Goal: Information Seeking & Learning: Learn about a topic

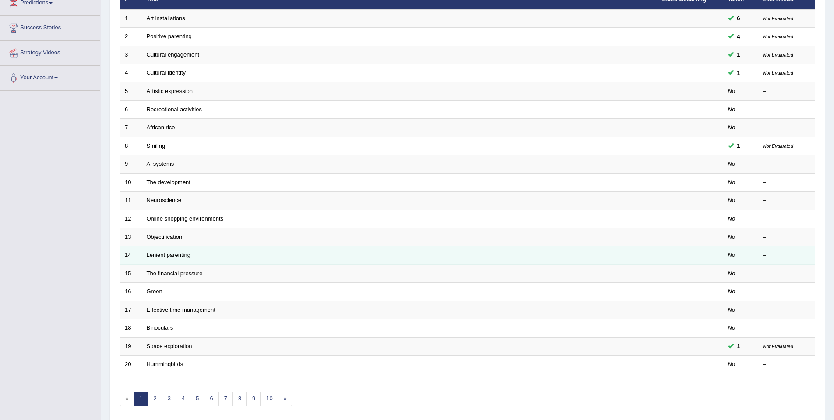
scroll to position [160, 0]
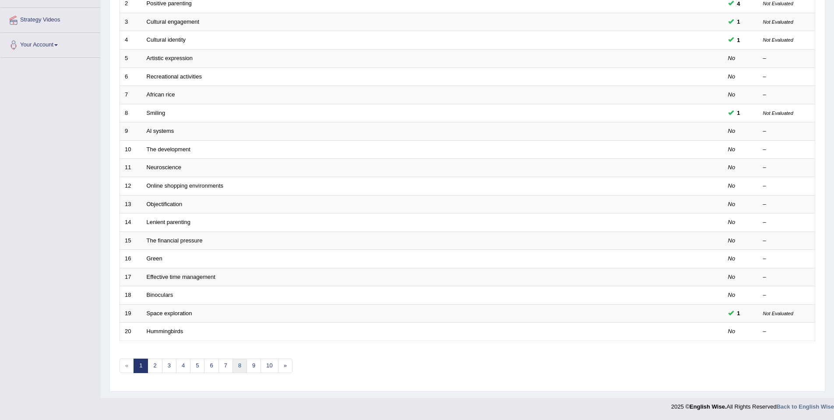
click at [233, 367] on link "8" at bounding box center [240, 365] width 14 height 14
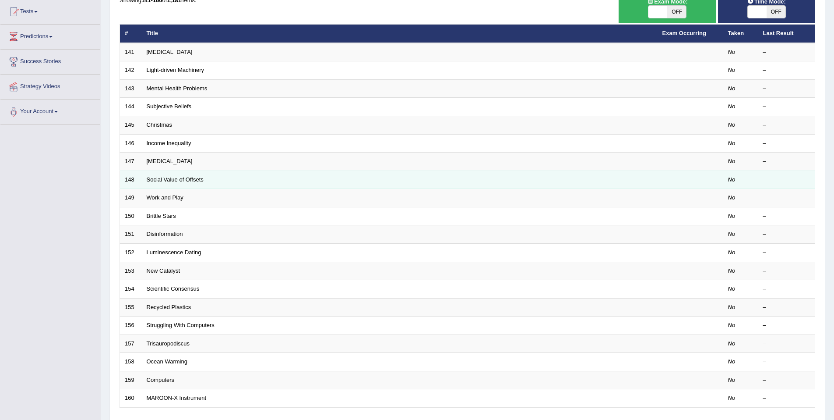
scroll to position [149, 0]
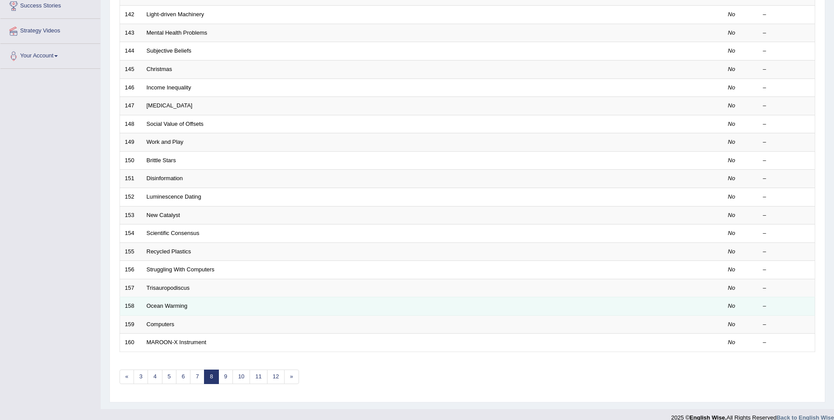
click at [189, 307] on td "Ocean Warming" at bounding box center [400, 306] width 516 height 18
click at [180, 305] on link "Ocean Warming" at bounding box center [167, 305] width 41 height 7
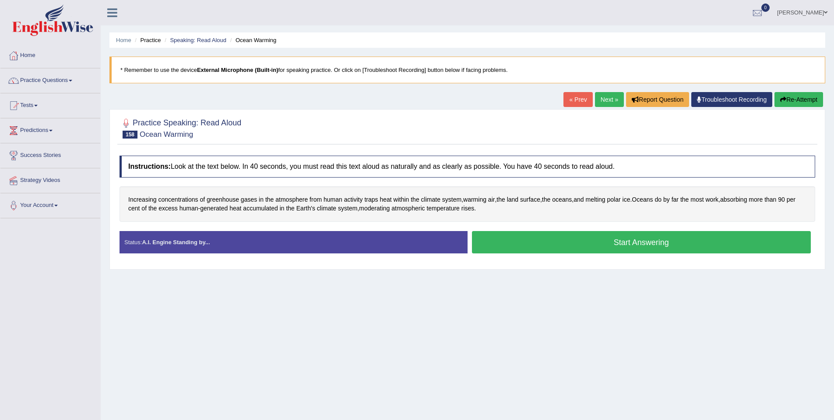
drag, startPoint x: 490, startPoint y: 248, endPoint x: 485, endPoint y: 244, distance: 7.2
click at [490, 248] on button "Start Answering" at bounding box center [641, 242] width 339 height 22
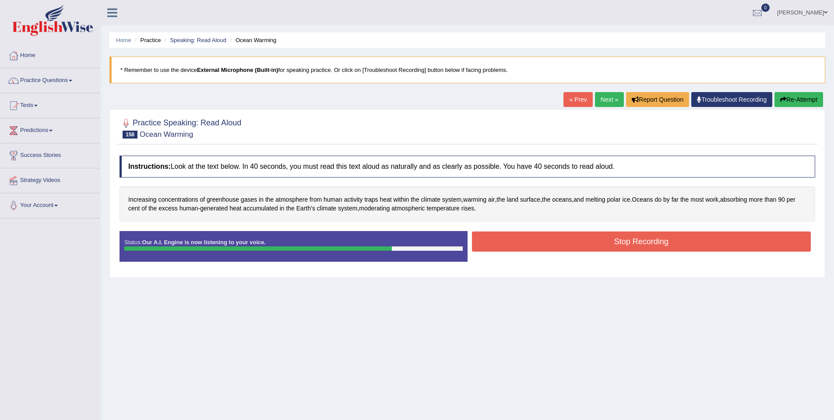
click at [533, 242] on button "Stop Recording" at bounding box center [641, 241] width 339 height 20
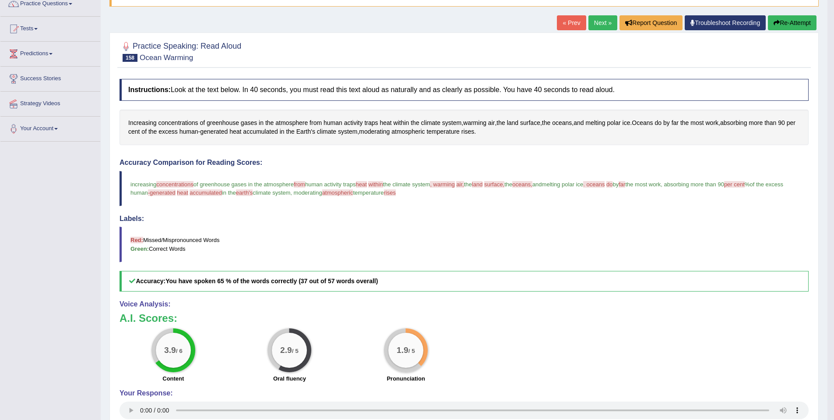
scroll to position [77, 0]
click at [599, 20] on link "Next »" at bounding box center [603, 22] width 29 height 15
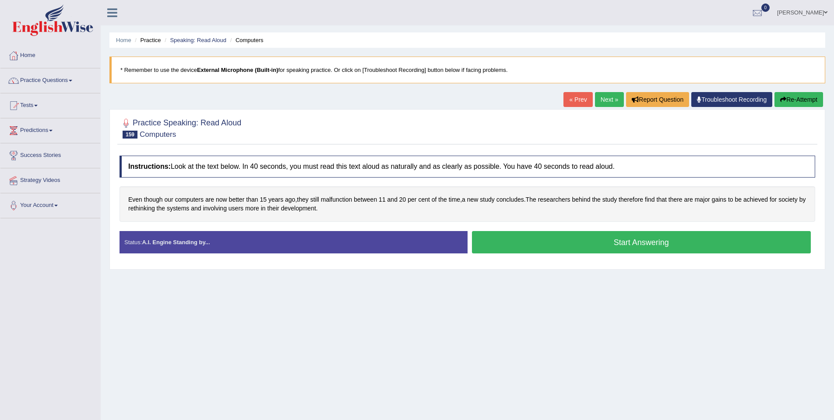
click at [570, 244] on button "Start Answering" at bounding box center [641, 242] width 339 height 22
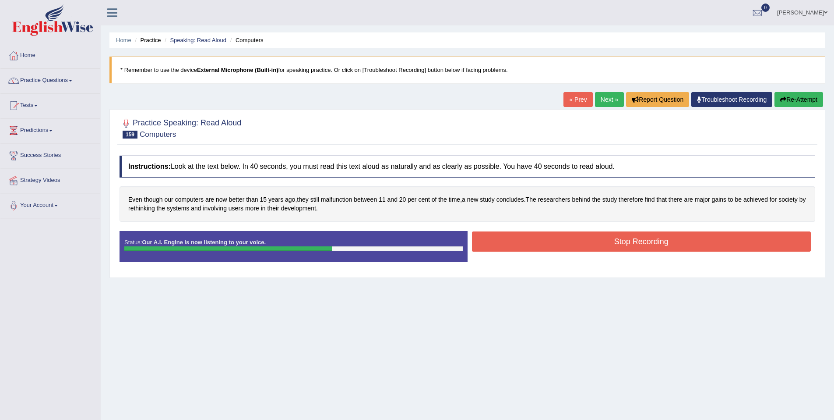
click at [569, 244] on button "Stop Recording" at bounding box center [641, 241] width 339 height 20
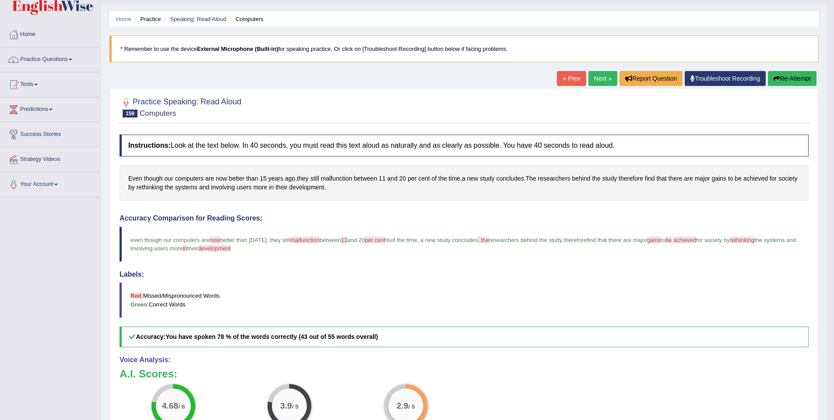
scroll to position [23, 0]
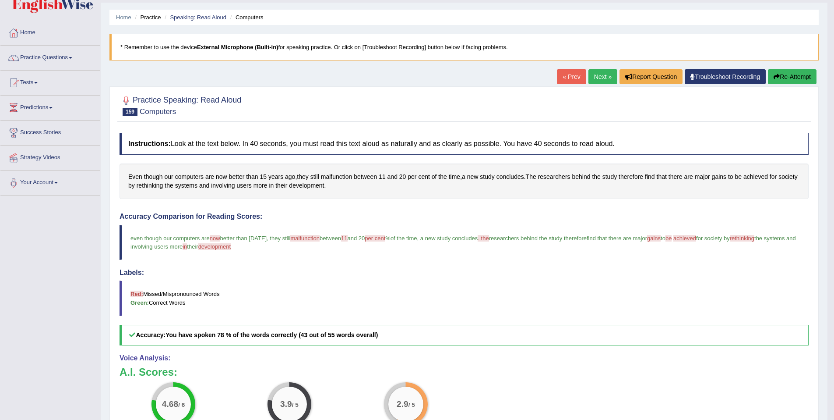
click at [589, 73] on link "Next »" at bounding box center [603, 76] width 29 height 15
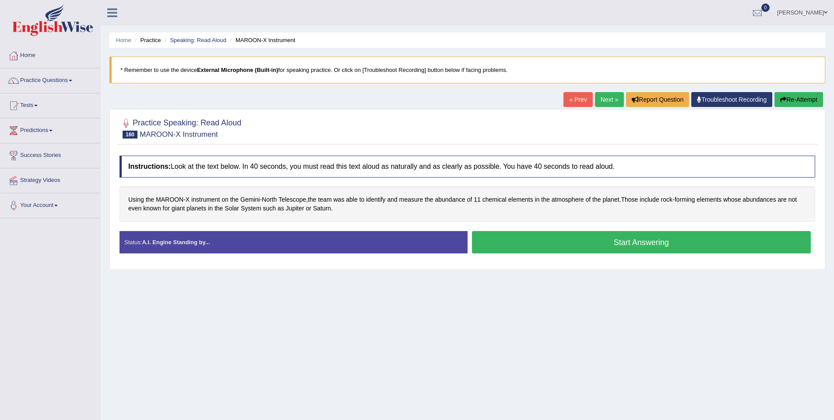
click at [507, 245] on button "Start Answering" at bounding box center [641, 242] width 339 height 22
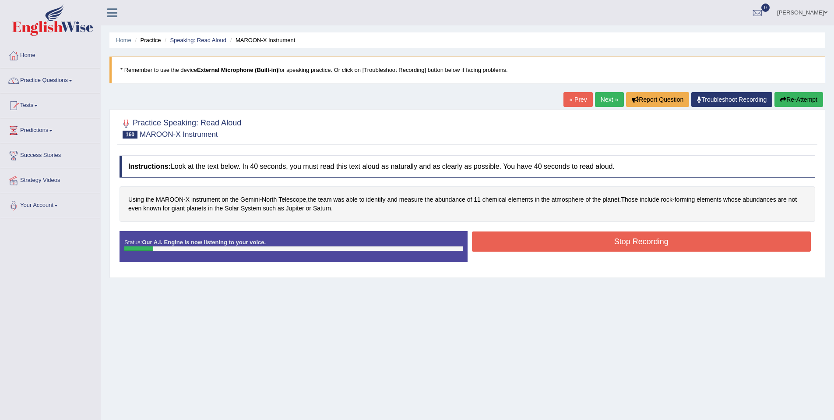
click at [507, 245] on button "Stop Recording" at bounding box center [641, 241] width 339 height 20
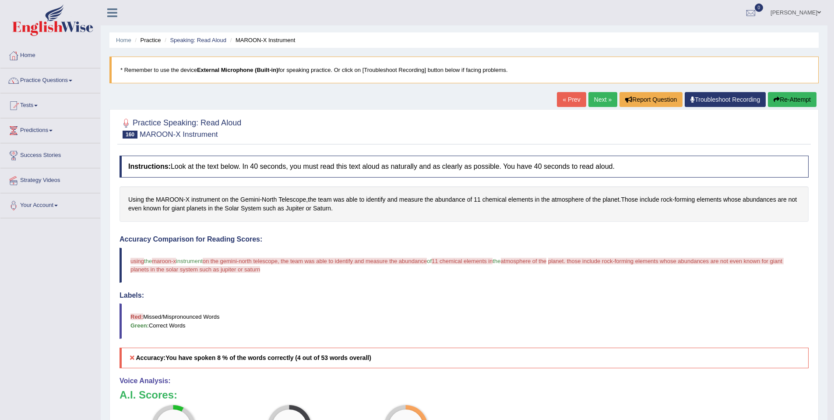
click at [773, 103] on button "Re-Attempt" at bounding box center [792, 99] width 49 height 15
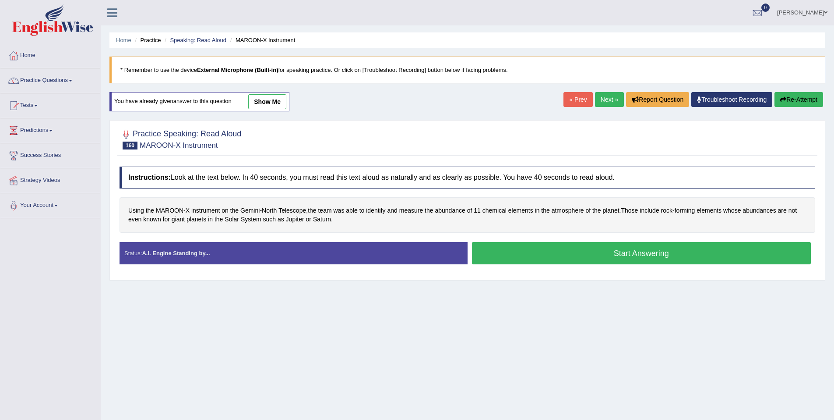
click at [600, 103] on link "Next »" at bounding box center [609, 99] width 29 height 15
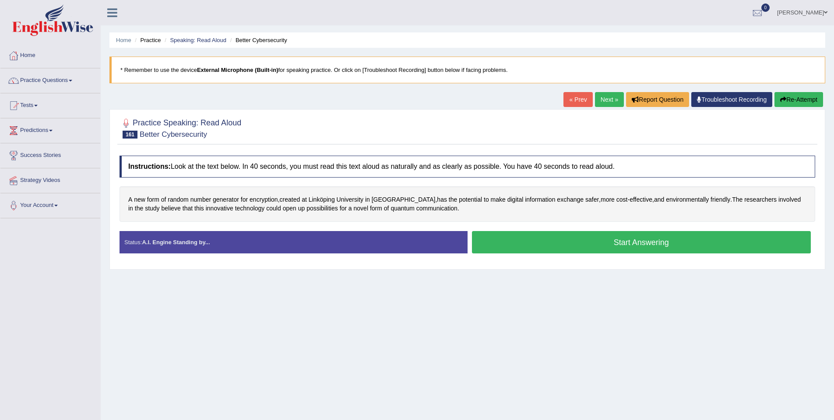
click at [550, 250] on button "Start Answering" at bounding box center [641, 242] width 339 height 22
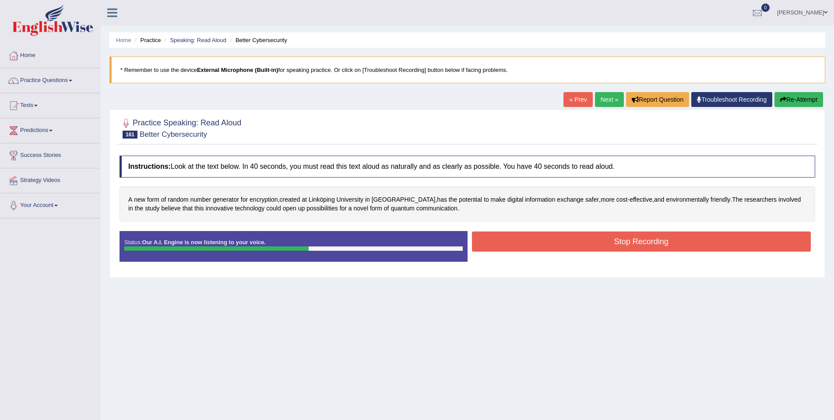
click at [551, 250] on button "Stop Recording" at bounding box center [641, 241] width 339 height 20
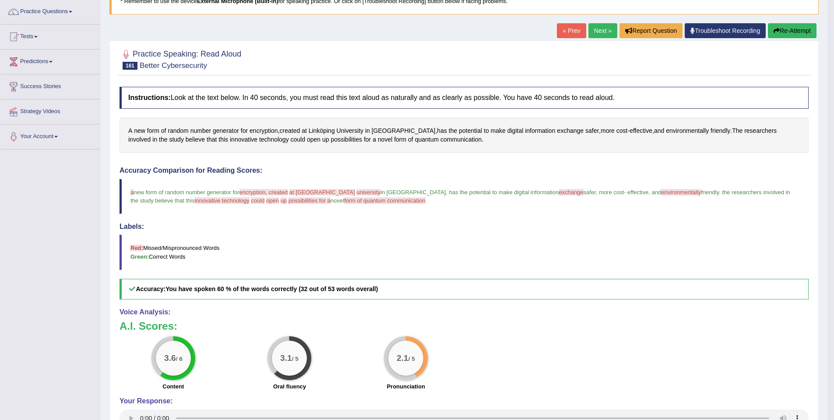
scroll to position [69, 0]
click at [595, 28] on link "Next »" at bounding box center [603, 30] width 29 height 15
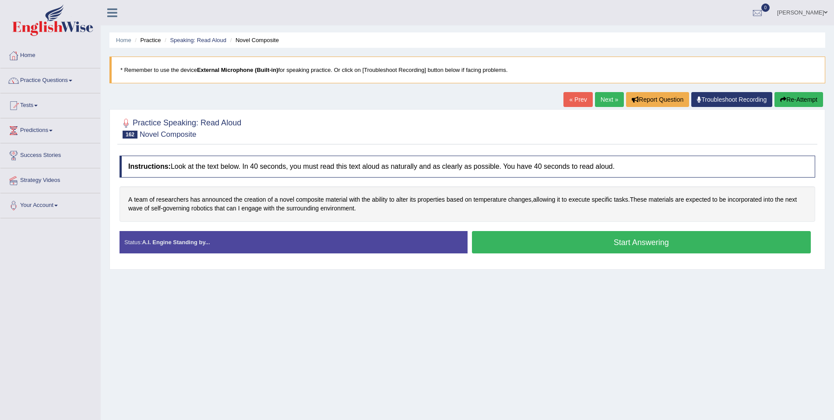
click at [561, 234] on button "Start Answering" at bounding box center [641, 242] width 339 height 22
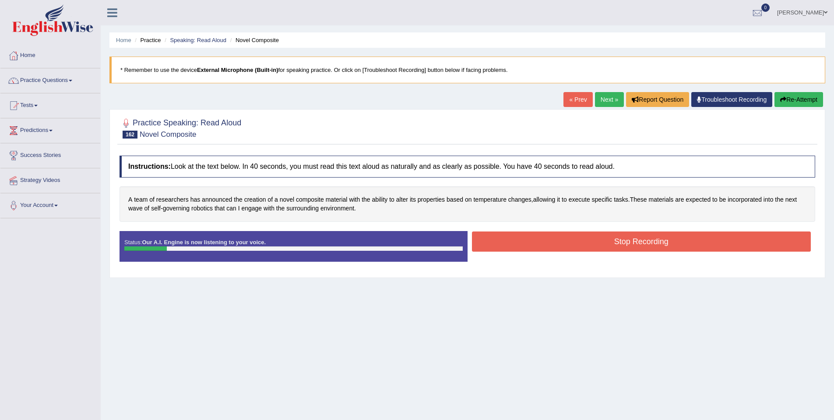
drag, startPoint x: 562, startPoint y: 231, endPoint x: 564, endPoint y: 238, distance: 6.9
click at [564, 238] on button "Stop Recording" at bounding box center [641, 241] width 339 height 20
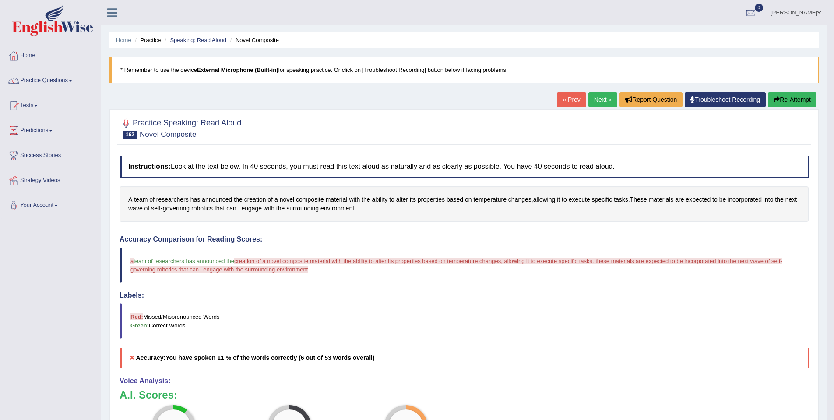
click at [786, 103] on button "Re-Attempt" at bounding box center [792, 99] width 49 height 15
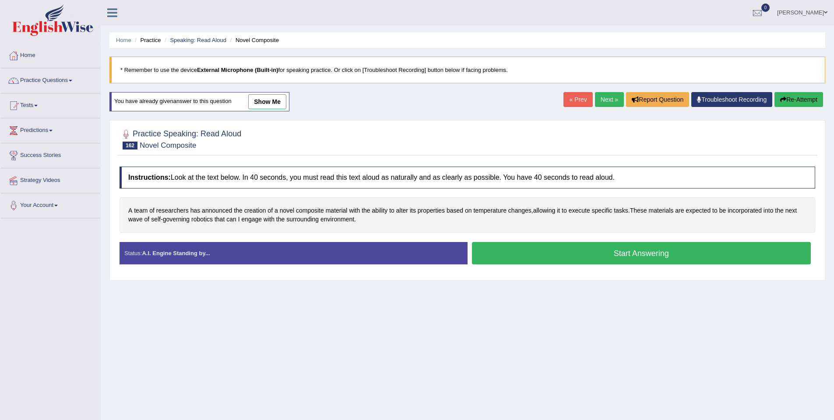
click at [573, 253] on button "Start Answering" at bounding box center [641, 253] width 339 height 22
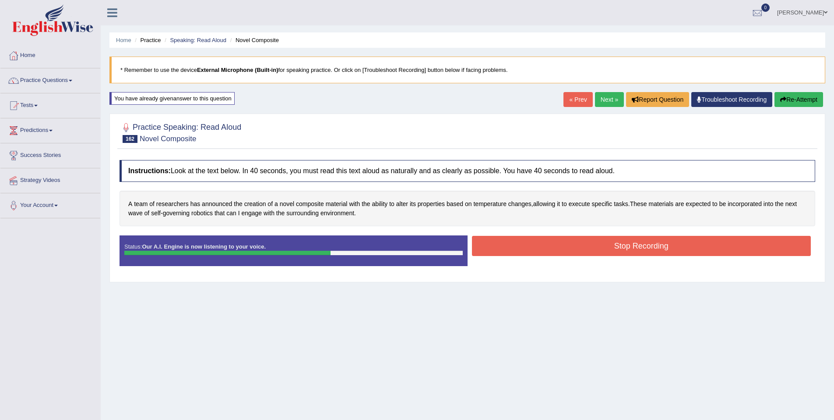
click at [570, 250] on button "Stop Recording" at bounding box center [641, 246] width 339 height 20
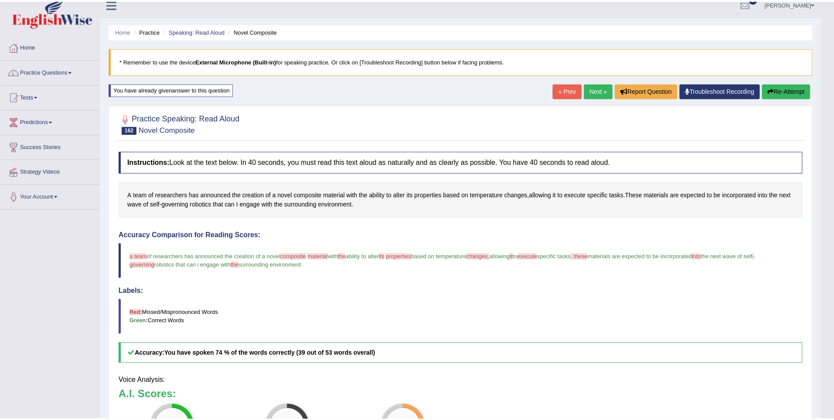
scroll to position [40, 0]
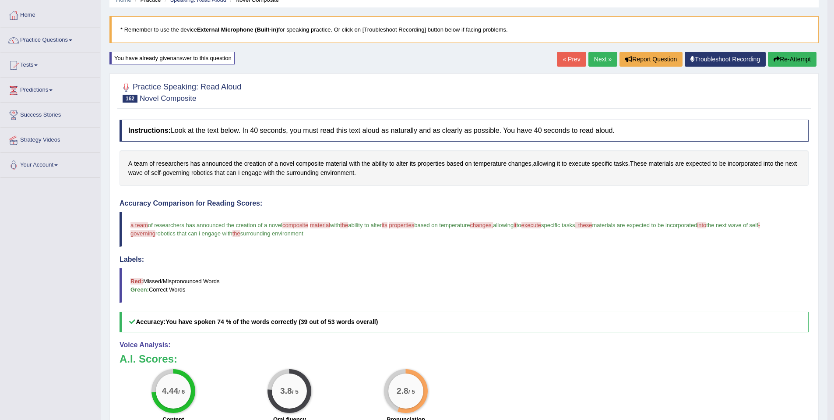
click at [778, 53] on button "Re-Attempt" at bounding box center [792, 59] width 49 height 15
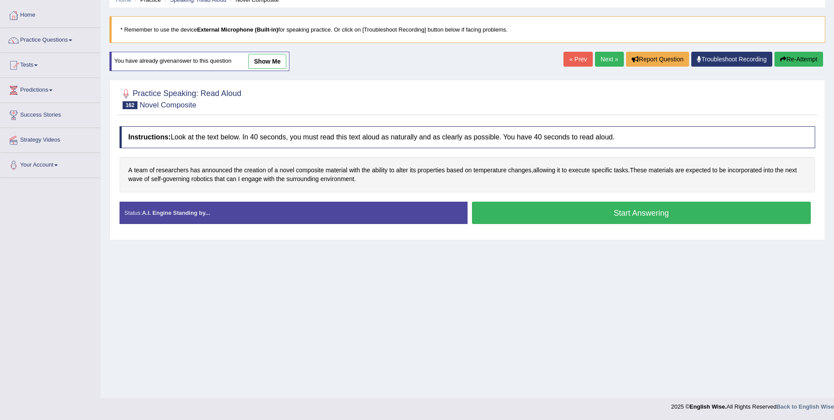
click at [559, 214] on button "Start Answering" at bounding box center [641, 212] width 339 height 22
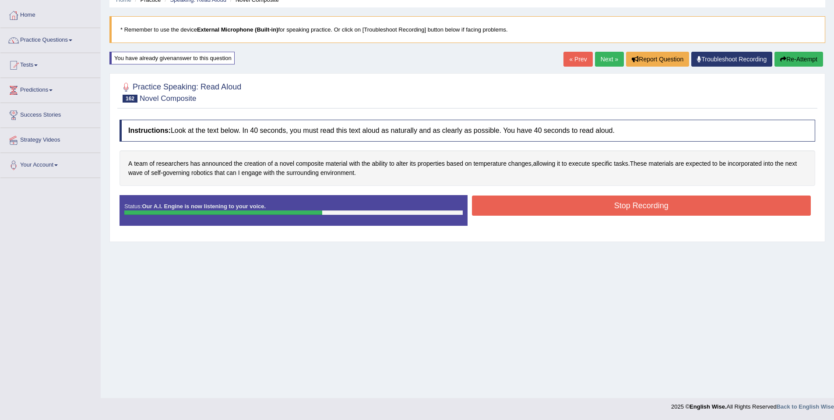
click at [554, 205] on button "Stop Recording" at bounding box center [641, 205] width 339 height 20
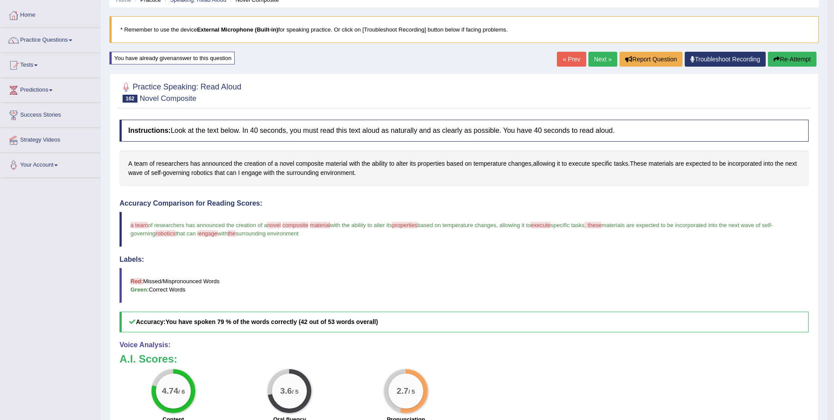
click at [606, 63] on link "Next »" at bounding box center [603, 59] width 29 height 15
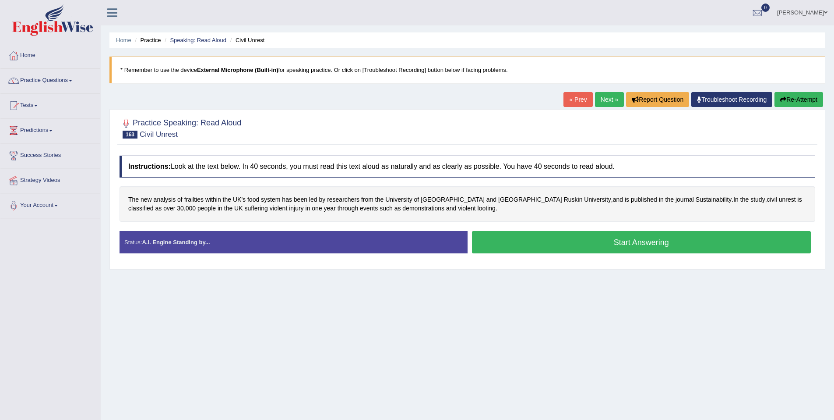
click at [548, 247] on button "Start Answering" at bounding box center [641, 242] width 339 height 22
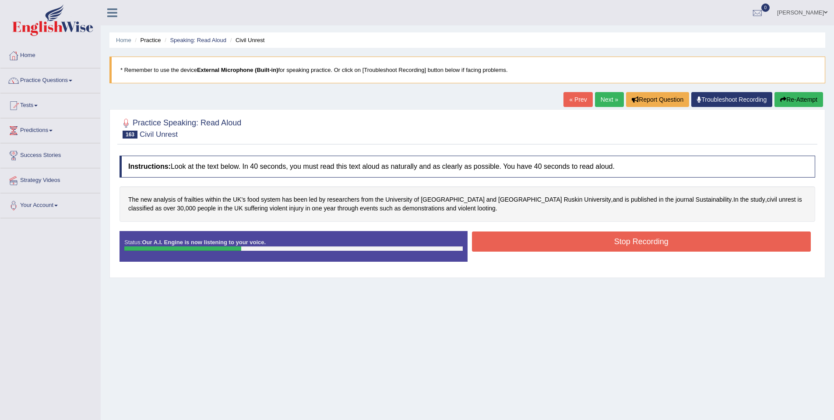
click at [551, 241] on button "Stop Recording" at bounding box center [641, 241] width 339 height 20
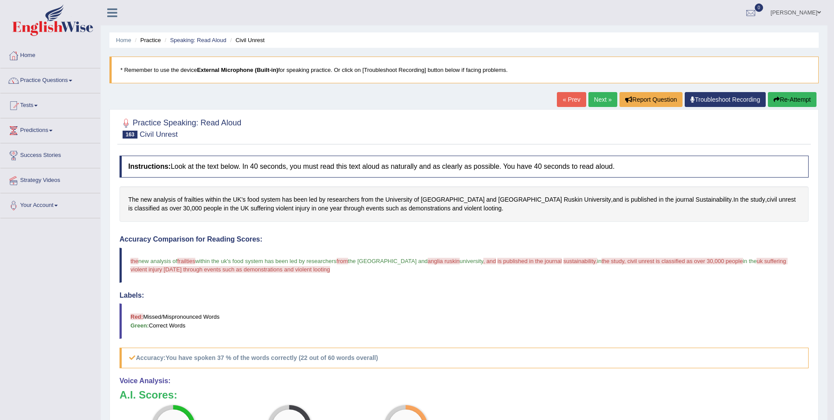
click at [589, 96] on link "Next »" at bounding box center [603, 99] width 29 height 15
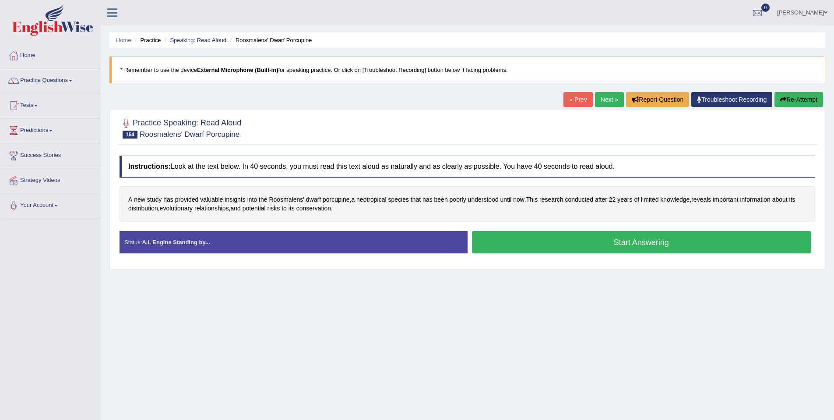
click at [531, 254] on div "Start Answering" at bounding box center [642, 243] width 348 height 25
click at [530, 249] on button "Start Answering" at bounding box center [641, 242] width 339 height 22
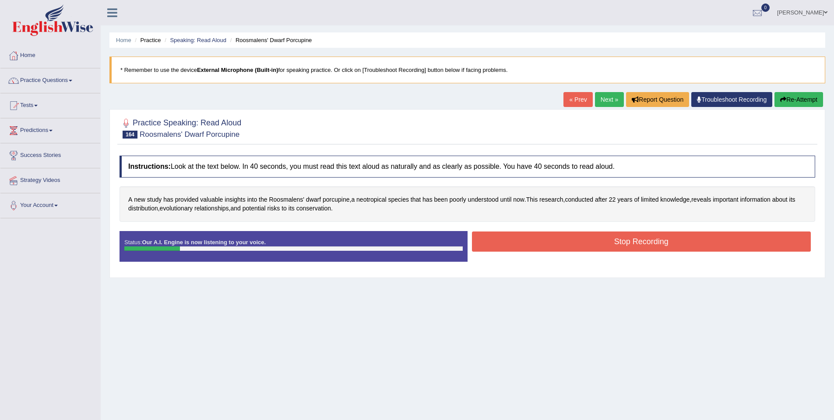
click at [525, 242] on button "Stop Recording" at bounding box center [641, 241] width 339 height 20
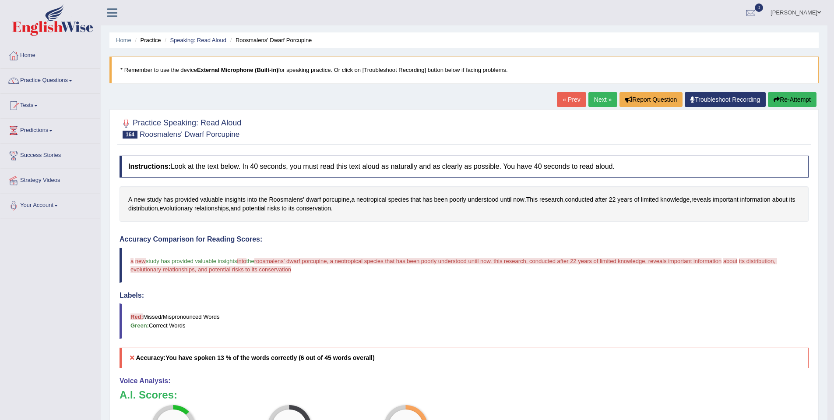
scroll to position [66, 0]
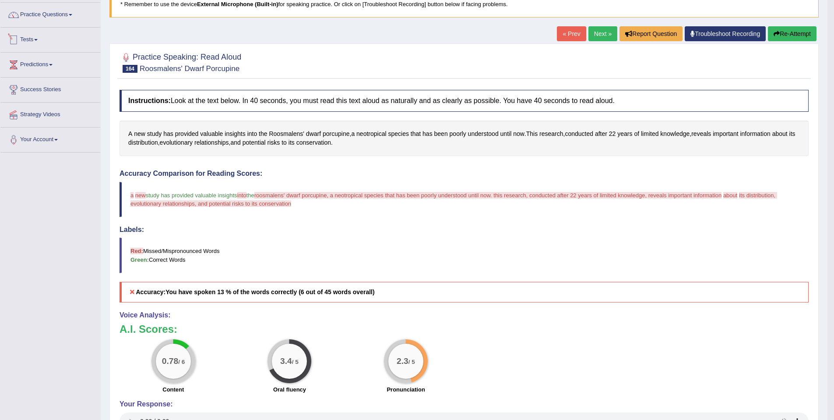
click at [37, 42] on link "Tests" at bounding box center [50, 39] width 100 height 22
click at [36, 74] on link "Take Mock Test" at bounding box center [57, 76] width 82 height 16
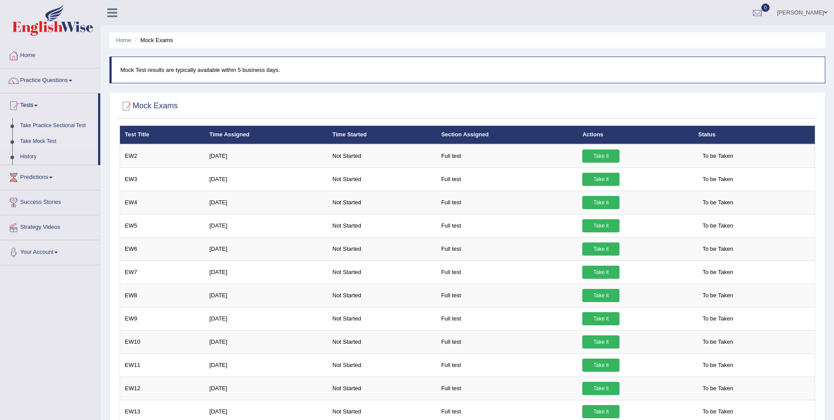
click at [35, 127] on link "Take Practice Sectional Test" at bounding box center [57, 126] width 82 height 16
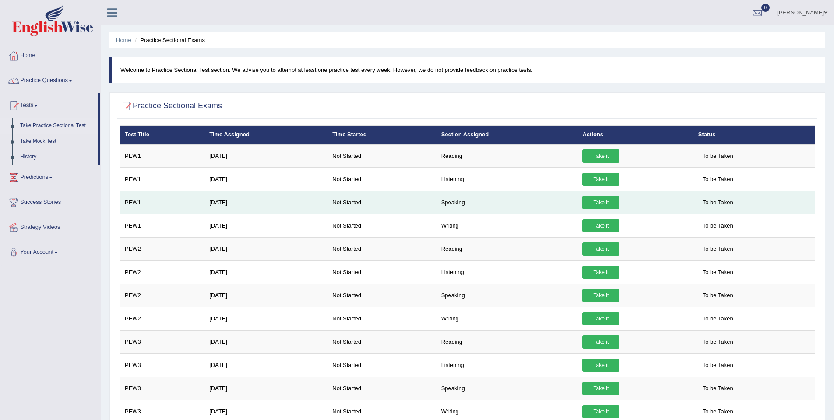
click at [401, 198] on td "Not Started" at bounding box center [382, 201] width 109 height 23
click at [601, 205] on link "Take it" at bounding box center [600, 202] width 37 height 13
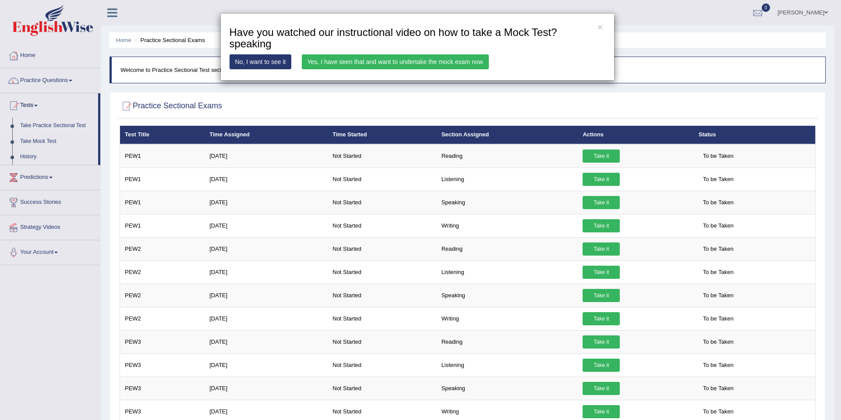
click at [342, 63] on link "Yes, I have seen that and want to undertake the mock exam now" at bounding box center [395, 61] width 187 height 15
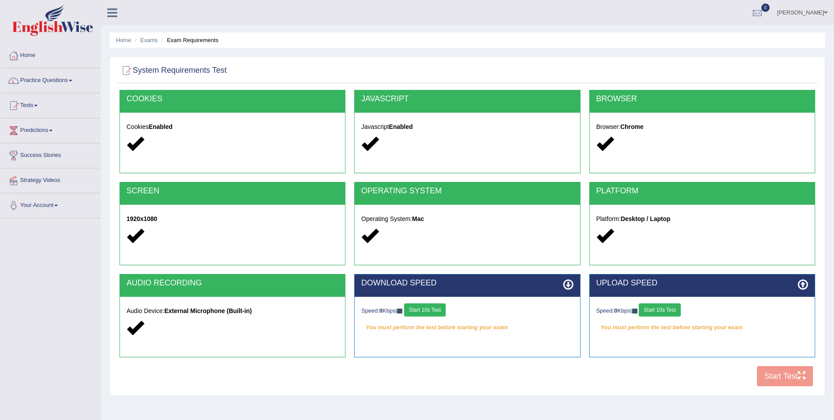
click at [446, 314] on button "Start 10s Test" at bounding box center [425, 309] width 42 height 13
click at [659, 310] on button "Start 10s Test" at bounding box center [660, 309] width 42 height 13
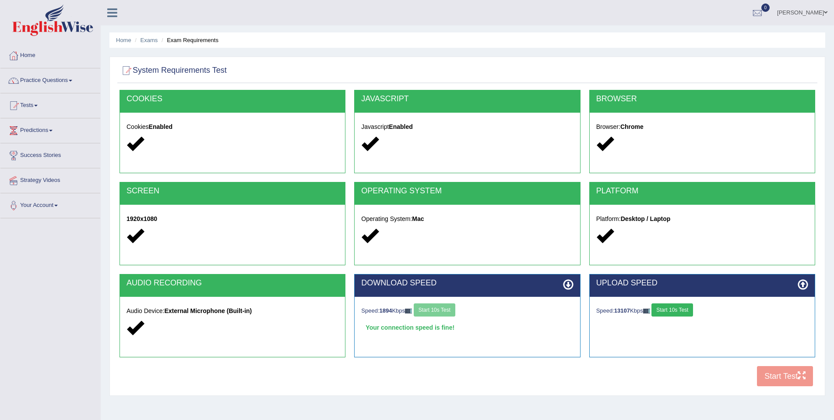
click at [678, 311] on button "Start 10s Test" at bounding box center [673, 309] width 42 height 13
click at [775, 374] on button "Start Test" at bounding box center [785, 376] width 56 height 20
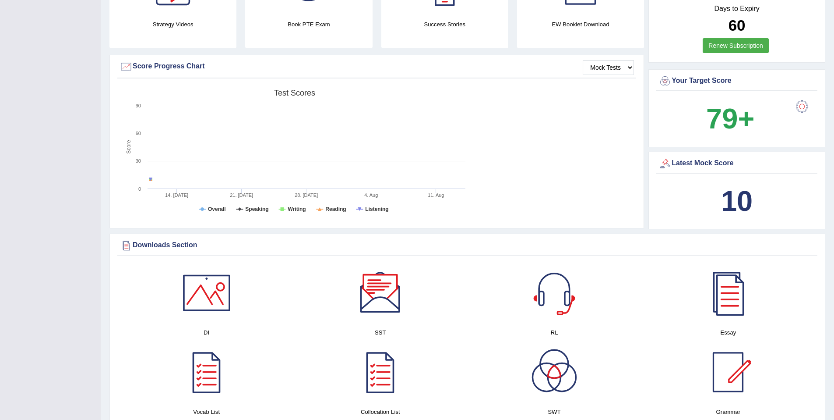
scroll to position [231, 0]
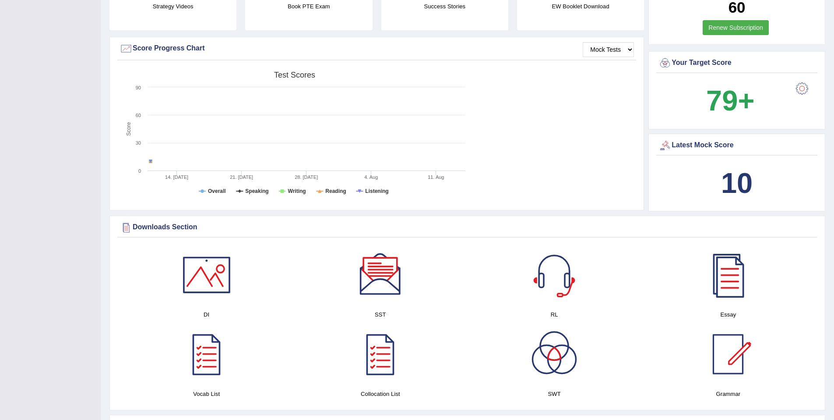
click at [748, 194] on b "10" at bounding box center [737, 183] width 32 height 32
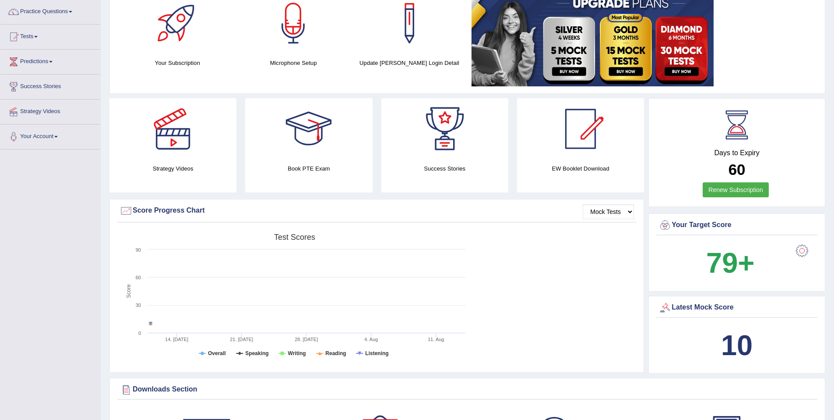
scroll to position [0, 0]
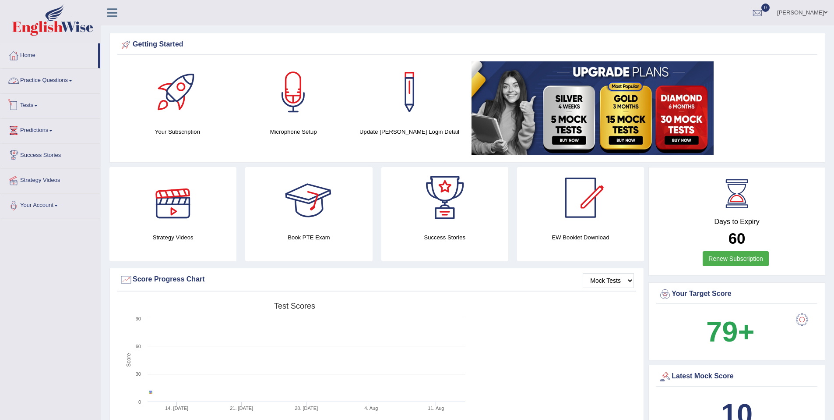
click at [60, 75] on link "Practice Questions" at bounding box center [50, 79] width 100 height 22
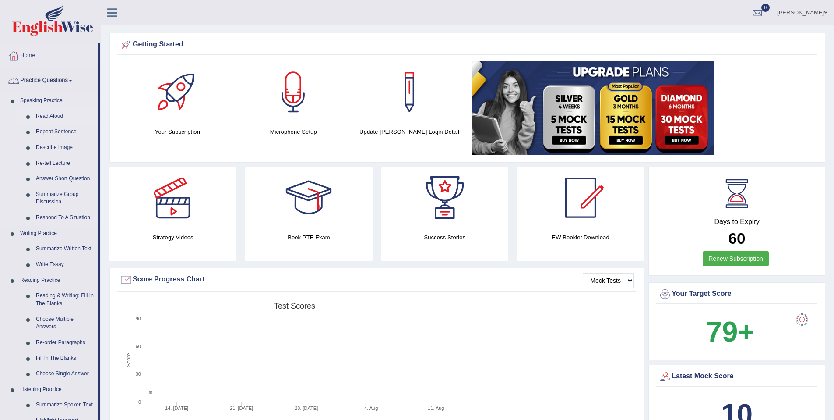
click at [49, 114] on link "Read Aloud" at bounding box center [65, 117] width 66 height 16
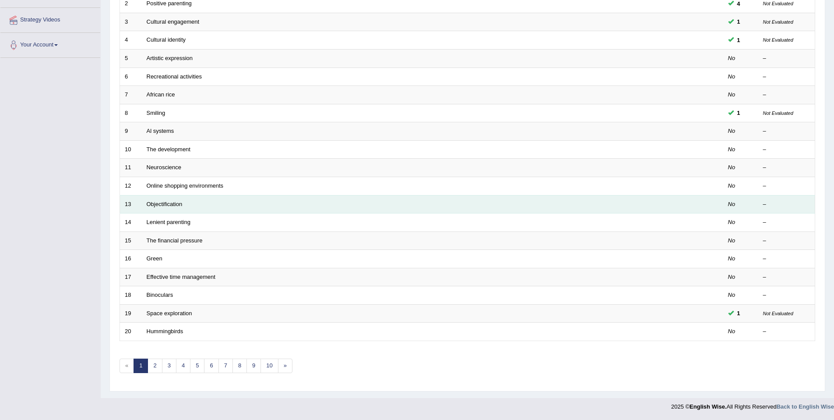
scroll to position [160, 0]
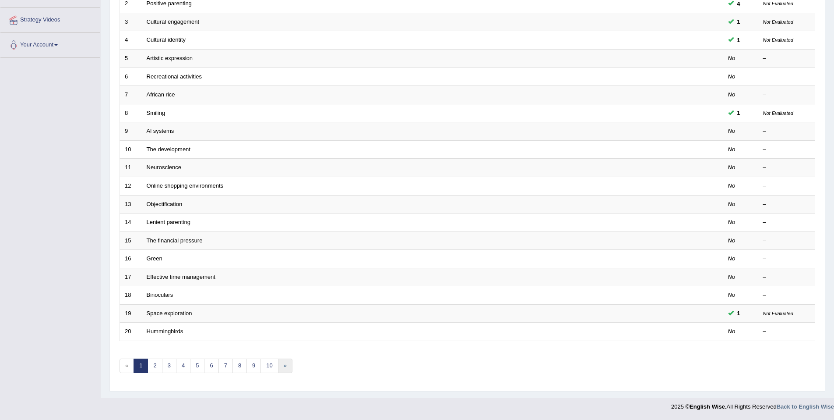
click at [286, 363] on link "»" at bounding box center [285, 365] width 14 height 14
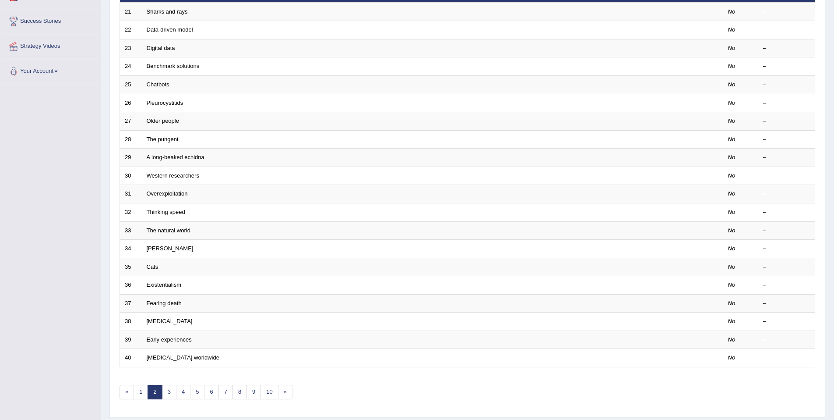
scroll to position [160, 0]
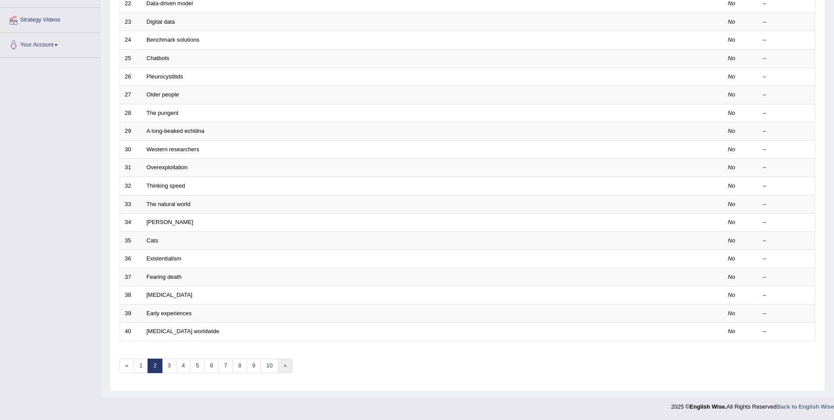
click at [282, 363] on link "»" at bounding box center [285, 365] width 14 height 14
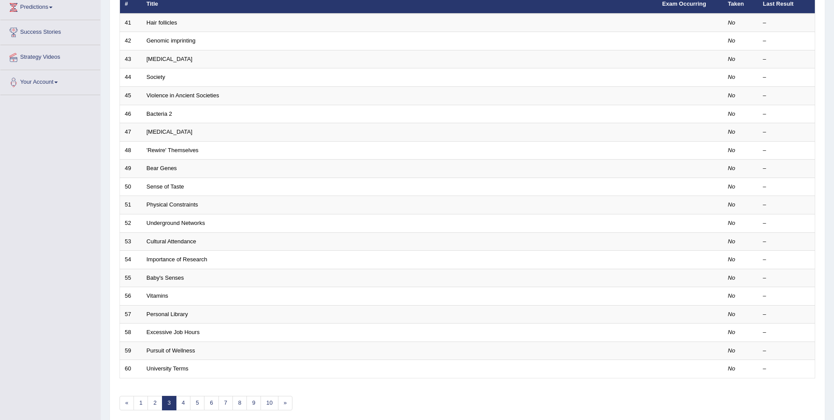
scroll to position [160, 0]
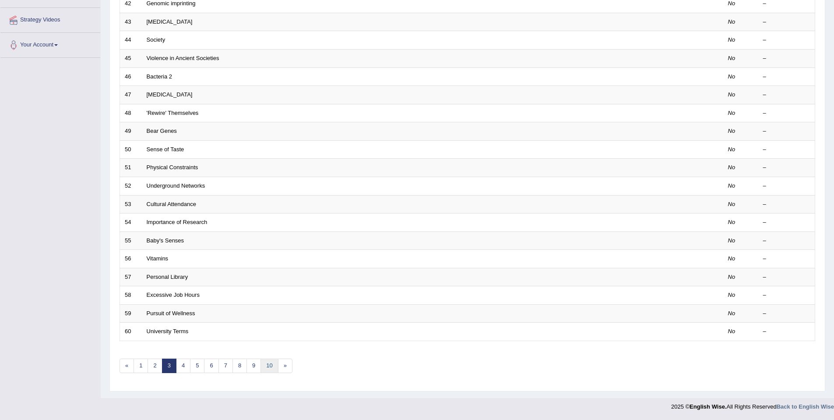
click at [261, 365] on link "10" at bounding box center [270, 365] width 18 height 14
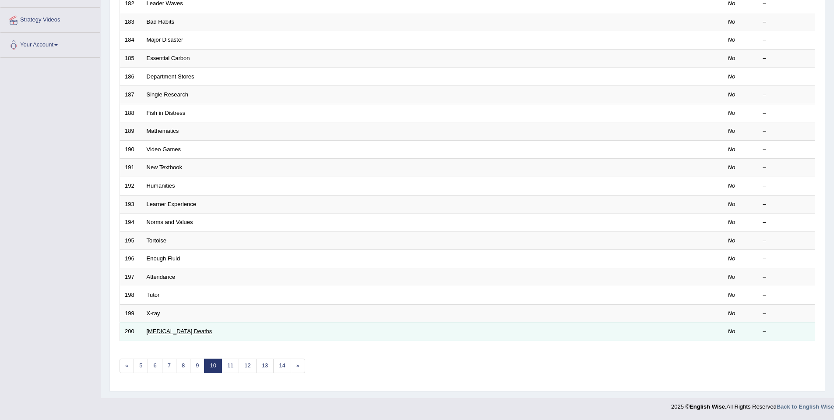
click at [199, 328] on link "[MEDICAL_DATA] Deaths" at bounding box center [180, 331] width 66 height 7
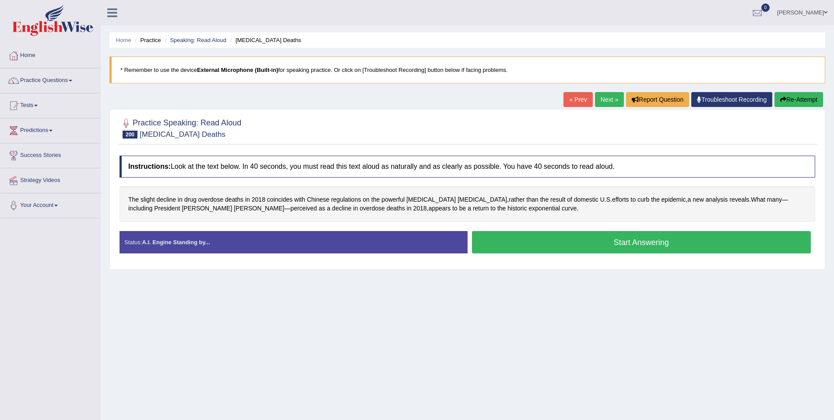
click at [641, 245] on button "Start Answering" at bounding box center [641, 242] width 339 height 22
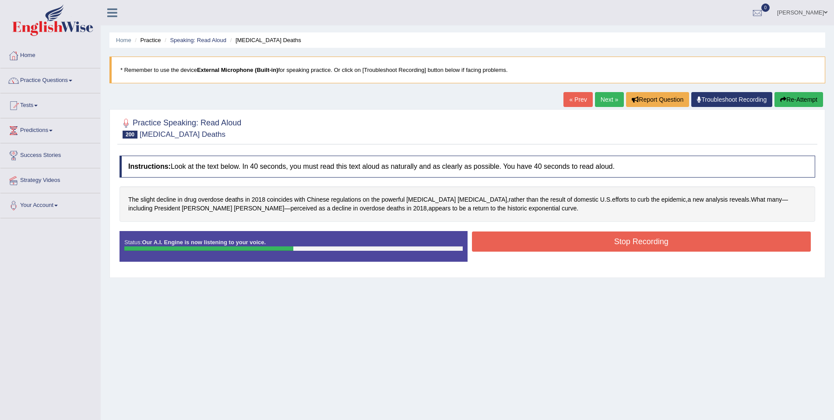
click at [639, 244] on button "Stop Recording" at bounding box center [641, 241] width 339 height 20
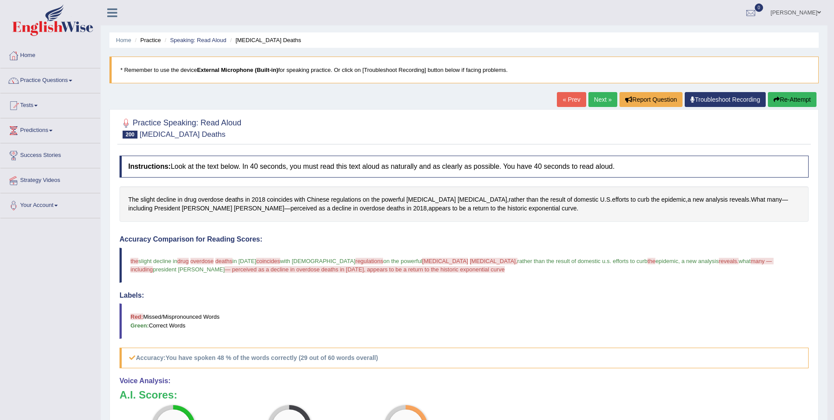
click at [790, 99] on button "Re-Attempt" at bounding box center [792, 99] width 49 height 15
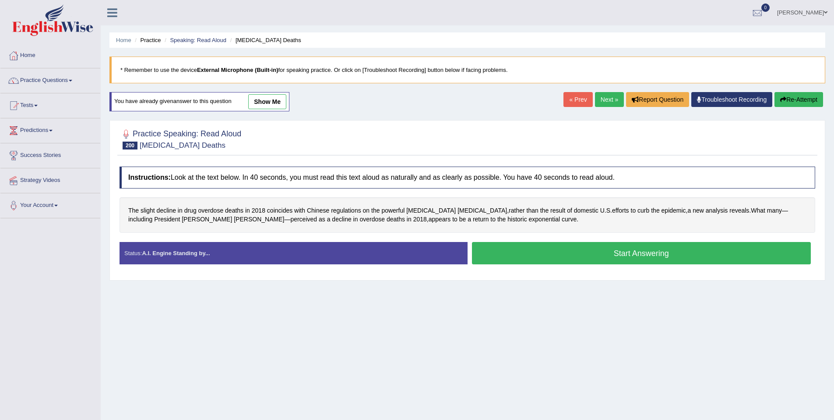
click at [276, 99] on link "show me" at bounding box center [267, 101] width 38 height 15
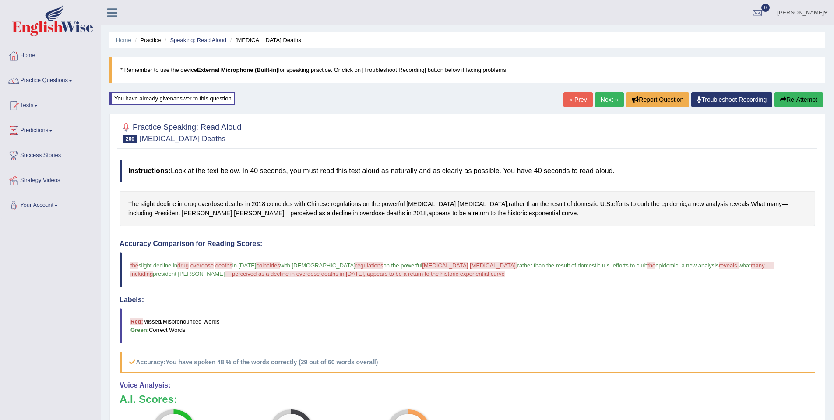
click at [799, 102] on button "Re-Attempt" at bounding box center [799, 99] width 49 height 15
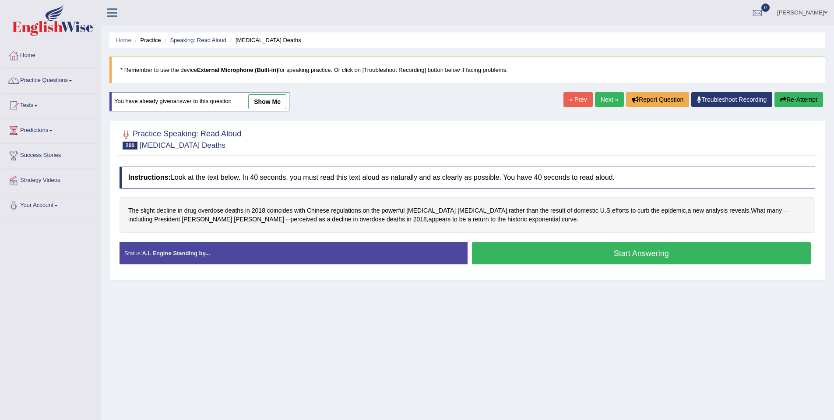
click at [539, 256] on button "Start Answering" at bounding box center [641, 253] width 339 height 22
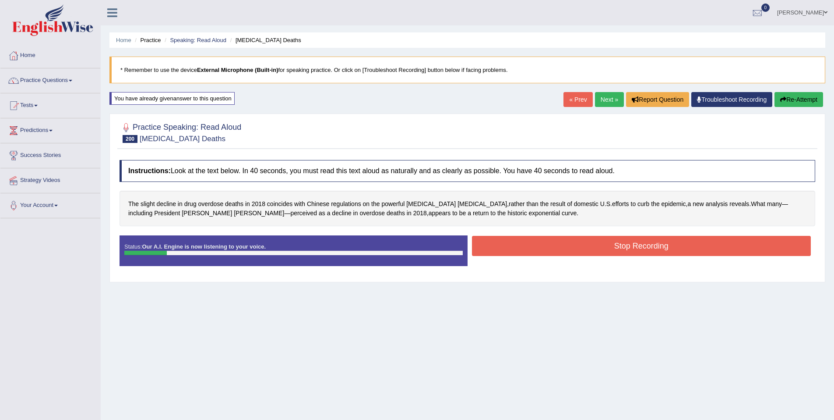
click at [551, 252] on button "Stop Recording" at bounding box center [641, 246] width 339 height 20
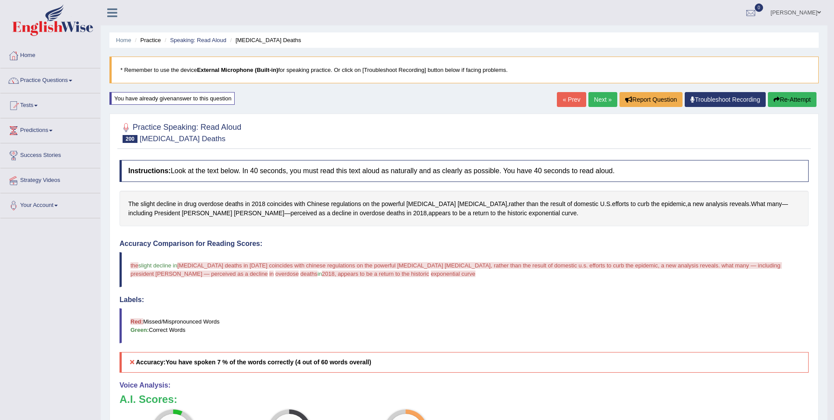
click at [784, 101] on button "Re-Attempt" at bounding box center [792, 99] width 49 height 15
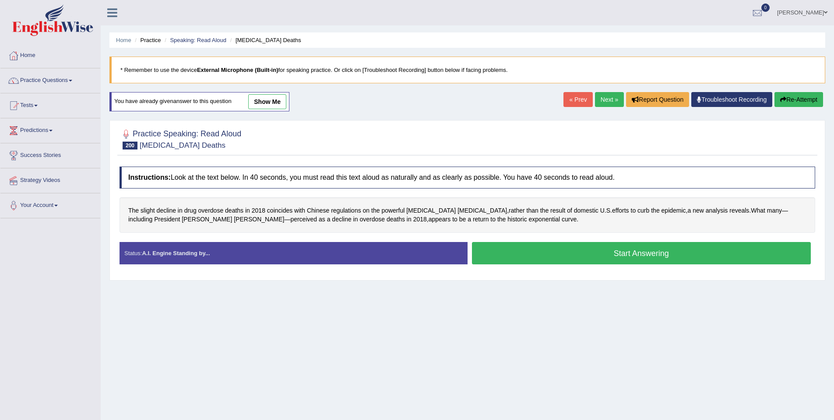
click at [529, 261] on button "Start Answering" at bounding box center [641, 253] width 339 height 22
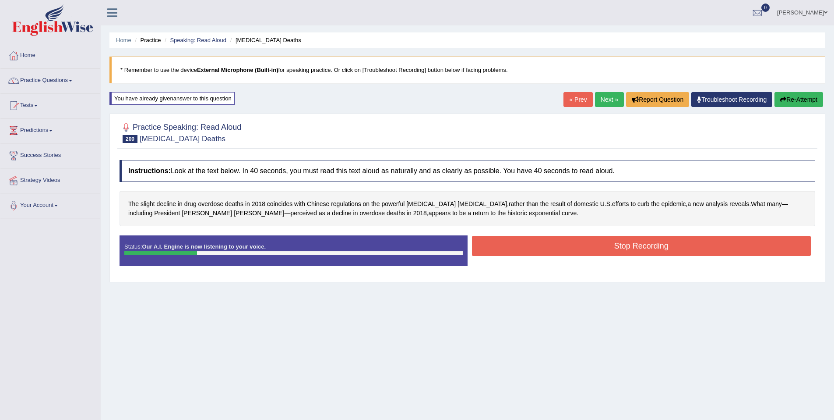
click at [541, 261] on div "Status: Our A.I. Engine is now listening to your voice. Start Answering Stop Re…" at bounding box center [468, 254] width 696 height 39
click at [548, 254] on button "Stop Recording" at bounding box center [641, 246] width 339 height 20
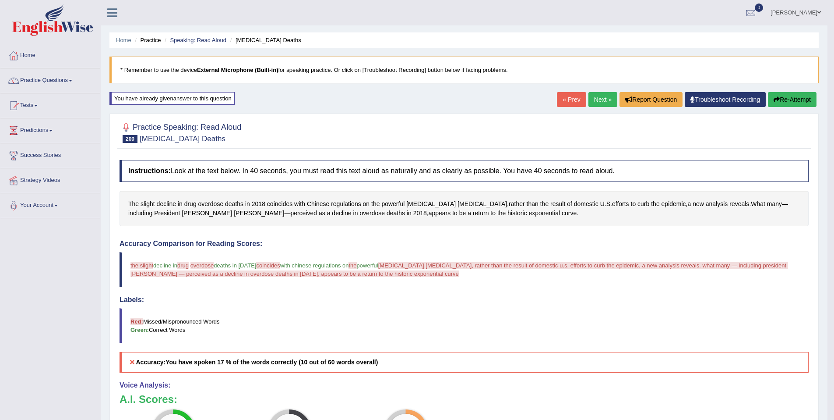
click at [271, 267] on span "coincides" at bounding box center [268, 265] width 24 height 7
click at [287, 201] on span "coincides" at bounding box center [279, 203] width 25 height 9
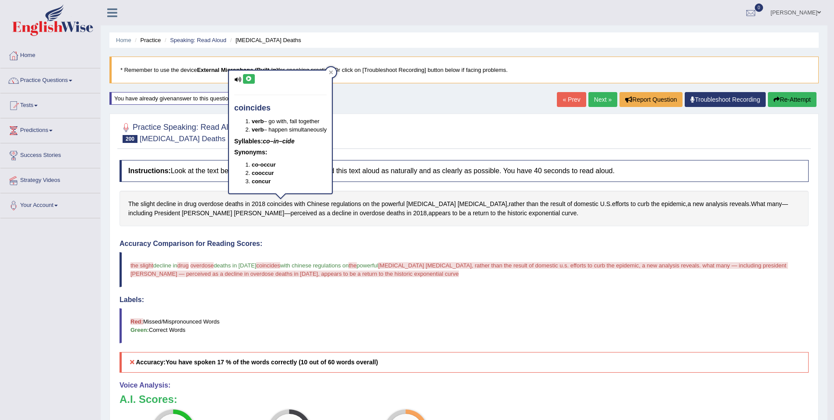
click at [250, 79] on icon at bounding box center [249, 78] width 7 height 5
click at [239, 81] on icon at bounding box center [237, 80] width 7 height 6
click at [254, 75] on button at bounding box center [249, 79] width 12 height 10
click at [336, 70] on div at bounding box center [331, 72] width 11 height 11
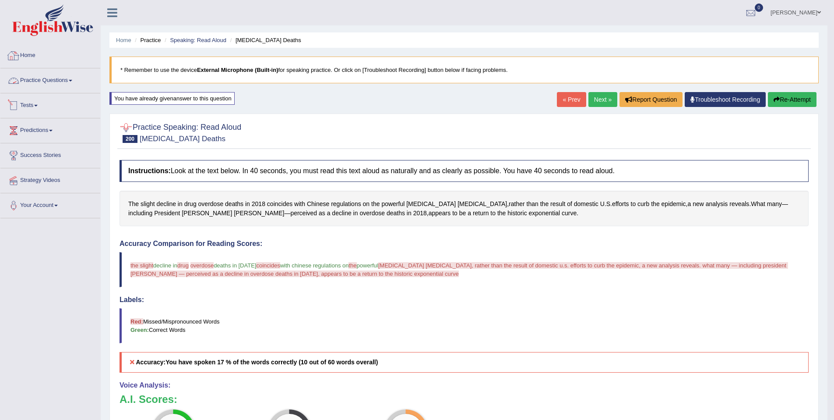
click at [63, 84] on link "Practice Questions" at bounding box center [50, 79] width 100 height 22
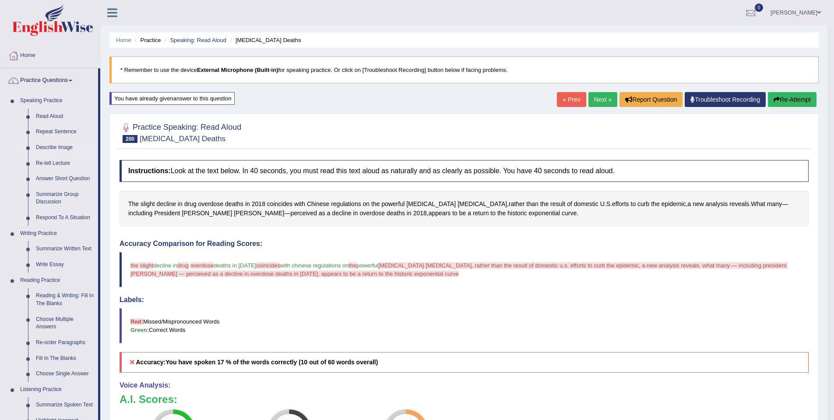
click at [54, 147] on link "Describe Image" at bounding box center [65, 148] width 66 height 16
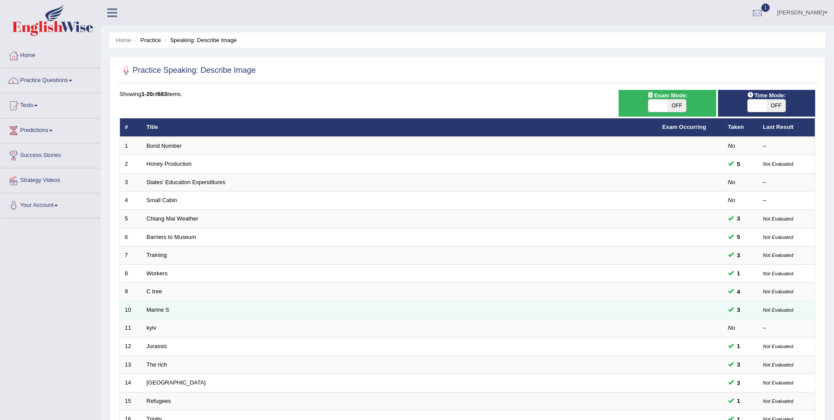
scroll to position [160, 0]
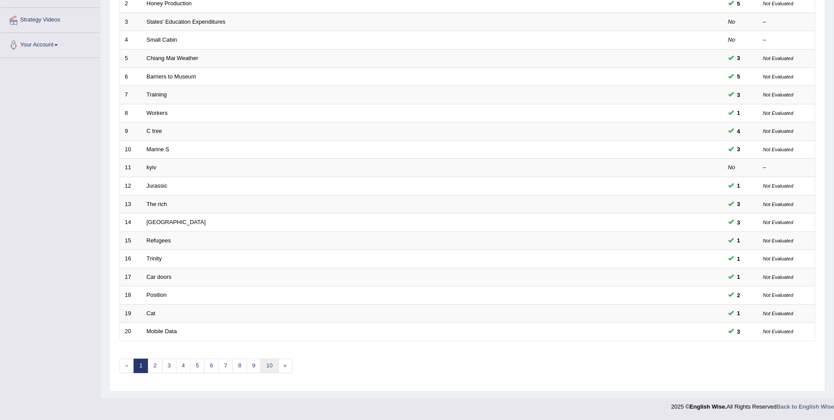
click at [269, 370] on link "10" at bounding box center [270, 365] width 18 height 14
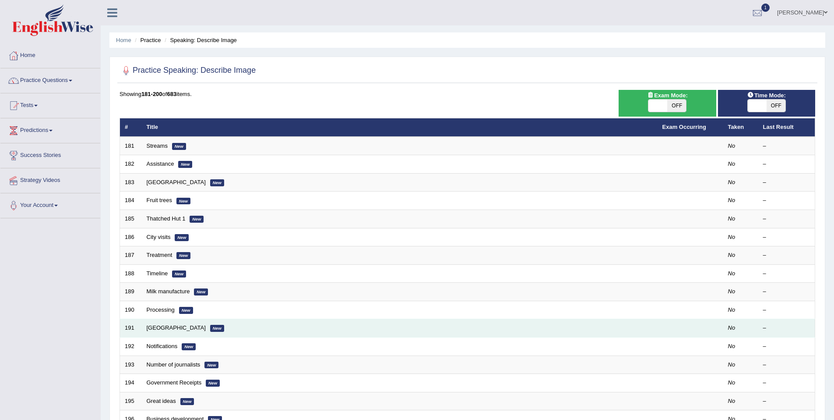
click at [155, 331] on td "Bali New" at bounding box center [400, 328] width 516 height 18
click at [152, 326] on link "[GEOGRAPHIC_DATA]" at bounding box center [176, 327] width 59 height 7
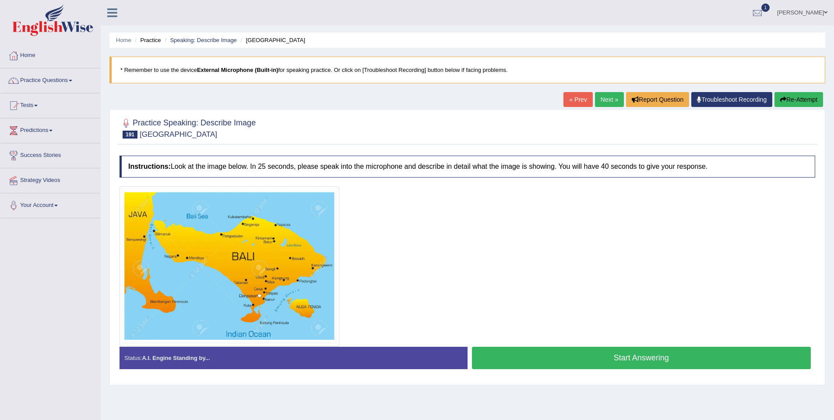
click at [519, 349] on button "Start Answering" at bounding box center [641, 357] width 339 height 22
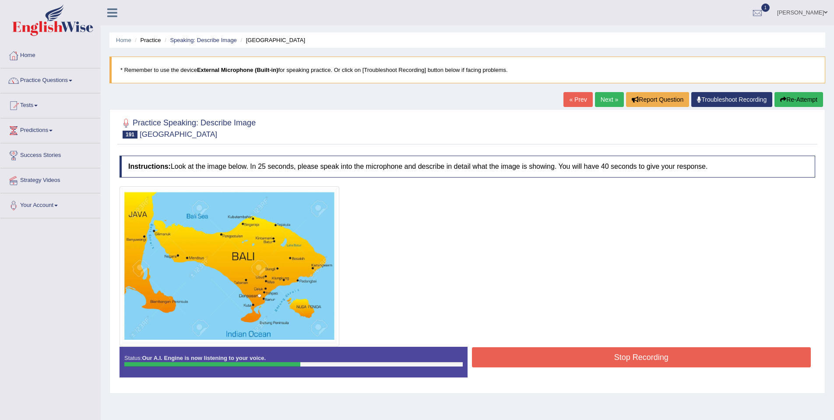
click at [554, 356] on button "Stop Recording" at bounding box center [641, 357] width 339 height 20
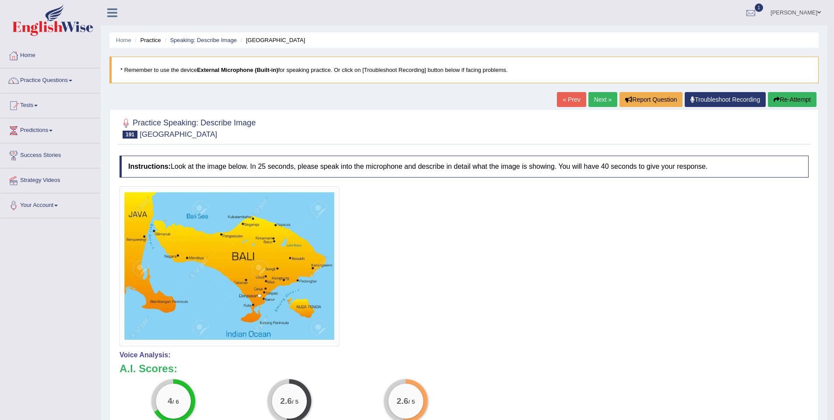
click at [786, 98] on button "Re-Attempt" at bounding box center [792, 99] width 49 height 15
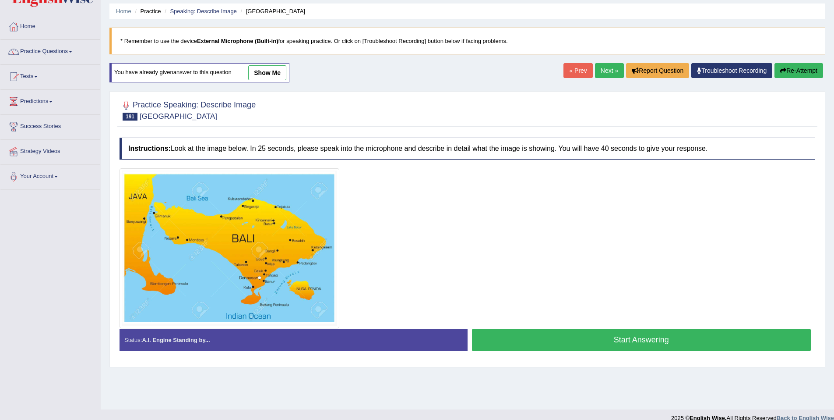
scroll to position [40, 0]
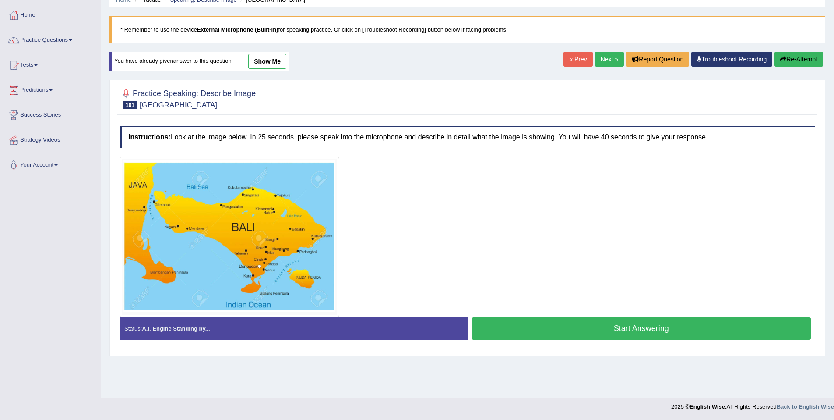
click at [610, 330] on button "Start Answering" at bounding box center [641, 328] width 339 height 22
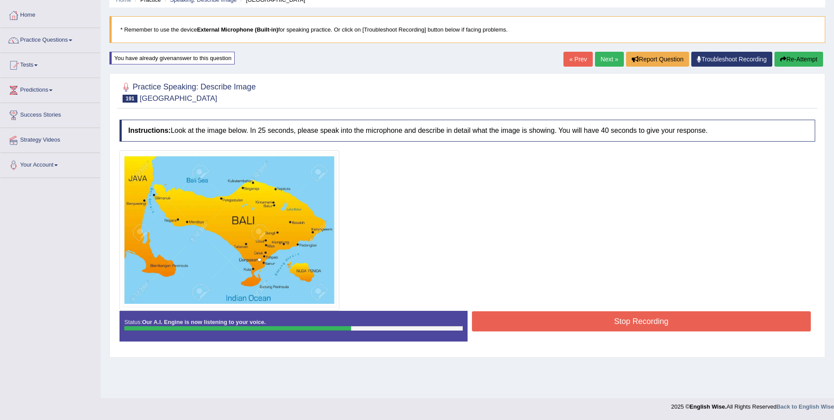
click at [680, 319] on button "Stop Recording" at bounding box center [641, 321] width 339 height 20
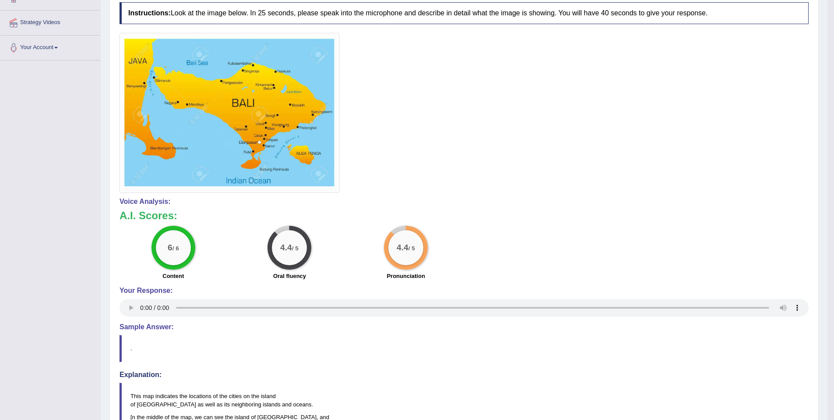
scroll to position [0, 0]
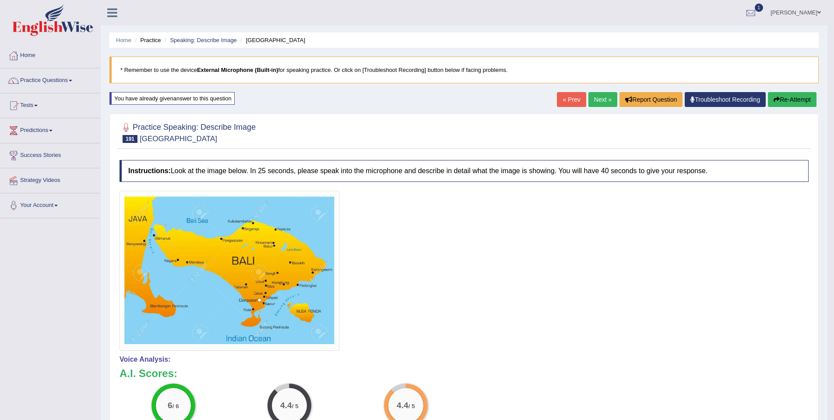
click at [600, 102] on link "Next »" at bounding box center [603, 99] width 29 height 15
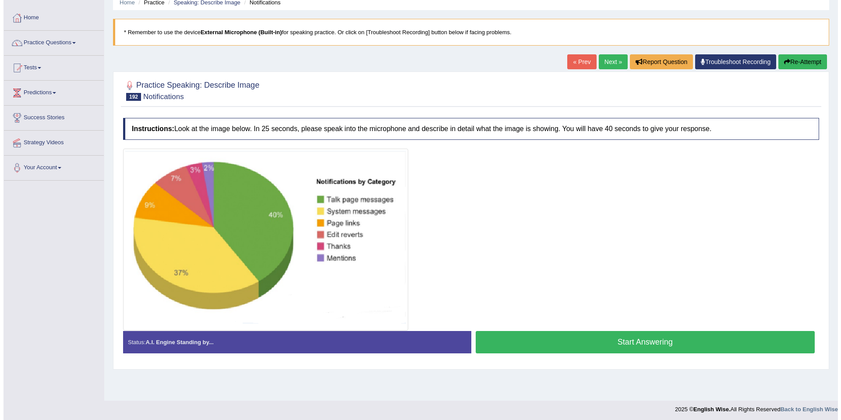
scroll to position [40, 0]
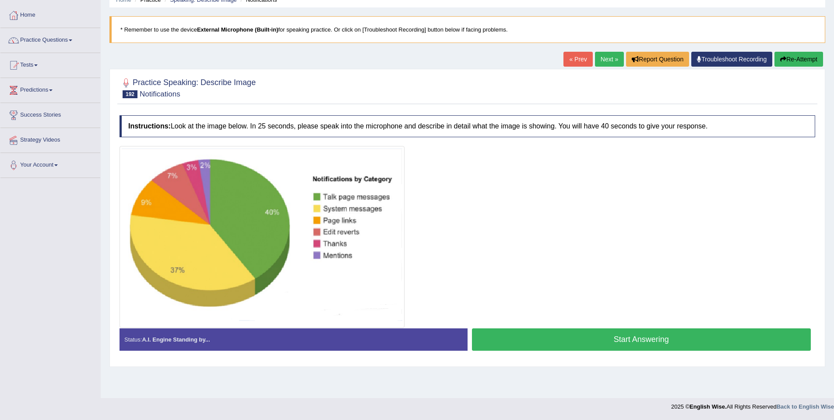
click at [512, 343] on button "Start Answering" at bounding box center [641, 339] width 339 height 22
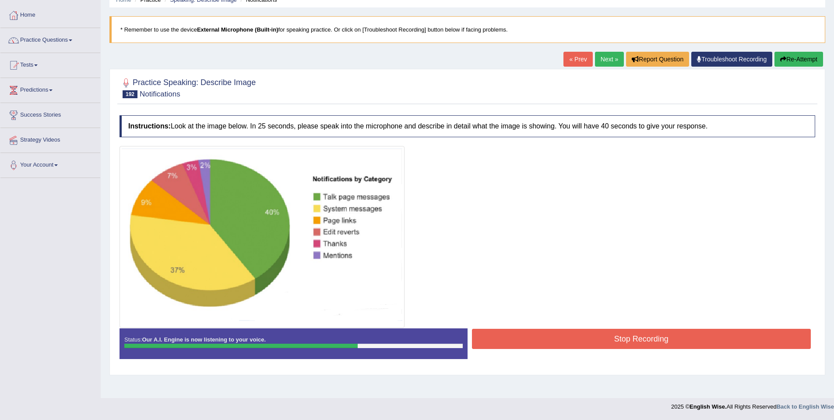
click at [570, 335] on button "Stop Recording" at bounding box center [641, 338] width 339 height 20
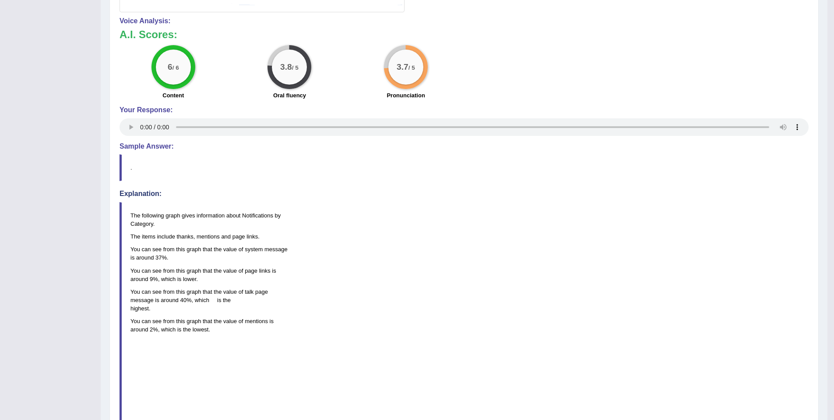
scroll to position [0, 0]
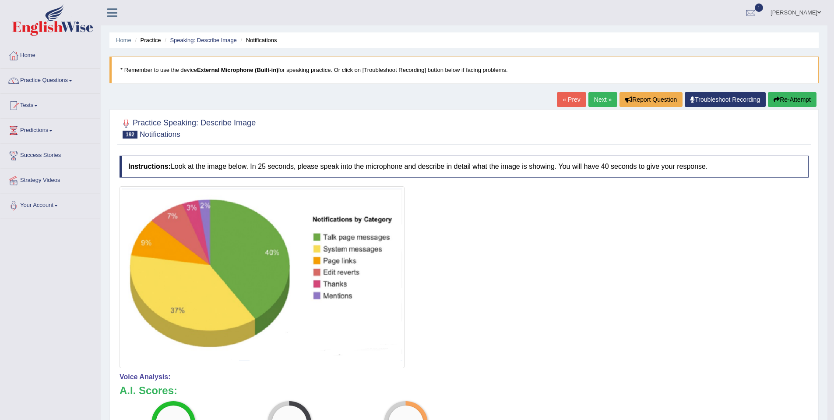
click at [595, 101] on link "Next »" at bounding box center [603, 99] width 29 height 15
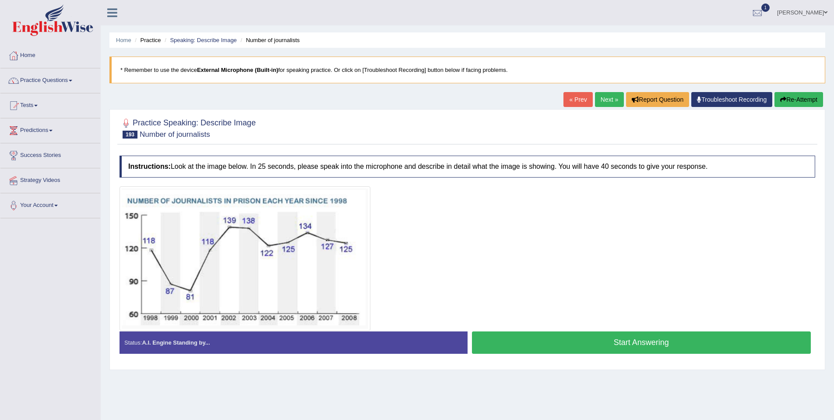
click at [540, 336] on button "Start Answering" at bounding box center [641, 342] width 339 height 22
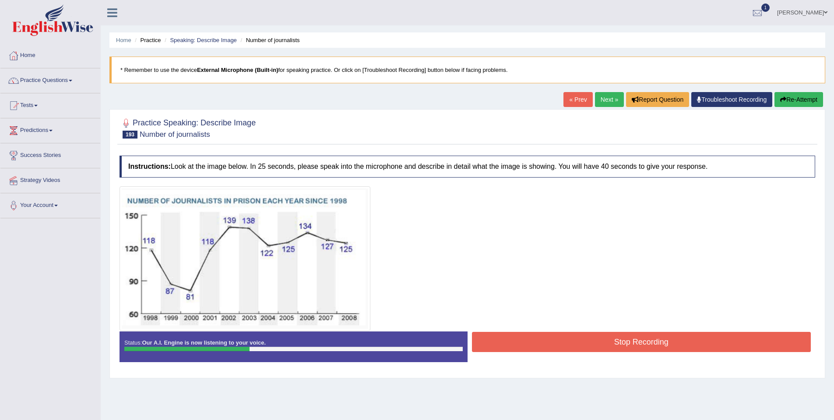
click at [540, 336] on button "Stop Recording" at bounding box center [641, 341] width 339 height 20
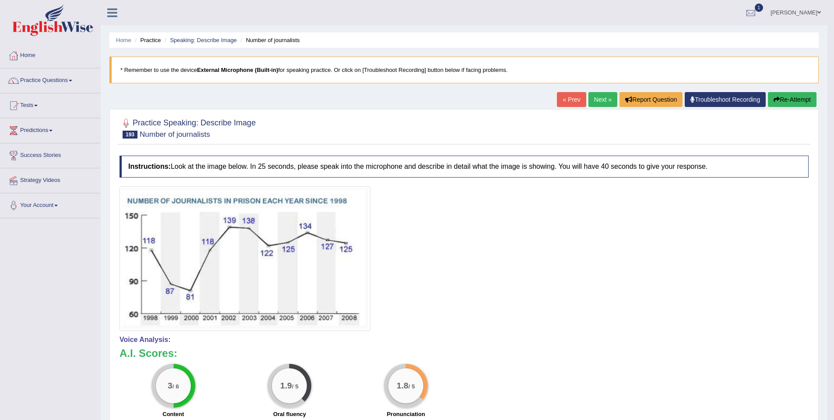
click at [592, 96] on link "Next »" at bounding box center [603, 99] width 29 height 15
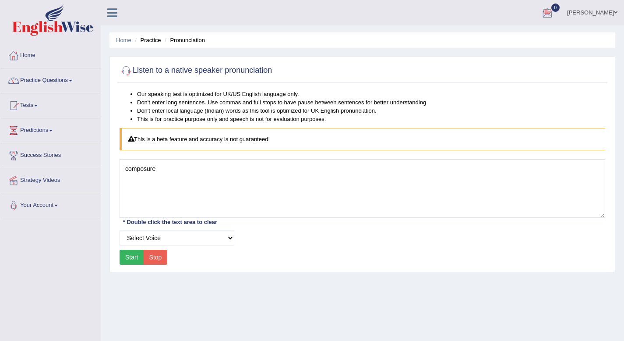
scroll to position [119, 0]
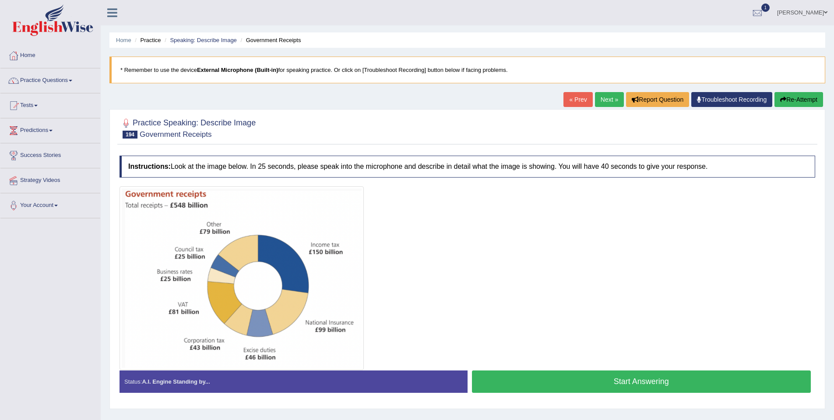
click at [621, 384] on button "Start Answering" at bounding box center [641, 381] width 339 height 22
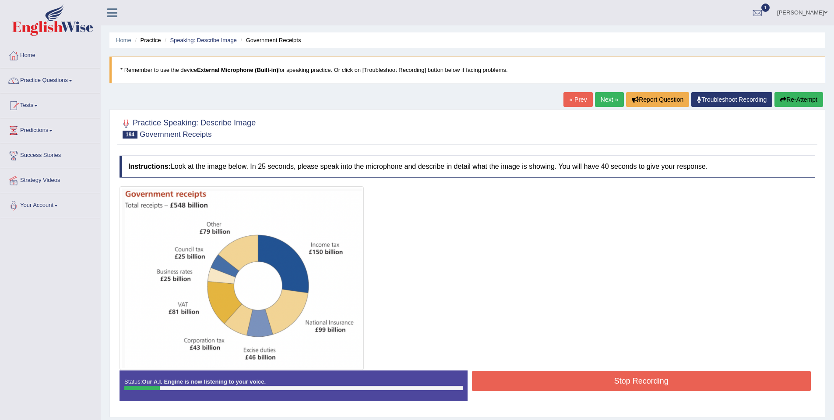
click at [621, 381] on button "Stop Recording" at bounding box center [641, 380] width 339 height 20
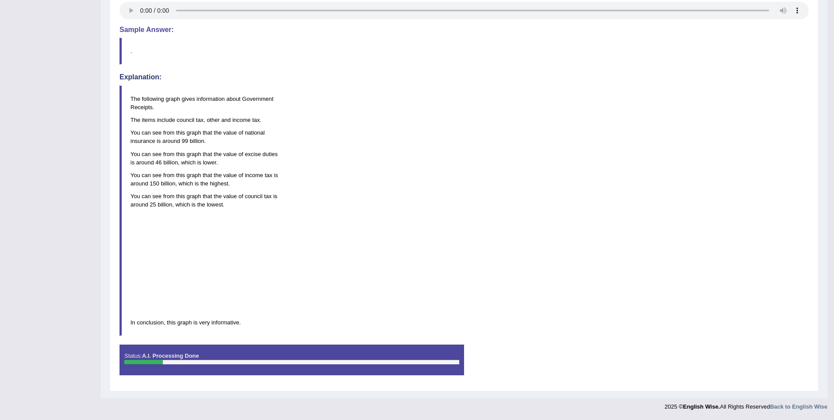
scroll to position [171, 0]
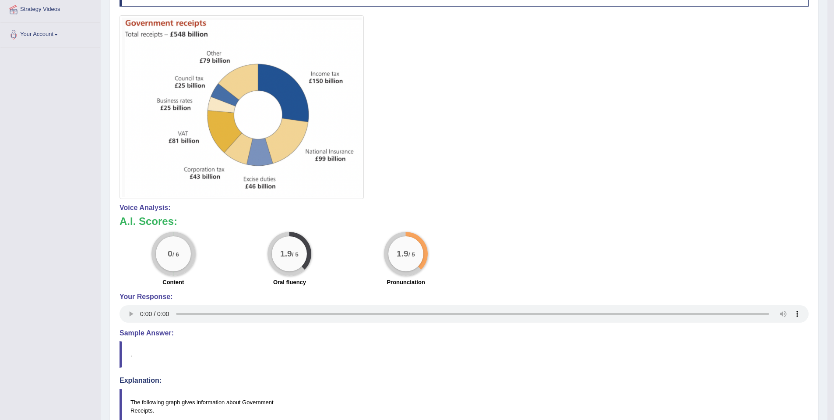
drag, startPoint x: 603, startPoint y: 301, endPoint x: 624, endPoint y: 333, distance: 38.9
click at [617, 330] on div "Instructions: Look at the image below. In 25 seconds, please speak into the mic…" at bounding box center [464, 334] width 694 height 709
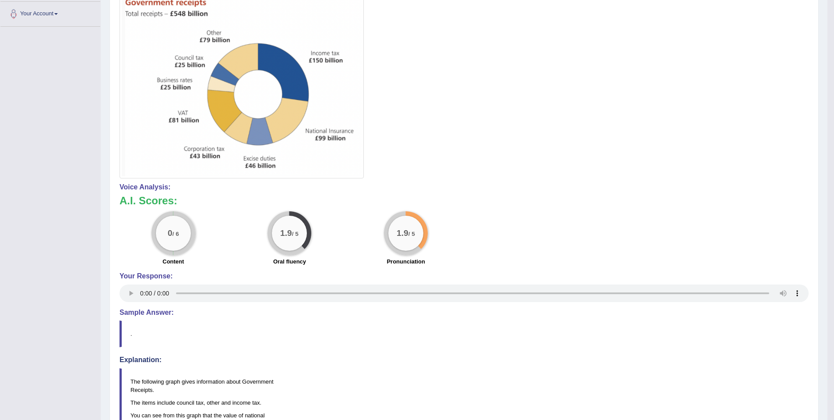
scroll to position [0, 0]
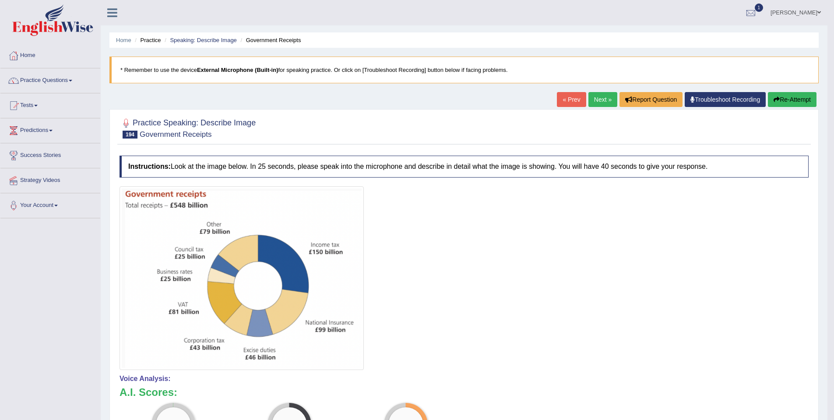
click at [784, 107] on div "« Prev Next » Report Question Troubleshoot Recording Re-Attempt" at bounding box center [688, 100] width 262 height 17
click at [785, 102] on button "Re-Attempt" at bounding box center [792, 99] width 49 height 15
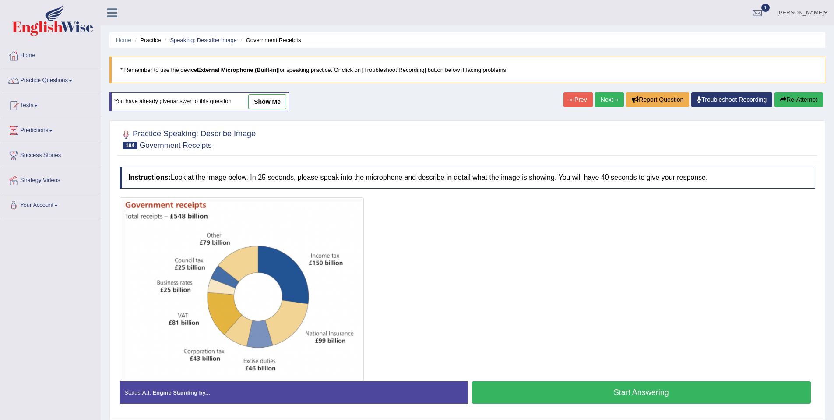
scroll to position [2, 0]
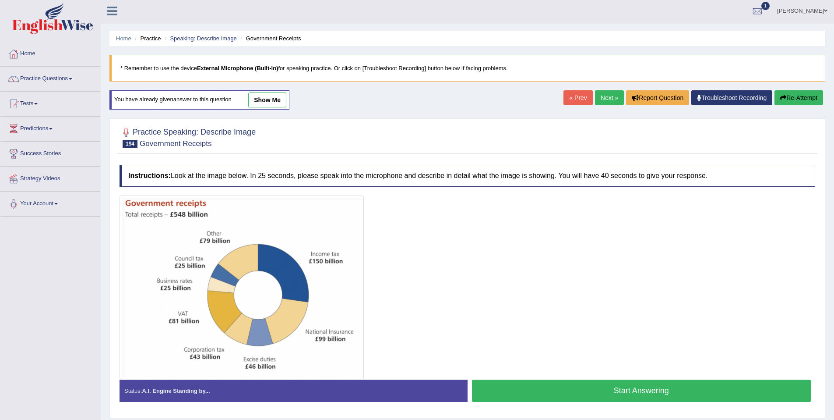
click at [671, 387] on button "Start Answering" at bounding box center [641, 390] width 339 height 22
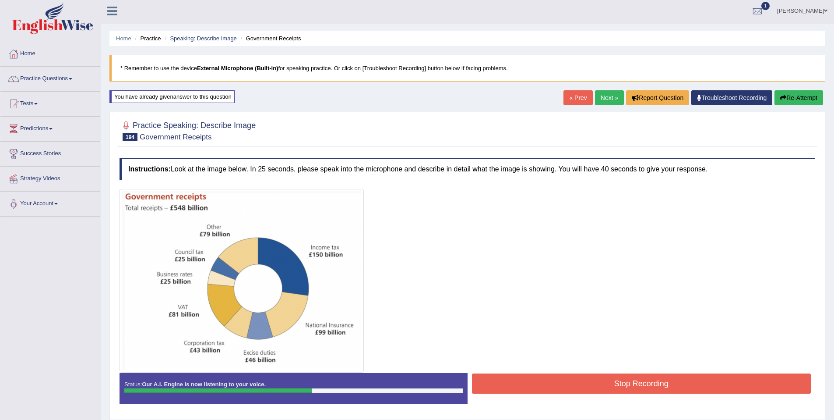
click at [646, 382] on button "Stop Recording" at bounding box center [641, 383] width 339 height 20
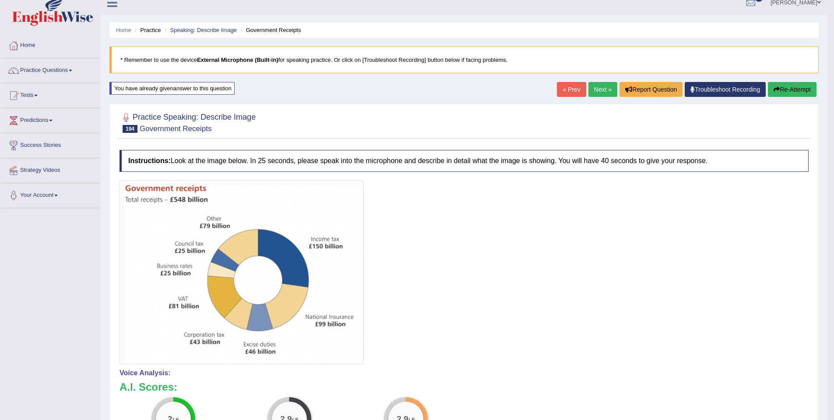
scroll to position [0, 0]
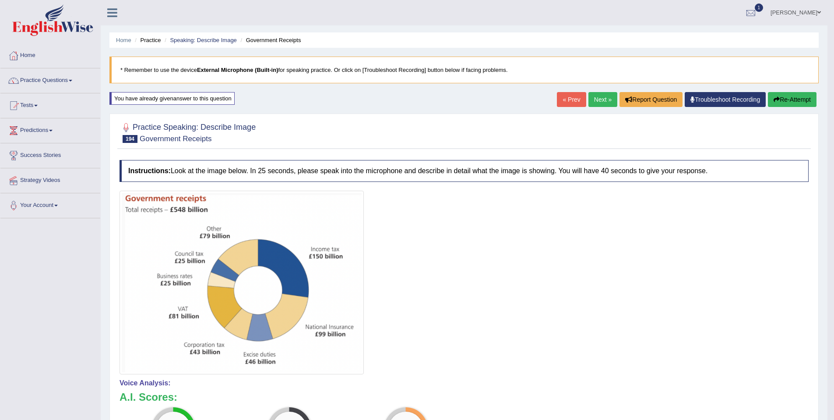
click at [783, 101] on button "Re-Attempt" at bounding box center [792, 99] width 49 height 15
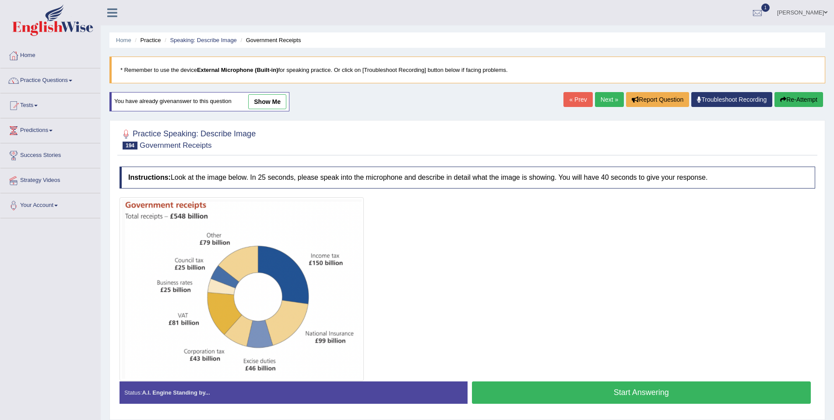
click at [556, 388] on button "Start Answering" at bounding box center [641, 392] width 339 height 22
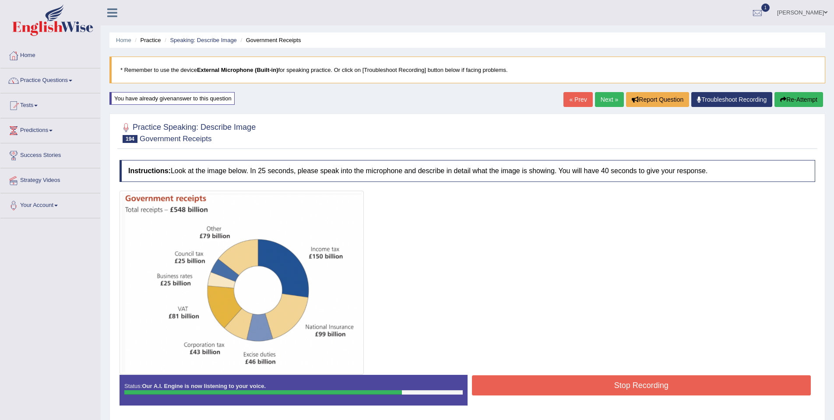
click at [564, 388] on button "Stop Recording" at bounding box center [641, 385] width 339 height 20
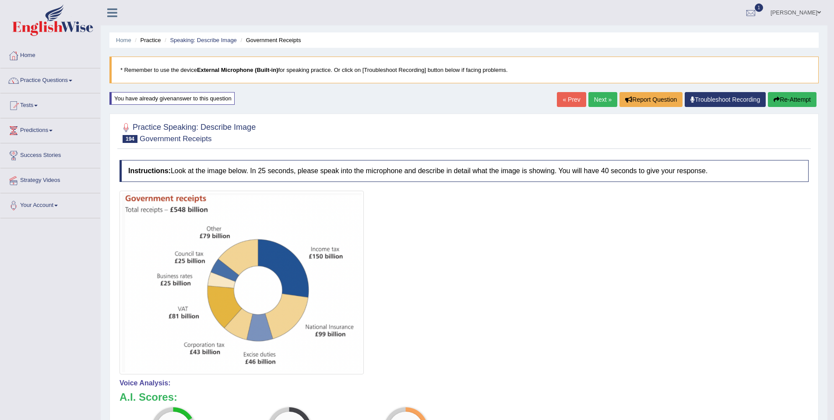
click at [797, 99] on button "Re-Attempt" at bounding box center [792, 99] width 49 height 15
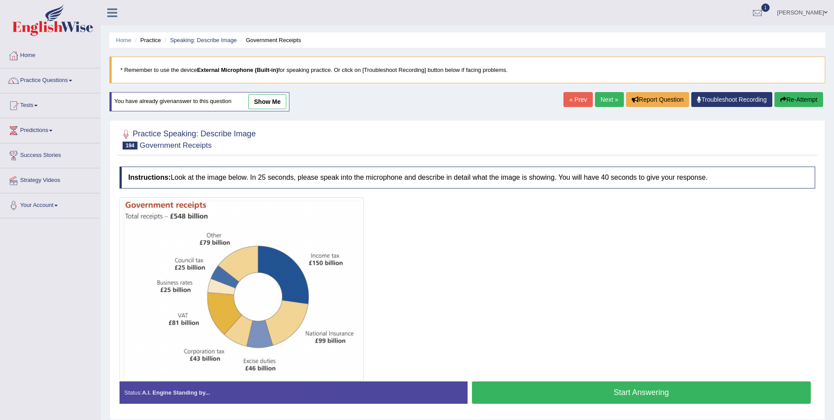
click at [651, 395] on button "Start Answering" at bounding box center [641, 392] width 339 height 22
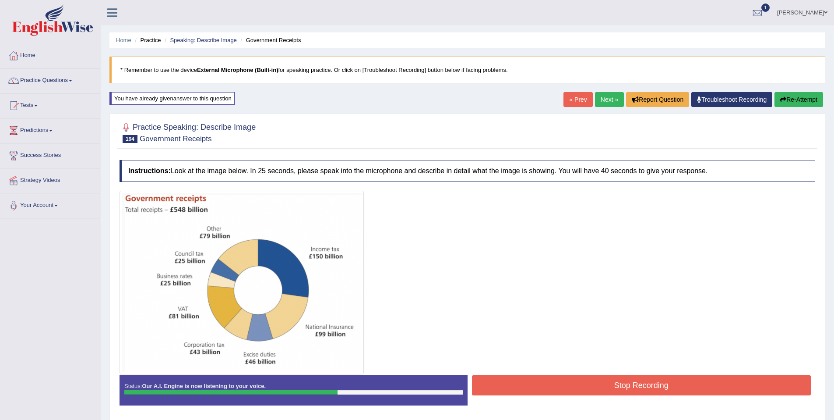
click at [624, 379] on button "Stop Recording" at bounding box center [641, 385] width 339 height 20
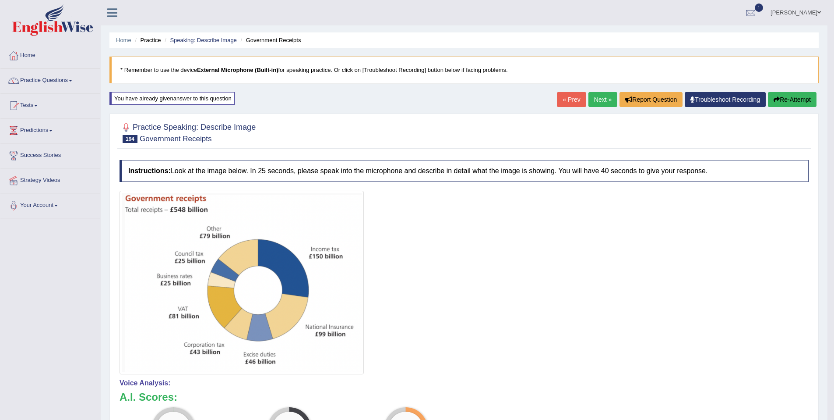
click at [593, 103] on link "Next »" at bounding box center [603, 99] width 29 height 15
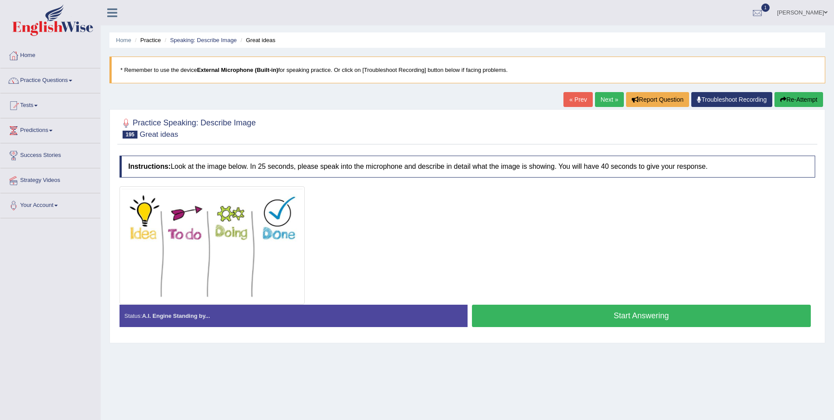
click at [529, 318] on button "Start Answering" at bounding box center [641, 315] width 339 height 22
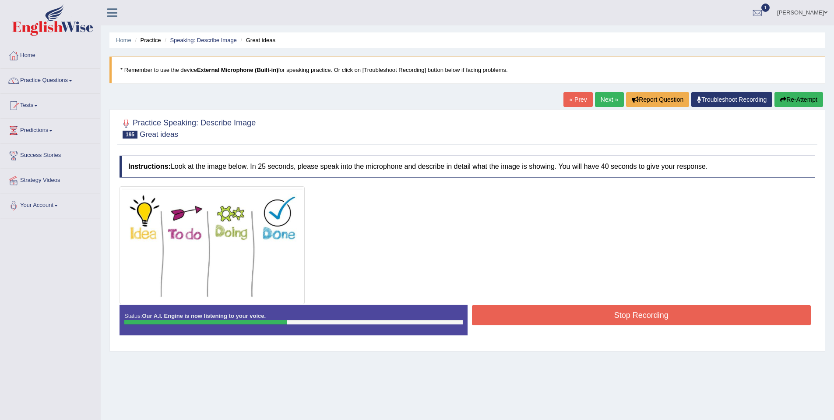
click at [551, 314] on button "Stop Recording" at bounding box center [641, 315] width 339 height 20
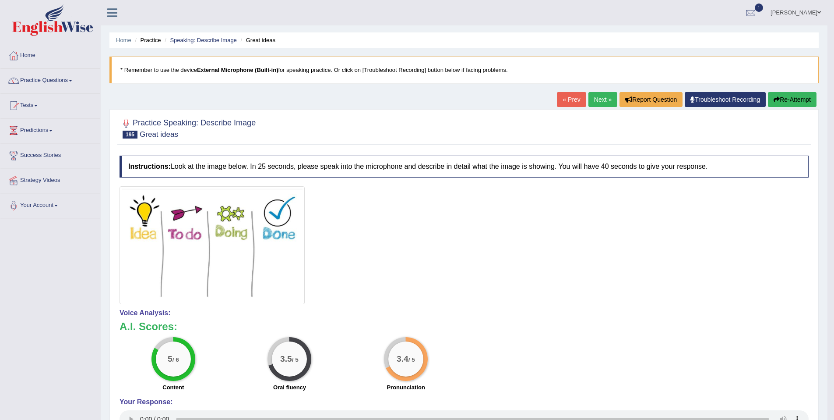
click at [597, 100] on link "Next »" at bounding box center [603, 99] width 29 height 15
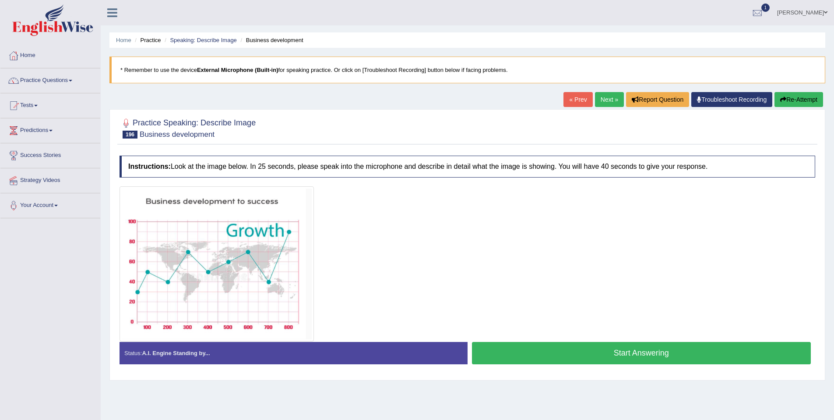
click at [595, 355] on button "Start Answering" at bounding box center [641, 353] width 339 height 22
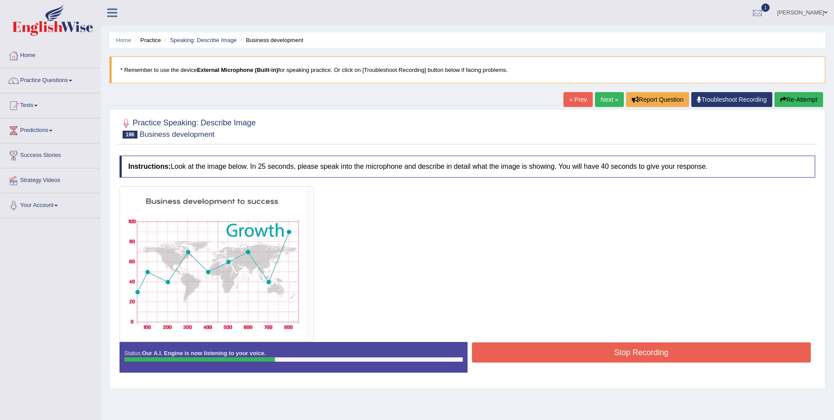
click at [596, 360] on button "Stop Recording" at bounding box center [641, 352] width 339 height 20
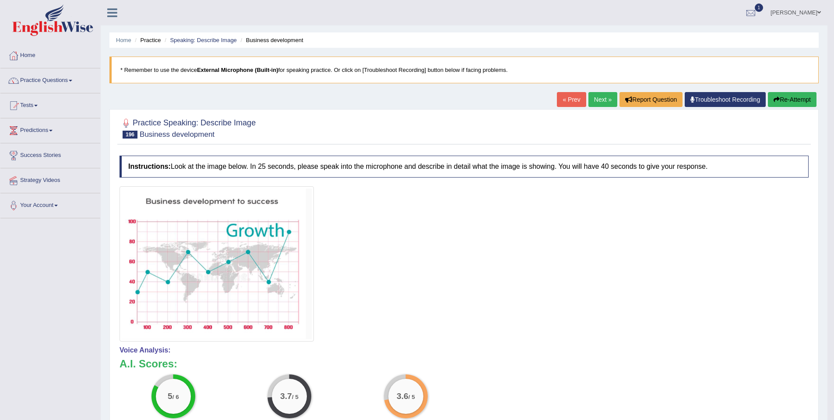
click at [599, 101] on link "Next »" at bounding box center [603, 99] width 29 height 15
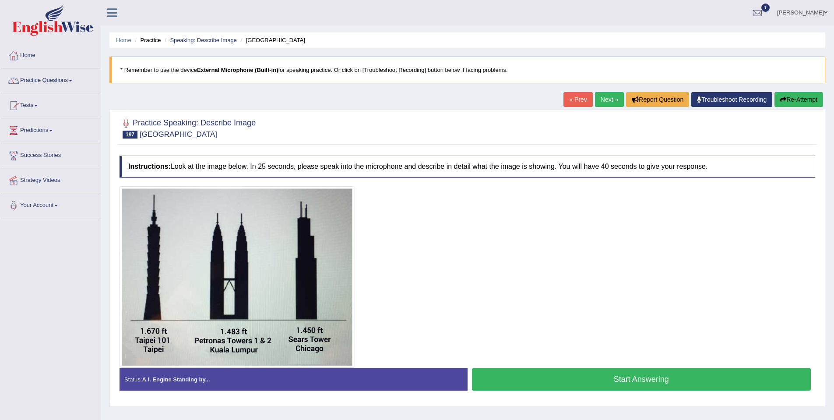
click at [549, 385] on button "Start Answering" at bounding box center [641, 379] width 339 height 22
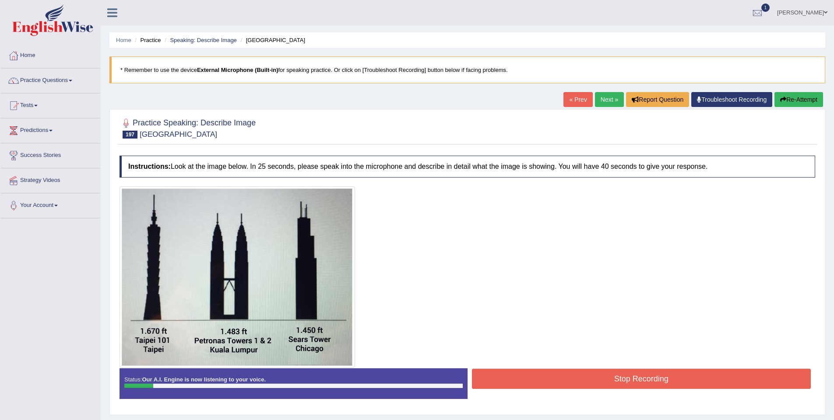
click at [549, 385] on button "Stop Recording" at bounding box center [641, 378] width 339 height 20
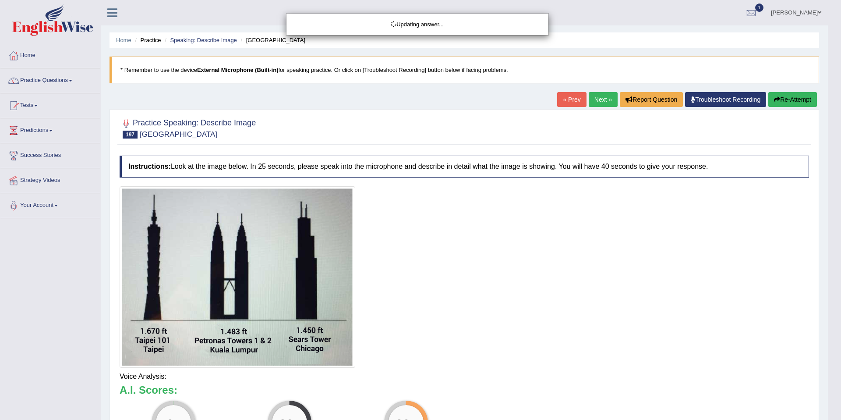
click at [603, 99] on div "Updating answer..." at bounding box center [420, 210] width 841 height 420
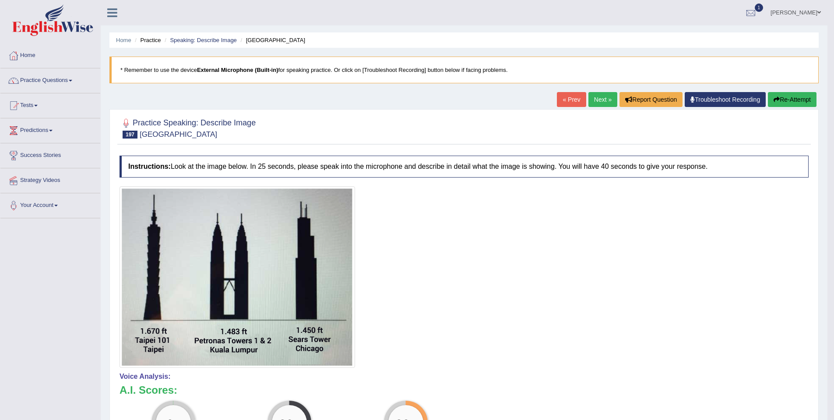
click at [600, 103] on link "Next »" at bounding box center [603, 99] width 29 height 15
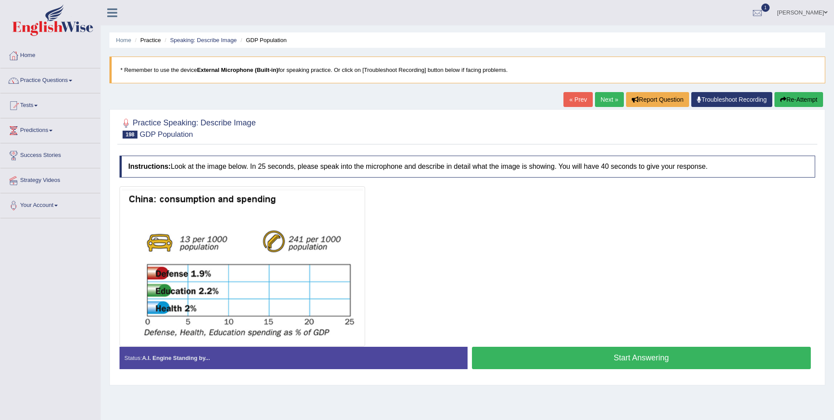
click at [591, 359] on button "Start Answering" at bounding box center [641, 357] width 339 height 22
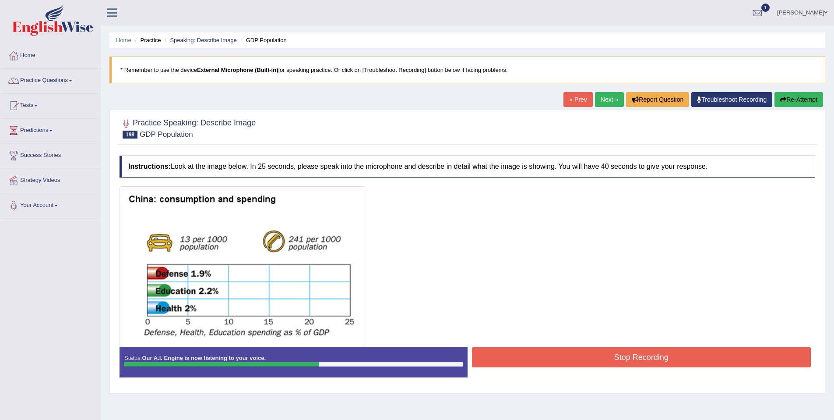
click at [591, 359] on button "Stop Recording" at bounding box center [641, 357] width 339 height 20
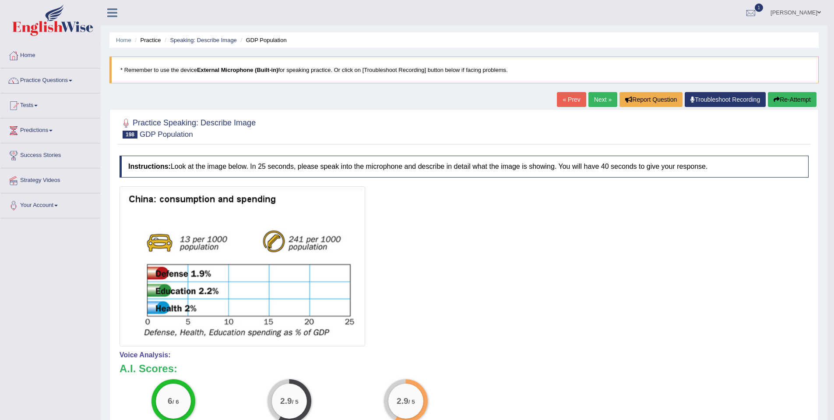
click at [596, 95] on link "Next »" at bounding box center [603, 99] width 29 height 15
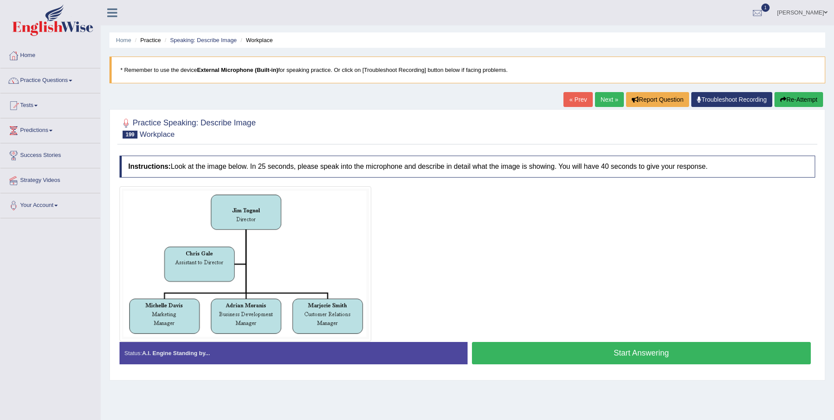
click at [616, 358] on button "Start Answering" at bounding box center [641, 353] width 339 height 22
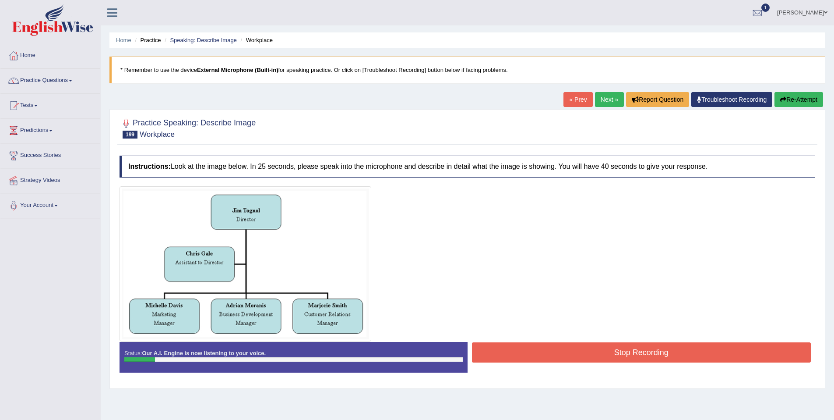
click at [620, 356] on button "Stop Recording" at bounding box center [641, 352] width 339 height 20
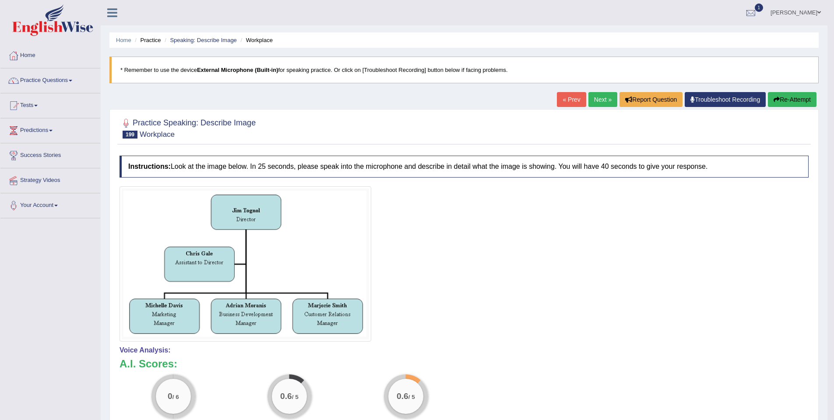
click at [780, 102] on button "Re-Attempt" at bounding box center [792, 99] width 49 height 15
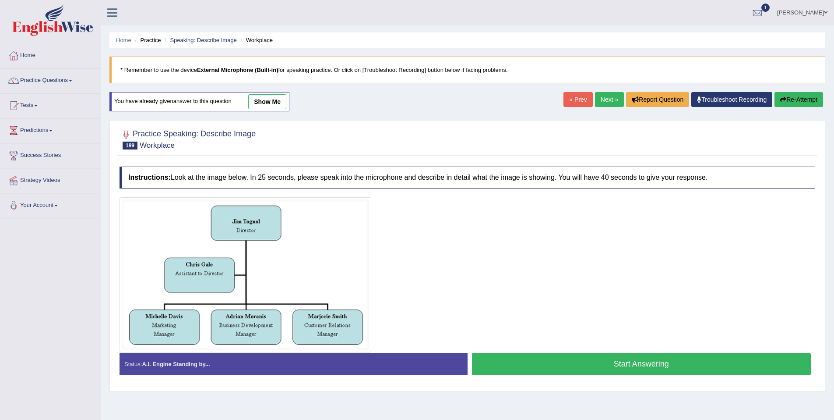
click at [595, 105] on link "Next »" at bounding box center [609, 99] width 29 height 15
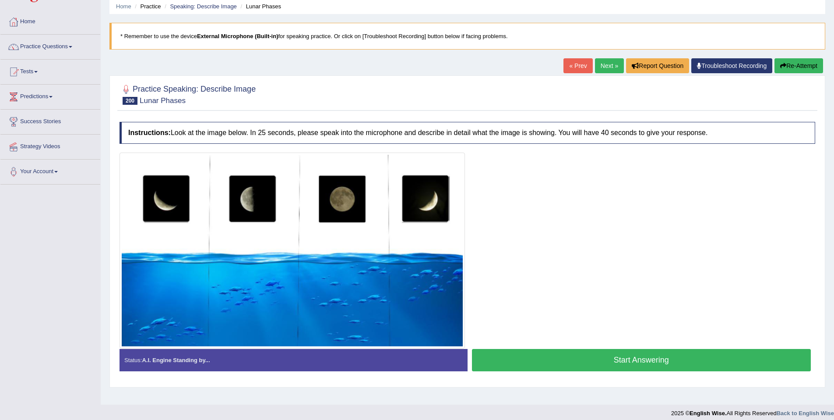
scroll to position [40, 0]
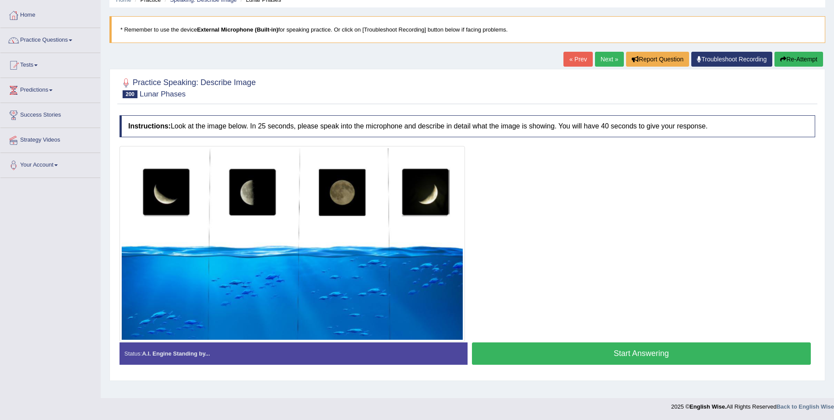
click at [586, 353] on button "Start Answering" at bounding box center [641, 353] width 339 height 22
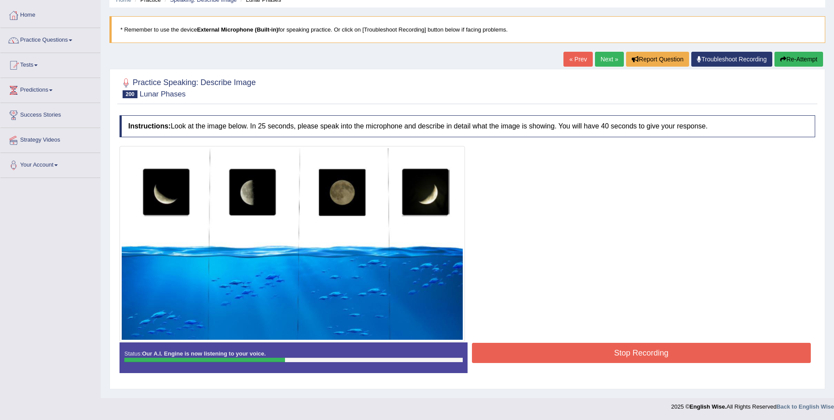
click at [568, 353] on button "Stop Recording" at bounding box center [641, 352] width 339 height 20
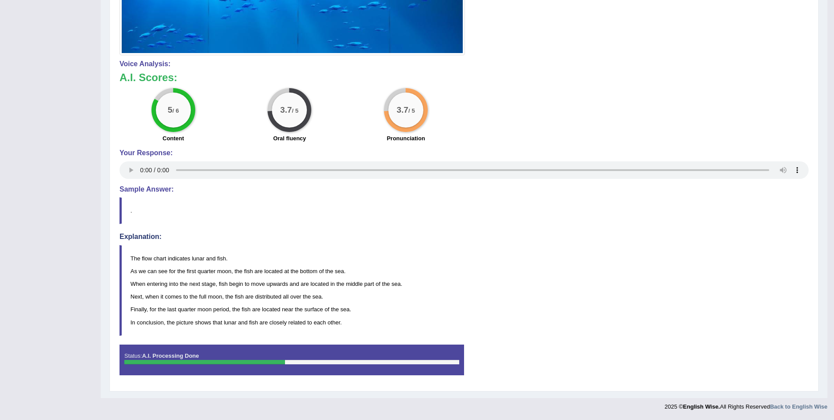
scroll to position [0, 0]
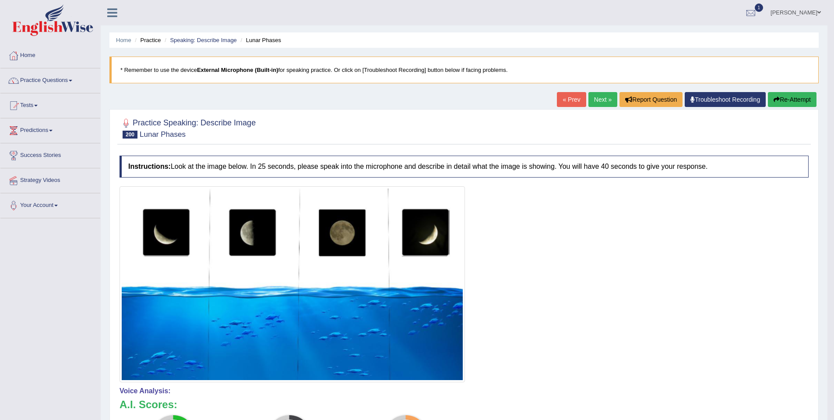
click at [606, 97] on link "Next »" at bounding box center [603, 99] width 29 height 15
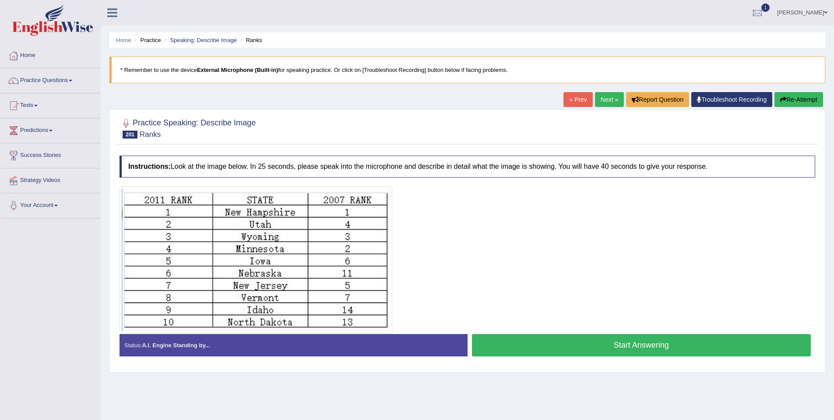
click at [569, 340] on button "Start Answering" at bounding box center [641, 345] width 339 height 22
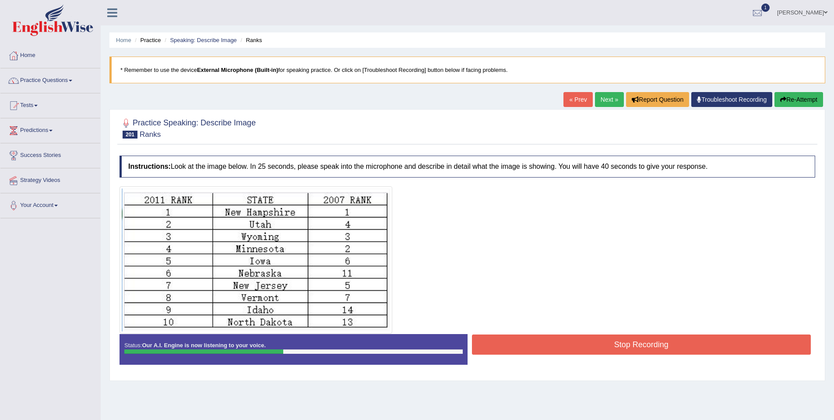
click at [566, 340] on button "Stop Recording" at bounding box center [641, 344] width 339 height 20
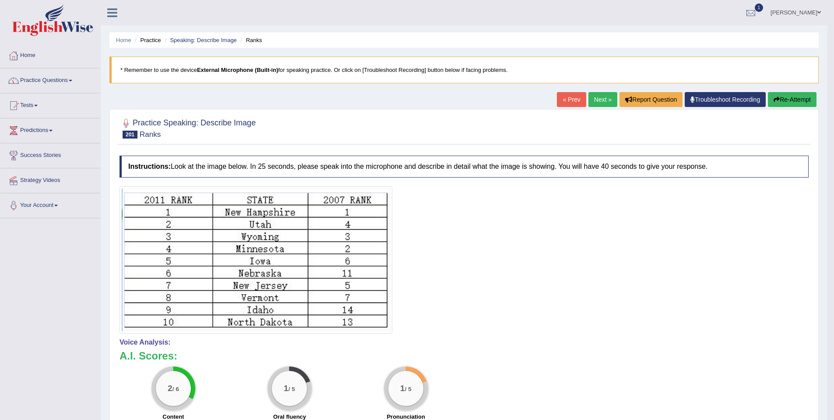
click at [590, 102] on link "Next »" at bounding box center [603, 99] width 29 height 15
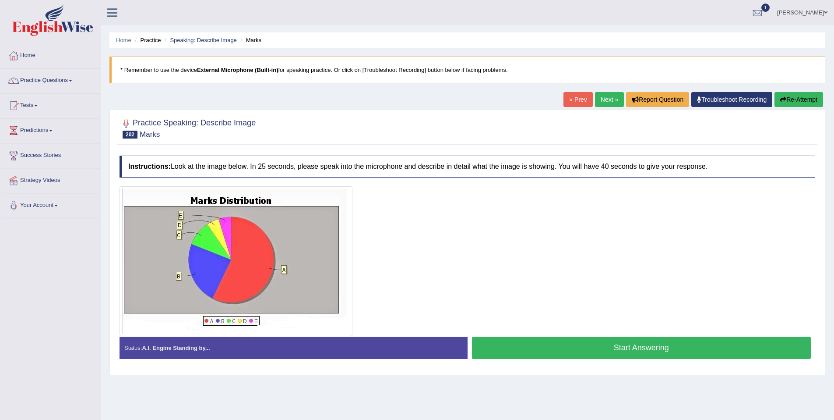
click at [610, 347] on button "Start Answering" at bounding box center [641, 347] width 339 height 22
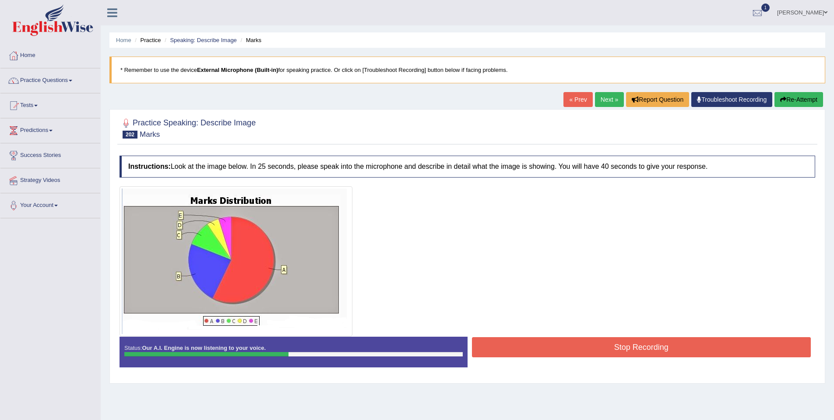
click at [610, 346] on button "Stop Recording" at bounding box center [641, 347] width 339 height 20
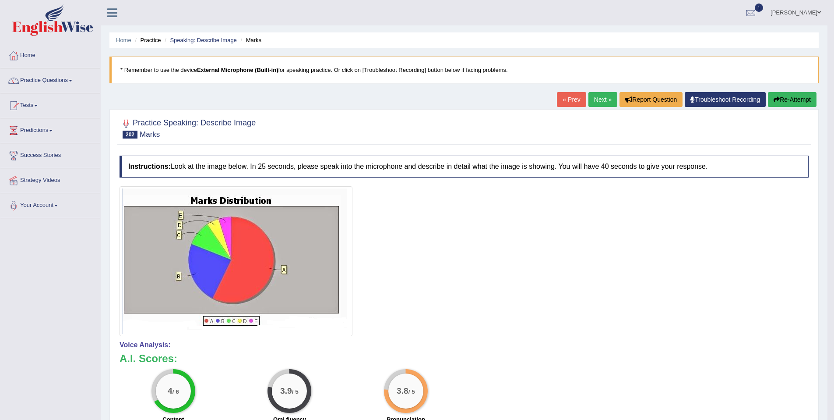
click at [606, 93] on link "Next »" at bounding box center [603, 99] width 29 height 15
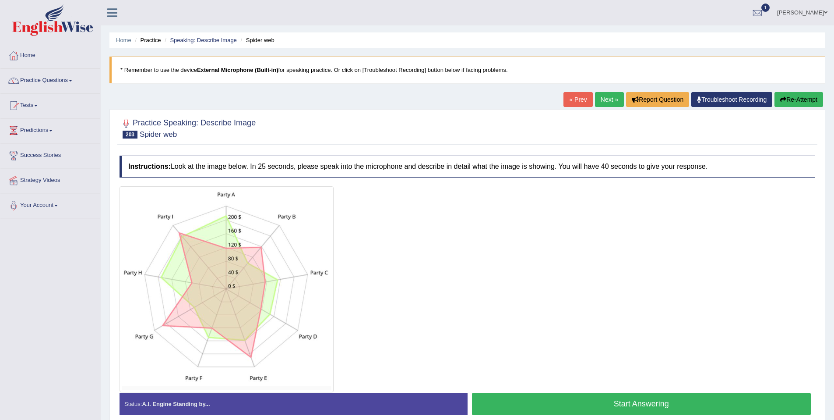
click at [624, 404] on button "Start Answering" at bounding box center [641, 403] width 339 height 22
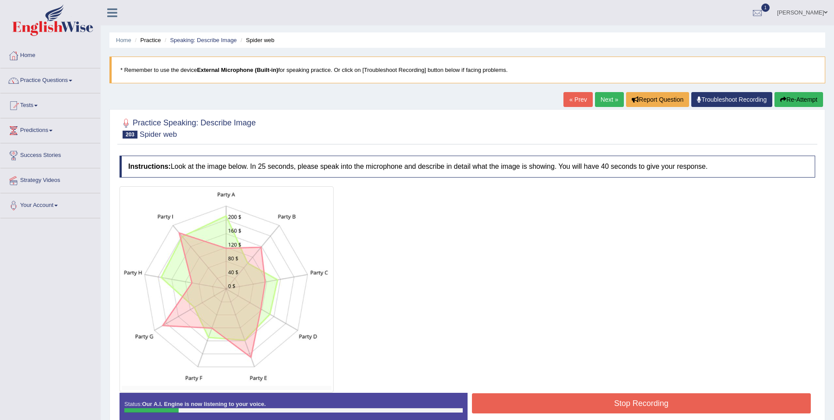
click at [651, 407] on button "Stop Recording" at bounding box center [641, 403] width 339 height 20
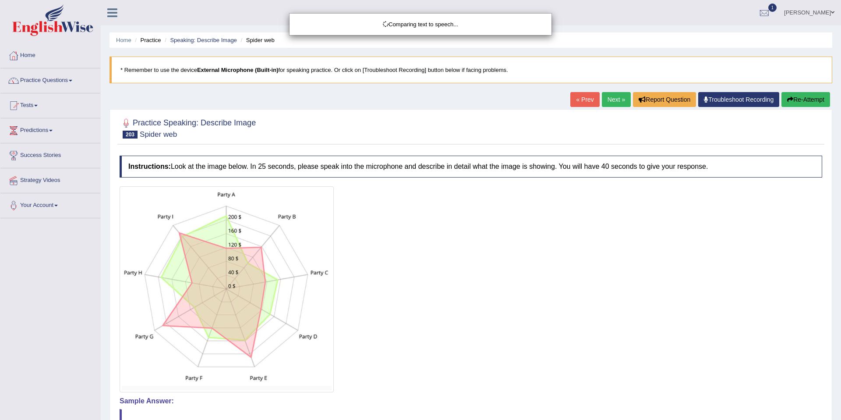
click at [790, 95] on body "Toggle navigation Home Practice Questions Speaking Practice Read Aloud Repeat S…" at bounding box center [420, 210] width 841 height 420
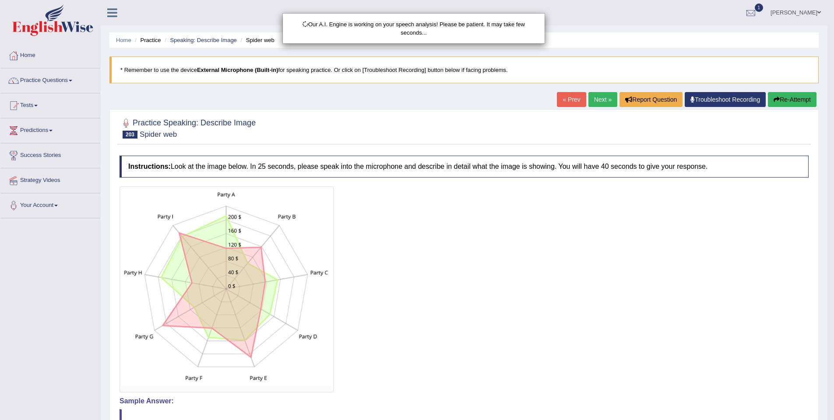
click at [808, 97] on div "Our A.I. Engine is working on your speech analysis! Please be patient. It may t…" at bounding box center [417, 210] width 834 height 420
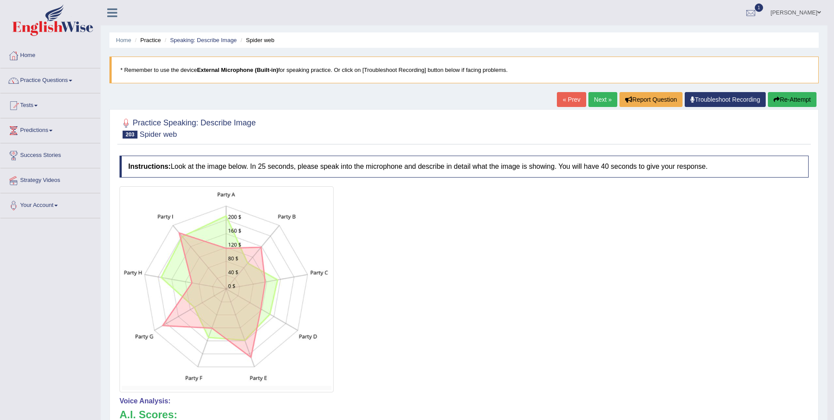
click at [783, 96] on button "Re-Attempt" at bounding box center [792, 99] width 49 height 15
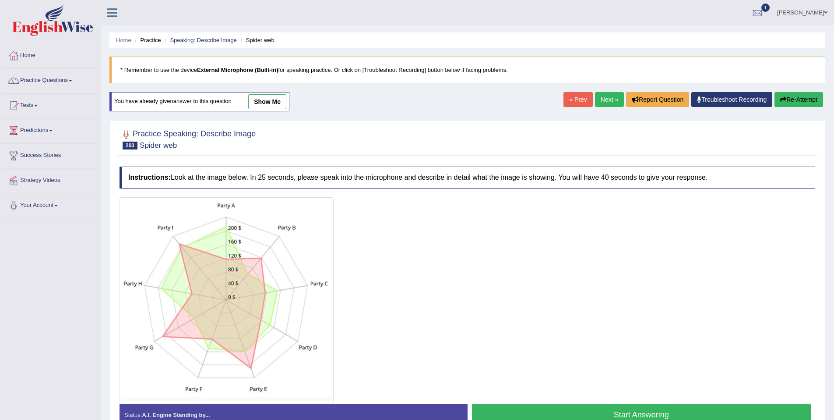
click at [600, 413] on button "Start Answering" at bounding box center [641, 414] width 339 height 22
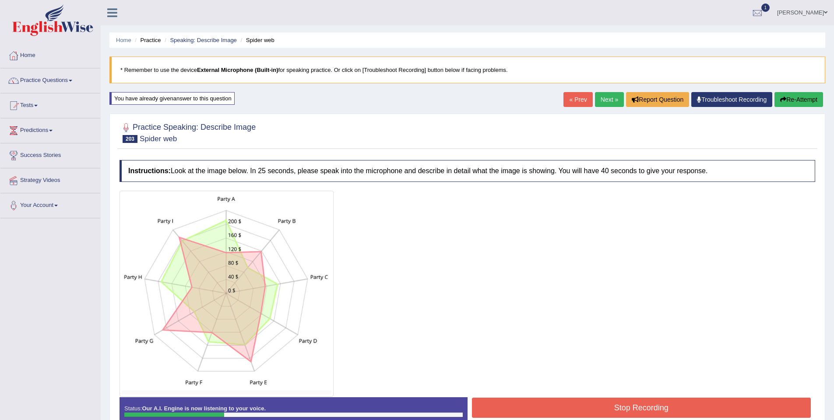
click at [594, 406] on button "Stop Recording" at bounding box center [641, 407] width 339 height 20
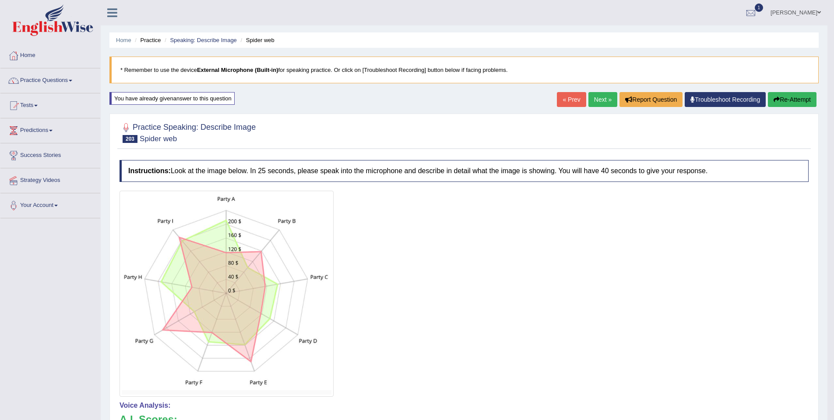
click at [802, 102] on button "Re-Attempt" at bounding box center [792, 99] width 49 height 15
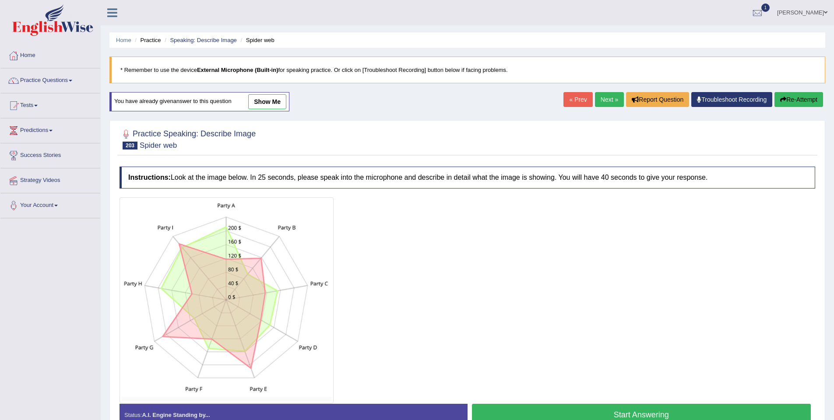
click at [625, 406] on button "Start Answering" at bounding box center [641, 414] width 339 height 22
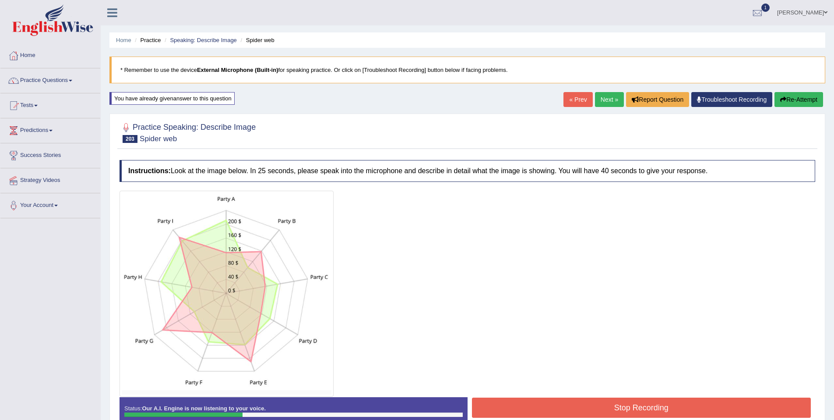
click at [625, 406] on button "Stop Recording" at bounding box center [641, 407] width 339 height 20
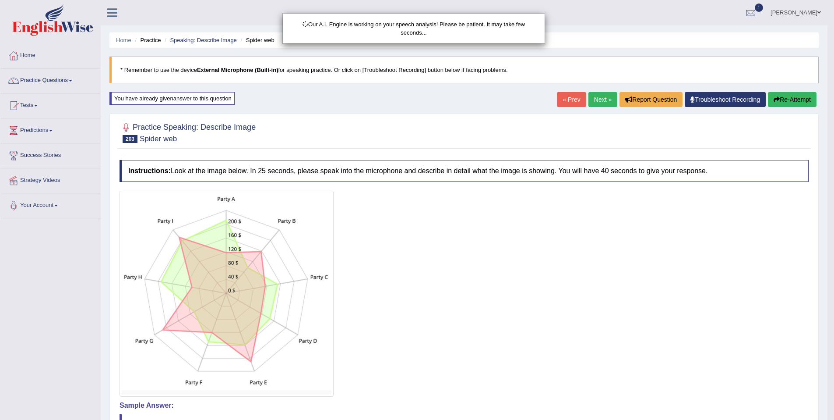
click at [792, 96] on div "Our A.I. Engine is working on your speech analysis! Please be patient. It may t…" at bounding box center [417, 210] width 834 height 420
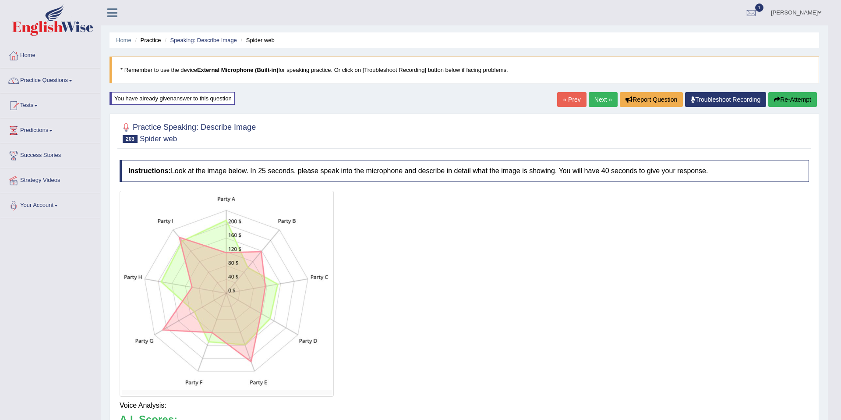
click at [792, 96] on body "Toggle navigation Home Practice Questions Speaking Practice Read Aloud Repeat S…" at bounding box center [420, 210] width 841 height 420
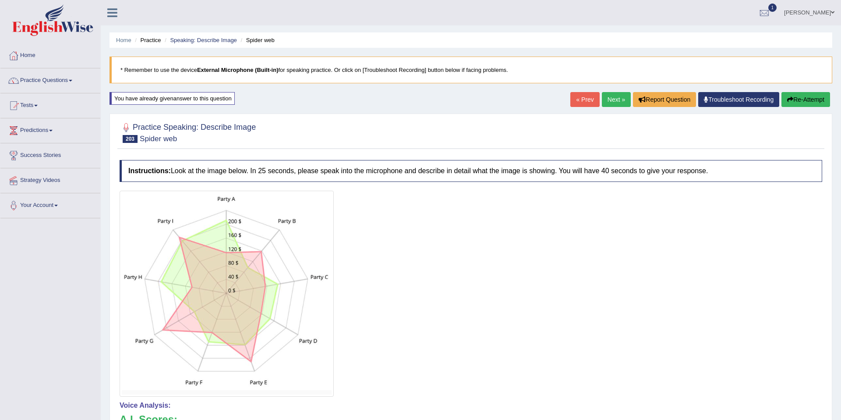
click at [792, 96] on div "Updating answer..." at bounding box center [420, 210] width 841 height 420
click at [792, 96] on button "Re-Attempt" at bounding box center [799, 99] width 49 height 15
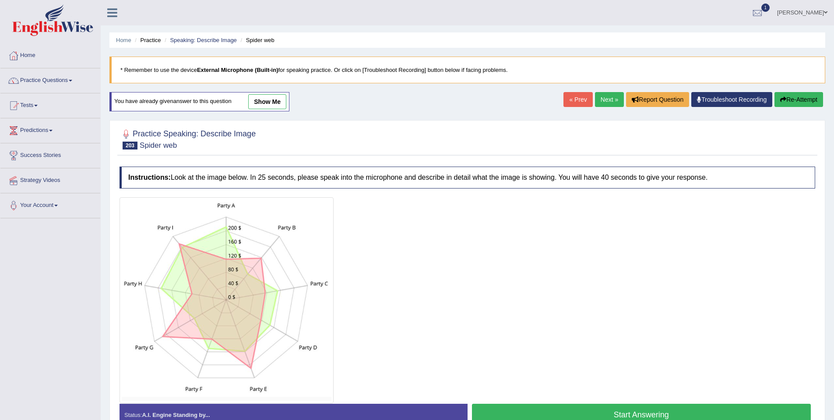
click at [603, 416] on button "Start Answering" at bounding box center [641, 414] width 339 height 22
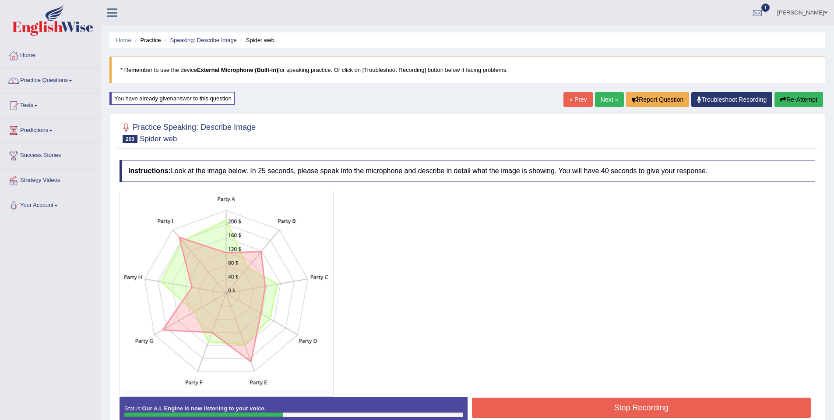
click at [598, 404] on button "Stop Recording" at bounding box center [641, 407] width 339 height 20
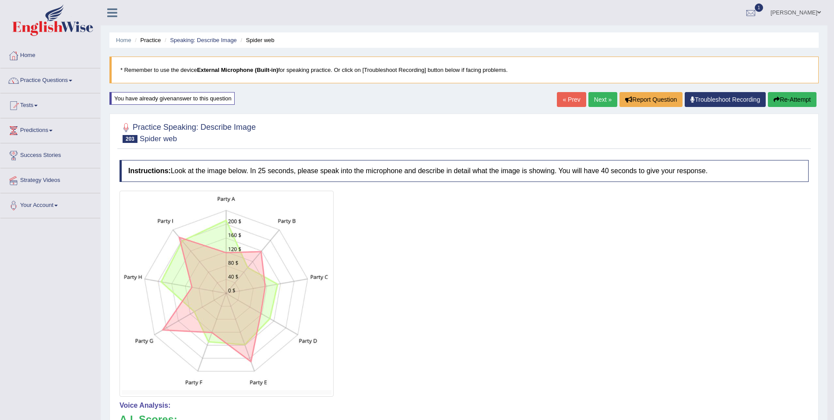
click at [599, 105] on link "Next »" at bounding box center [603, 99] width 29 height 15
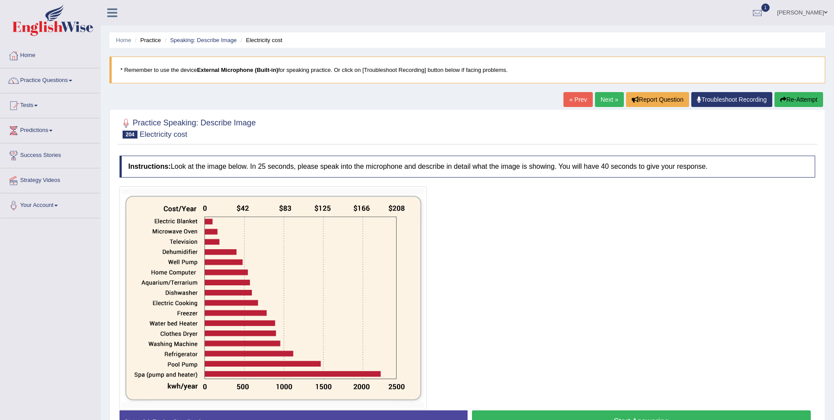
click at [601, 419] on button "Start Answering" at bounding box center [641, 421] width 339 height 22
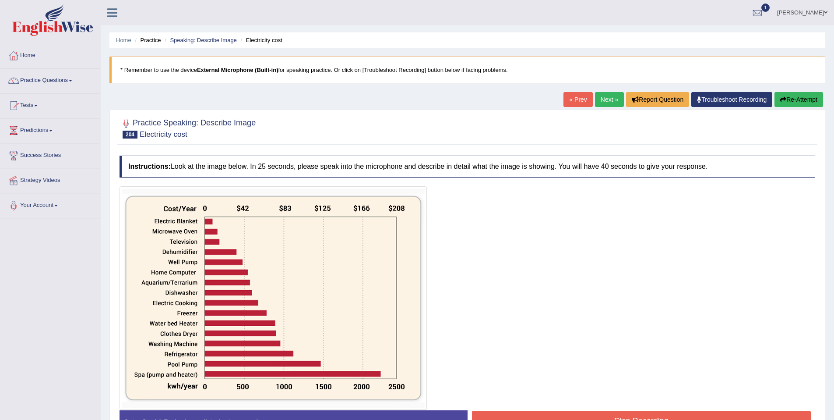
click at [600, 418] on button "Stop Recording" at bounding box center [641, 420] width 339 height 20
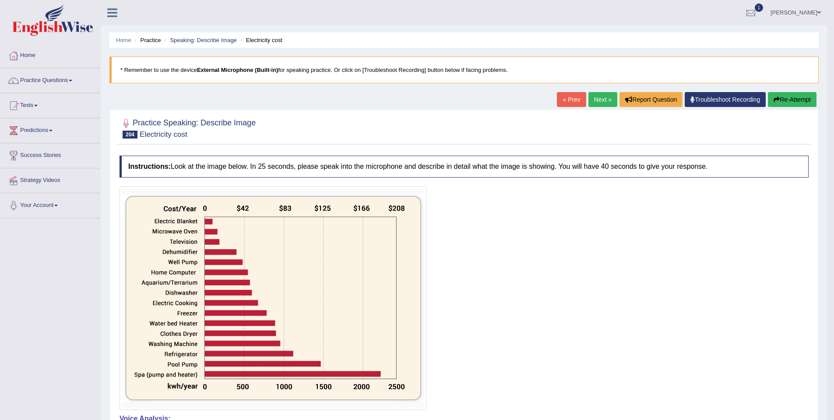
click at [798, 98] on button "Re-Attempt" at bounding box center [792, 99] width 49 height 15
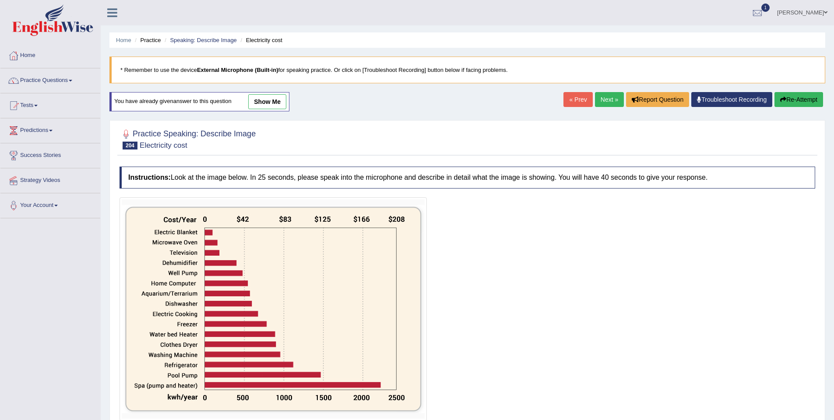
scroll to position [69, 0]
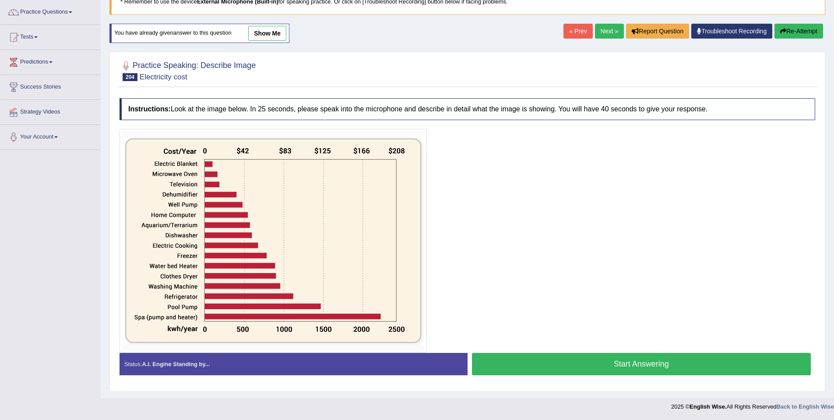
click at [587, 370] on button "Start Answering" at bounding box center [641, 364] width 339 height 22
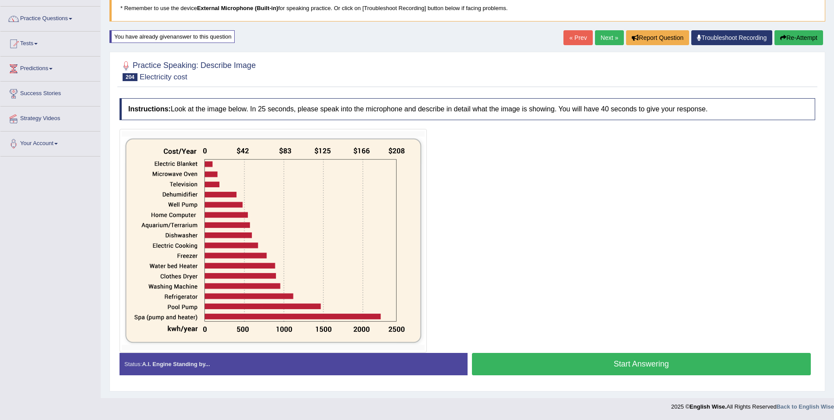
scroll to position [62, 0]
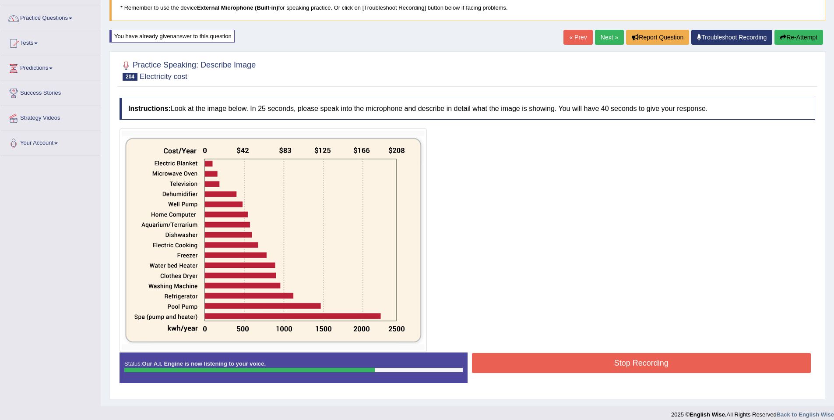
click at [607, 363] on button "Stop Recording" at bounding box center [641, 363] width 339 height 20
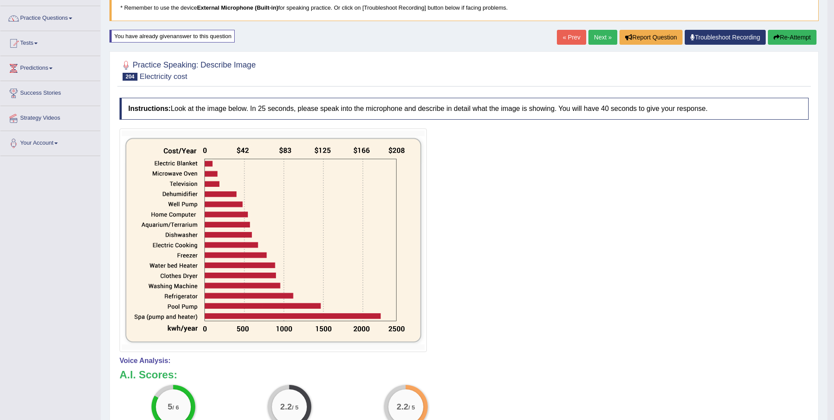
drag, startPoint x: 611, startPoint y: 2, endPoint x: 669, endPoint y: -53, distance: 79.9
click at [669, 0] on html "Toggle navigation Home Practice Questions Speaking Practice Read Aloud Repeat S…" at bounding box center [417, 148] width 834 height 420
click at [42, 47] on link "Tests" at bounding box center [50, 42] width 100 height 22
click at [49, 16] on link "Practice Questions" at bounding box center [50, 17] width 100 height 22
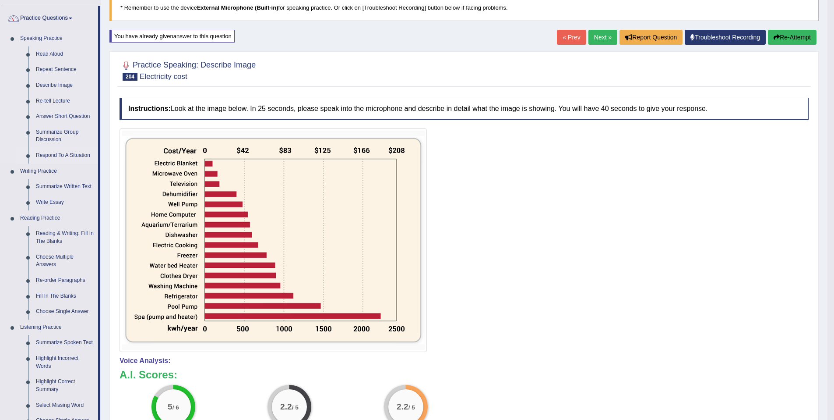
click at [56, 154] on link "Respond To A Situation" at bounding box center [65, 156] width 66 height 16
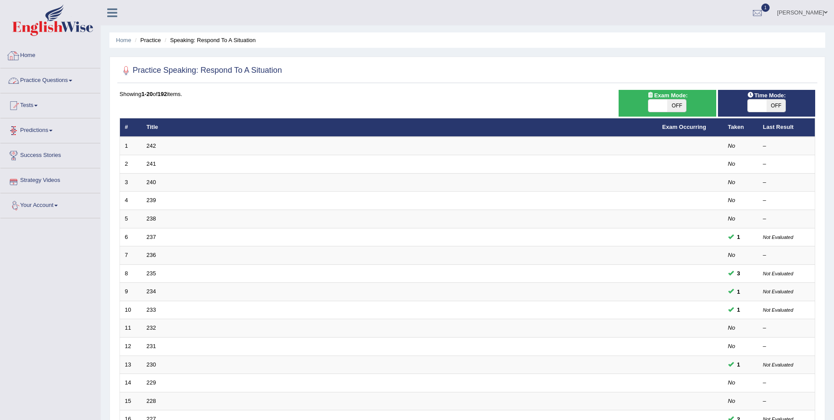
click at [59, 82] on link "Practice Questions" at bounding box center [50, 79] width 100 height 22
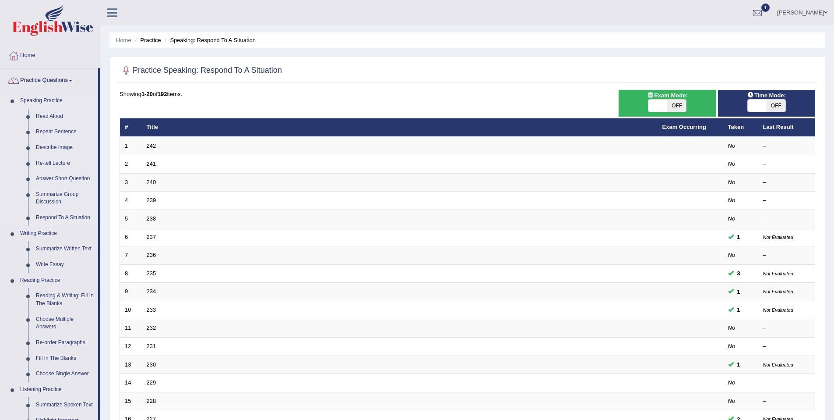
click at [70, 219] on link "Respond To A Situation" at bounding box center [65, 218] width 66 height 16
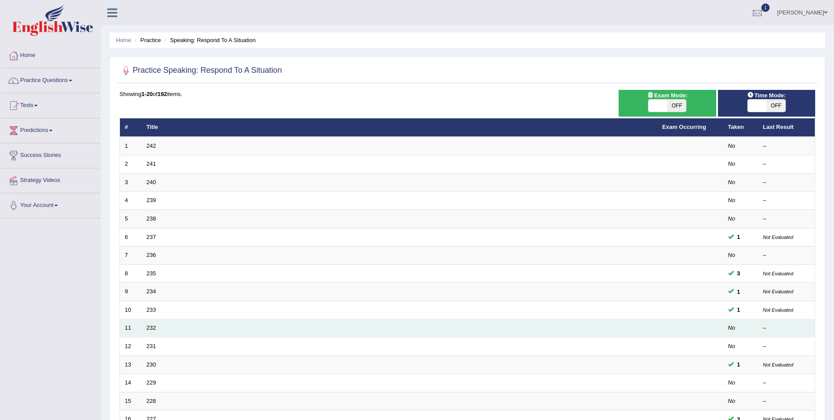
click at [158, 329] on td "232" at bounding box center [400, 328] width 516 height 18
click at [149, 331] on link "232" at bounding box center [152, 327] width 10 height 7
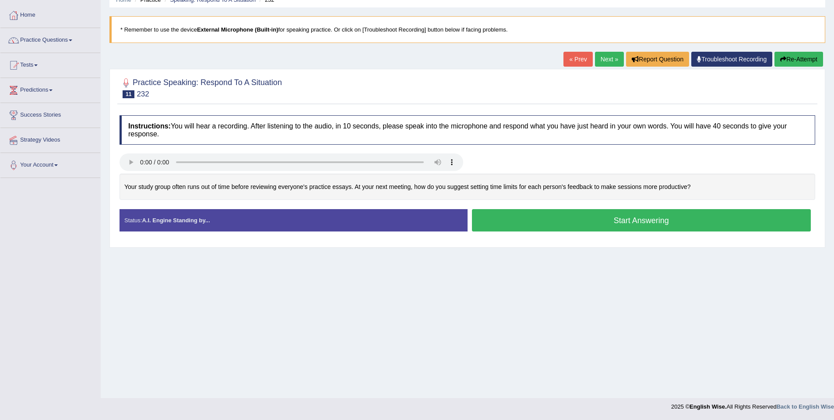
click at [570, 223] on button "Start Answering" at bounding box center [641, 220] width 339 height 22
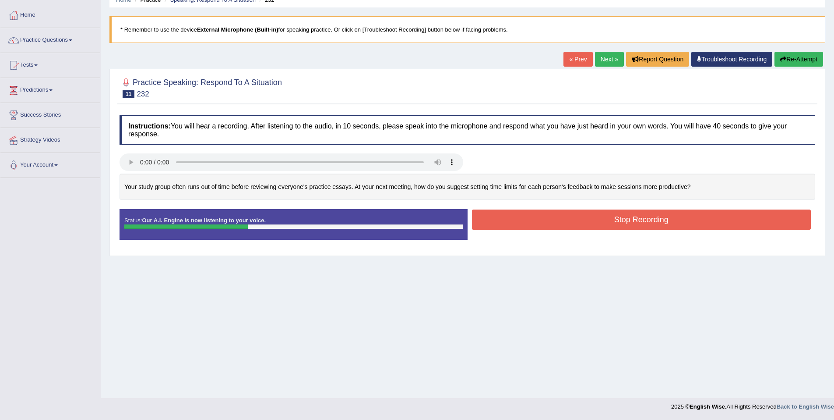
click at [612, 267] on div "Home Practice Speaking: Respond To A Situation 232 * Remember to use the device…" at bounding box center [467, 179] width 733 height 438
click at [599, 226] on button "Stop Recording" at bounding box center [641, 219] width 339 height 20
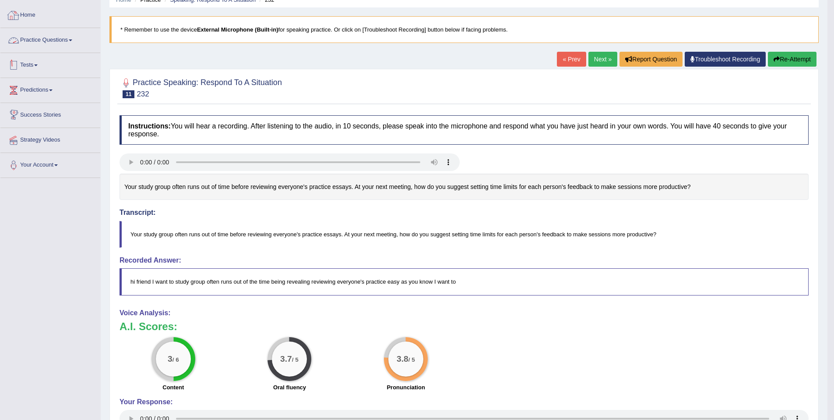
click at [35, 42] on link "Practice Questions" at bounding box center [50, 39] width 100 height 22
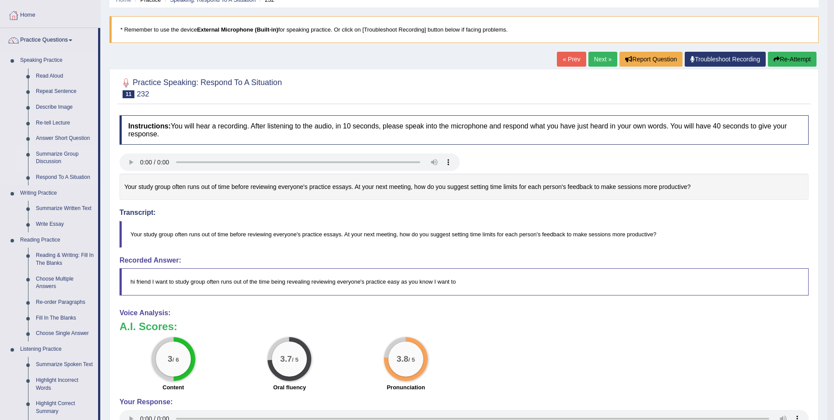
click at [47, 160] on link "Summarize Group Discussion" at bounding box center [65, 157] width 66 height 23
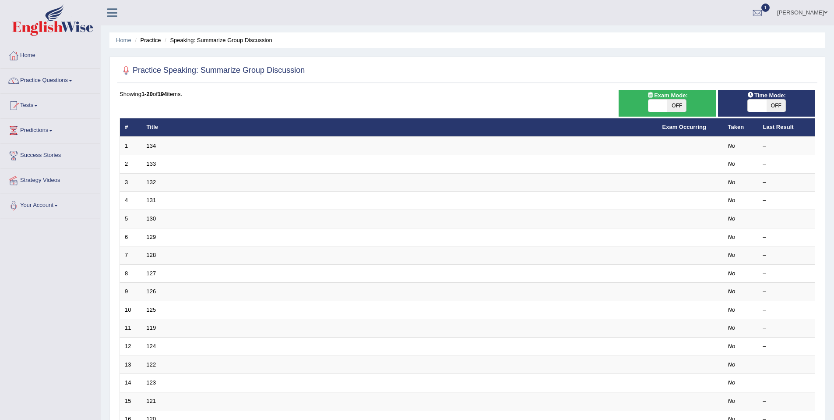
click at [183, 278] on td "127" at bounding box center [400, 273] width 516 height 18
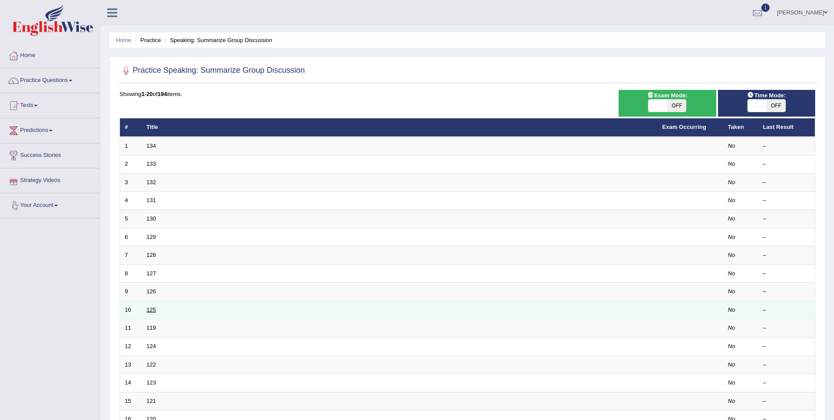
click at [154, 310] on link "125" at bounding box center [152, 309] width 10 height 7
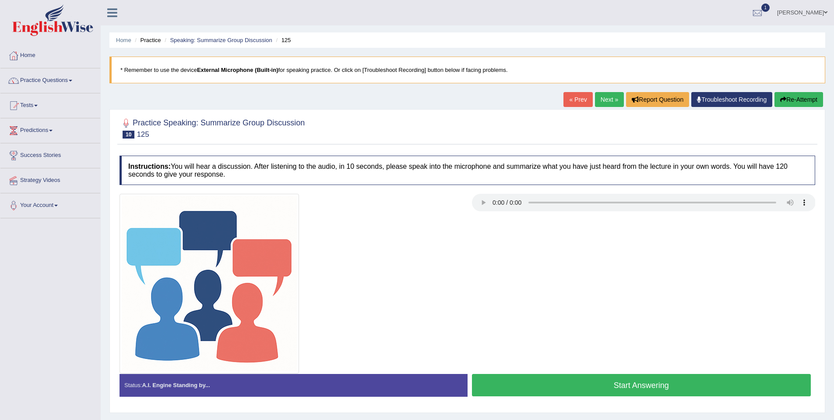
click at [621, 387] on button "Start Answering" at bounding box center [641, 385] width 339 height 22
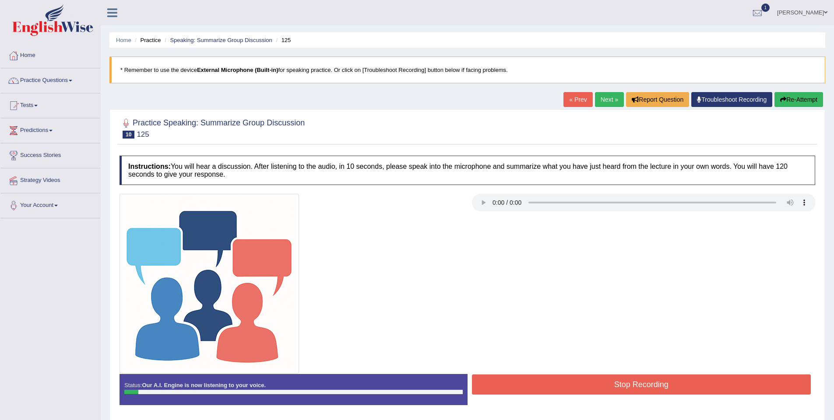
click at [614, 385] on button "Stop Recording" at bounding box center [641, 384] width 339 height 20
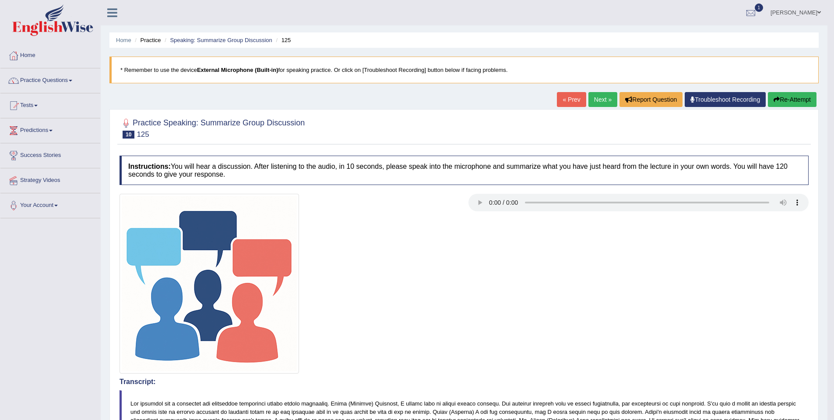
click at [783, 102] on button "Re-Attempt" at bounding box center [792, 99] width 49 height 15
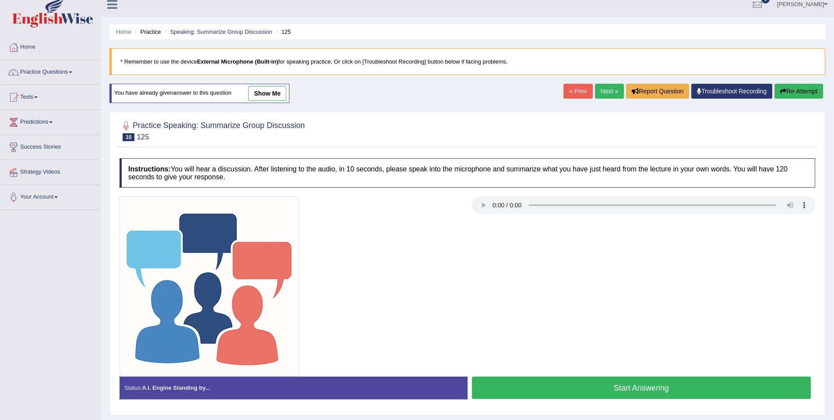
scroll to position [9, 0]
click at [632, 388] on button "Start Answering" at bounding box center [641, 387] width 339 height 22
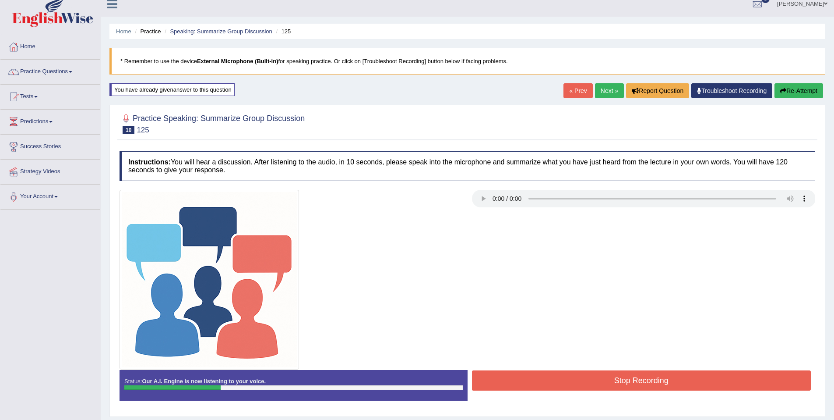
click at [612, 380] on button "Stop Recording" at bounding box center [641, 380] width 339 height 20
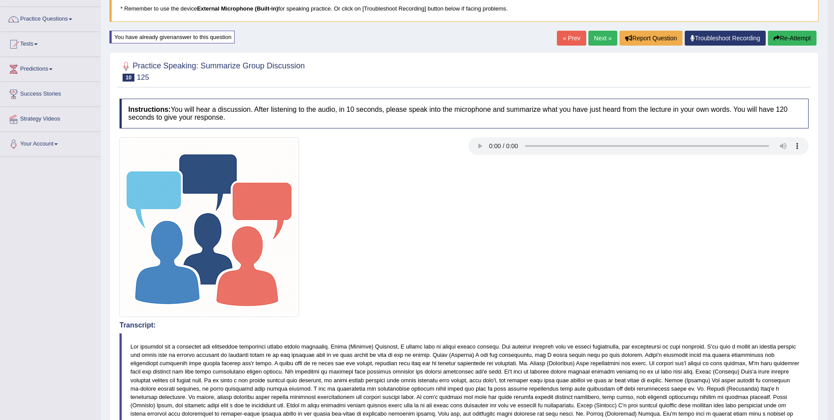
scroll to position [0, 0]
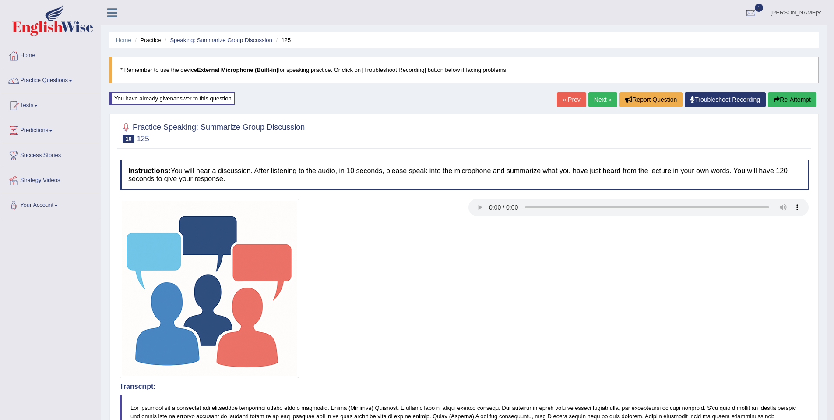
click at [789, 99] on button "Re-Attempt" at bounding box center [792, 99] width 49 height 15
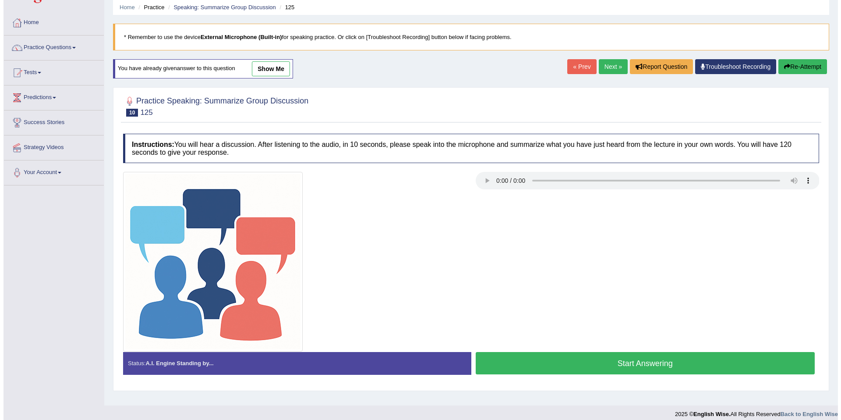
scroll to position [40, 0]
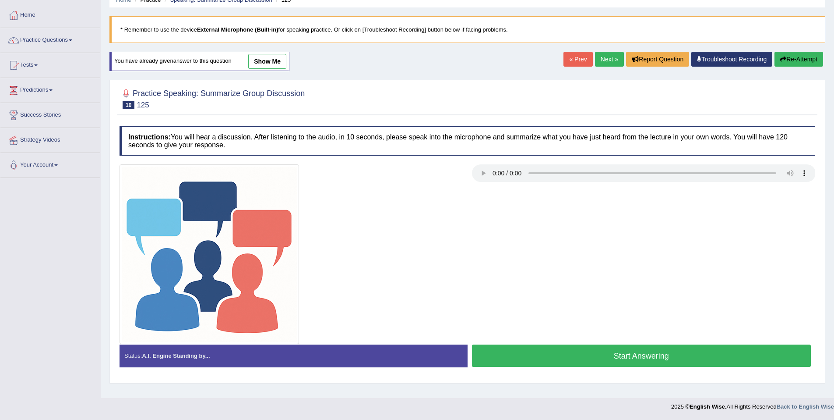
click at [599, 361] on button "Start Answering" at bounding box center [641, 355] width 339 height 22
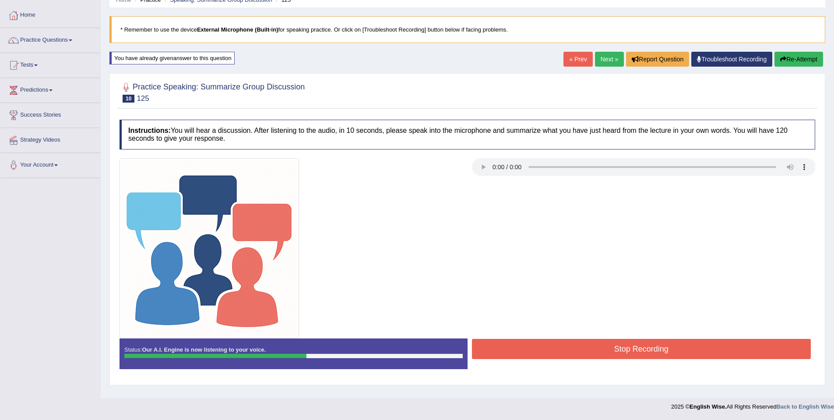
click at [587, 354] on button "Stop Recording" at bounding box center [641, 349] width 339 height 20
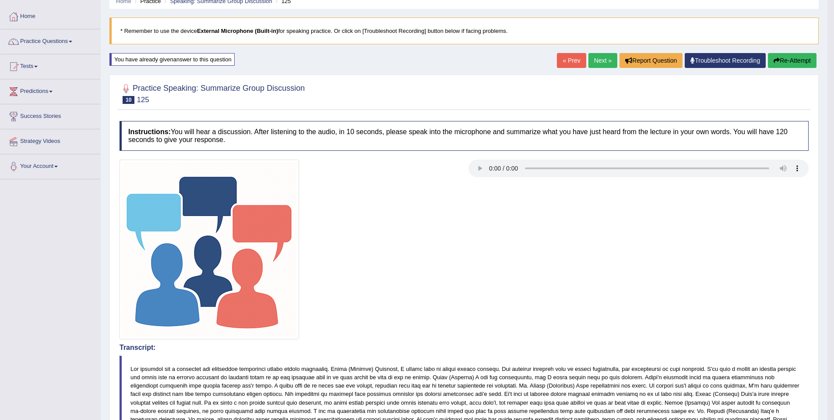
scroll to position [0, 0]
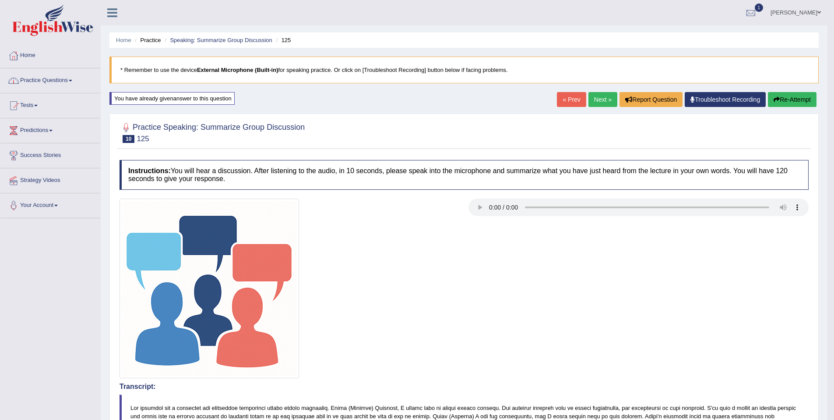
click at [53, 75] on link "Practice Questions" at bounding box center [50, 79] width 100 height 22
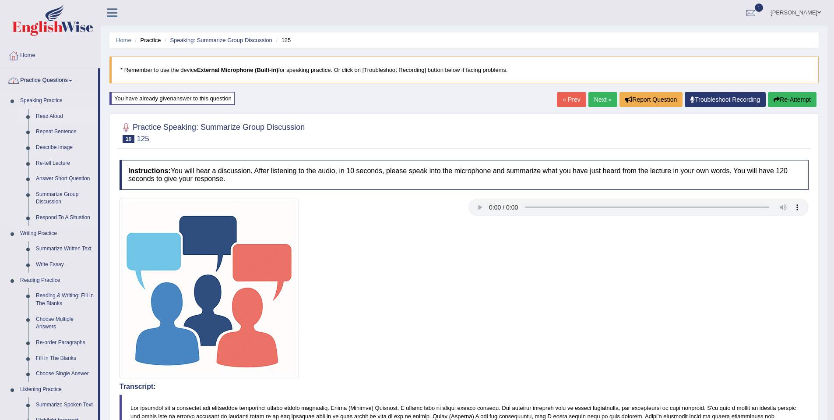
click at [56, 118] on link "Read Aloud" at bounding box center [65, 117] width 66 height 16
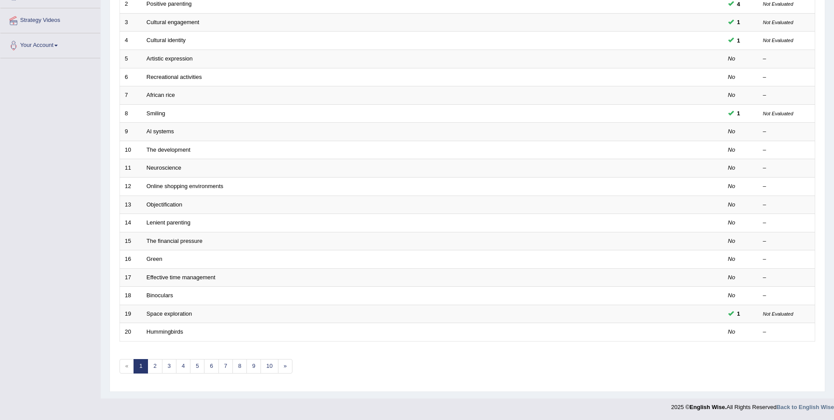
scroll to position [160, 0]
click at [272, 361] on link "10" at bounding box center [270, 365] width 18 height 14
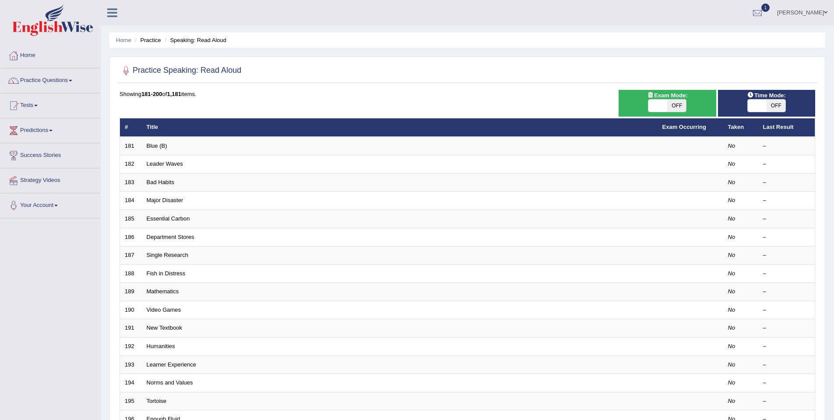
click at [175, 290] on link "Mathematics" at bounding box center [163, 291] width 32 height 7
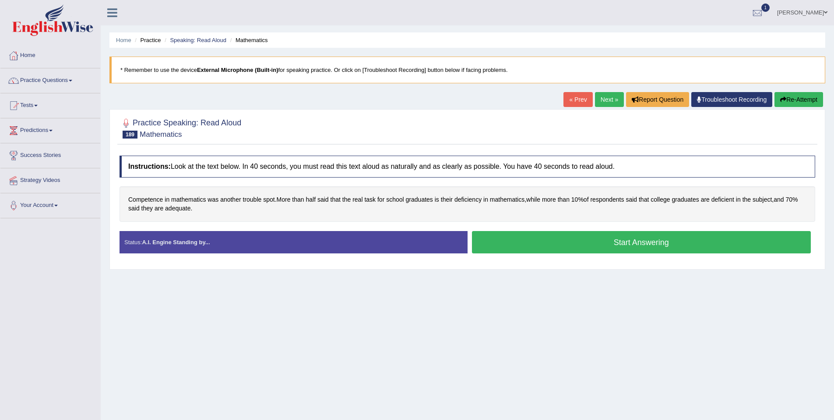
click at [525, 241] on button "Start Answering" at bounding box center [641, 242] width 339 height 22
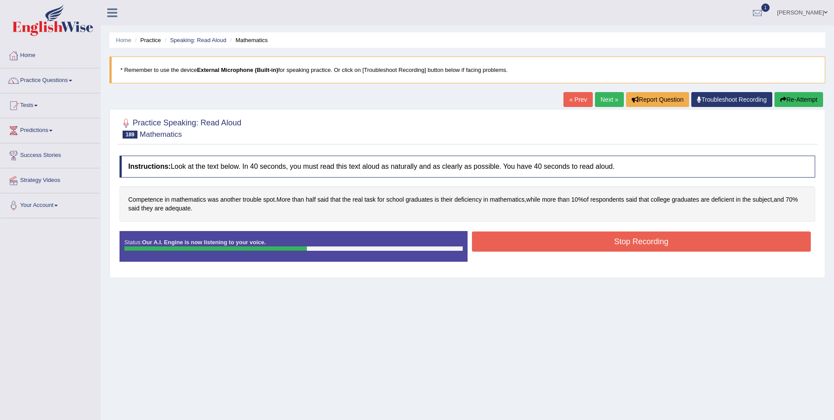
click at [544, 240] on button "Stop Recording" at bounding box center [641, 241] width 339 height 20
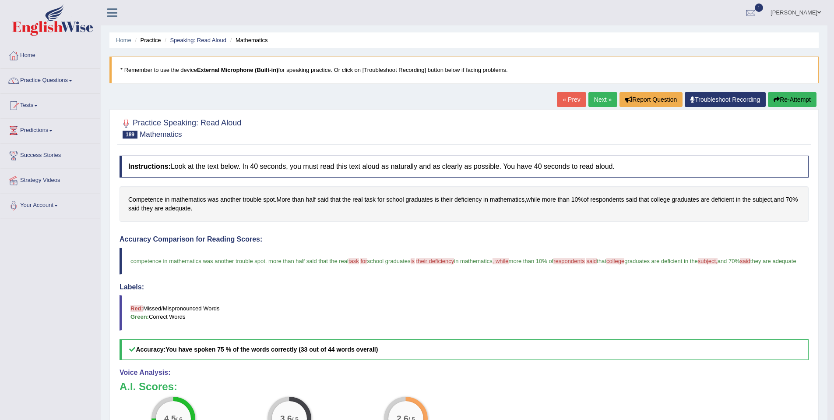
click at [790, 100] on button "Re-Attempt" at bounding box center [792, 99] width 49 height 15
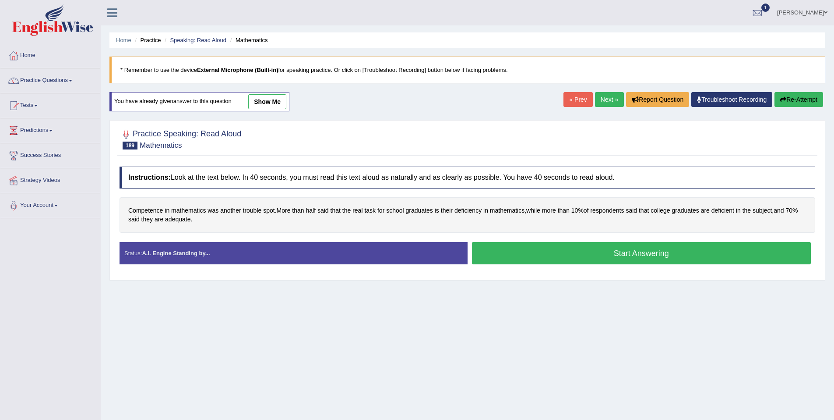
click at [571, 254] on button "Start Answering" at bounding box center [641, 253] width 339 height 22
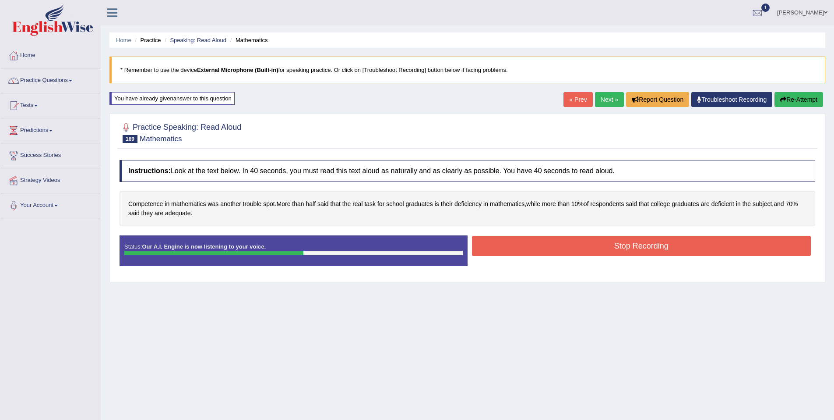
click at [563, 241] on button "Stop Recording" at bounding box center [641, 246] width 339 height 20
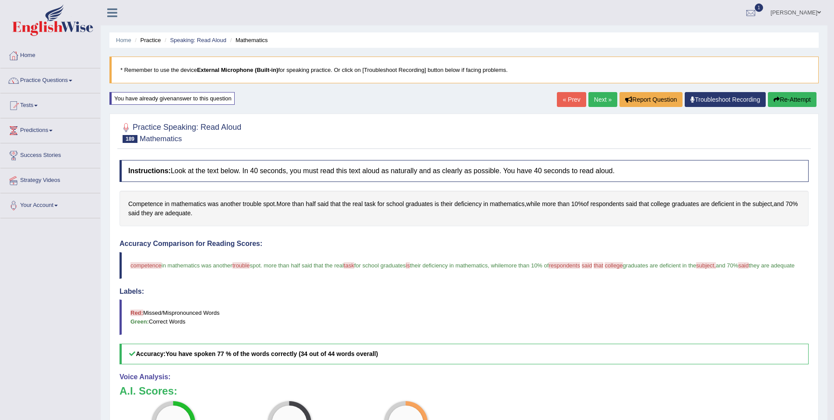
click at [589, 99] on link "Next »" at bounding box center [603, 99] width 29 height 15
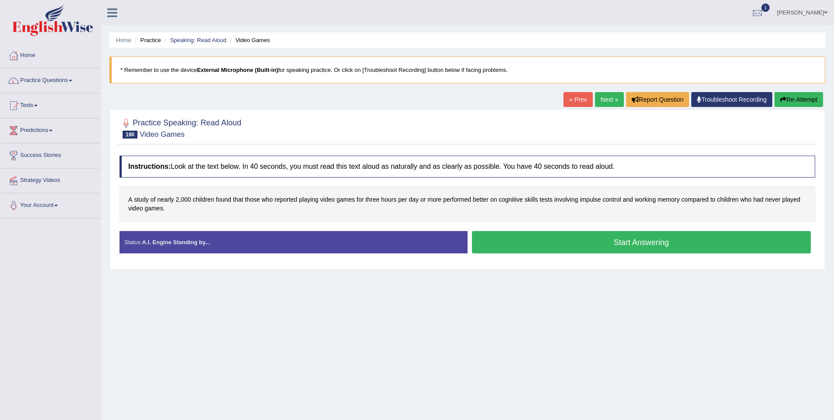
click at [605, 241] on button "Start Answering" at bounding box center [641, 242] width 339 height 22
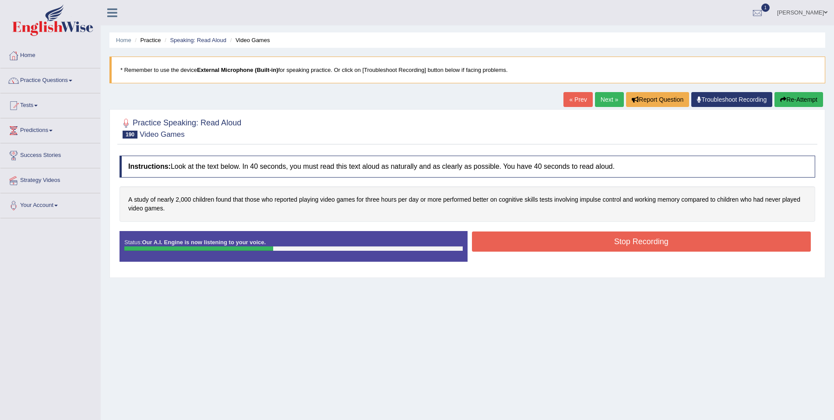
click at [611, 244] on button "Stop Recording" at bounding box center [641, 241] width 339 height 20
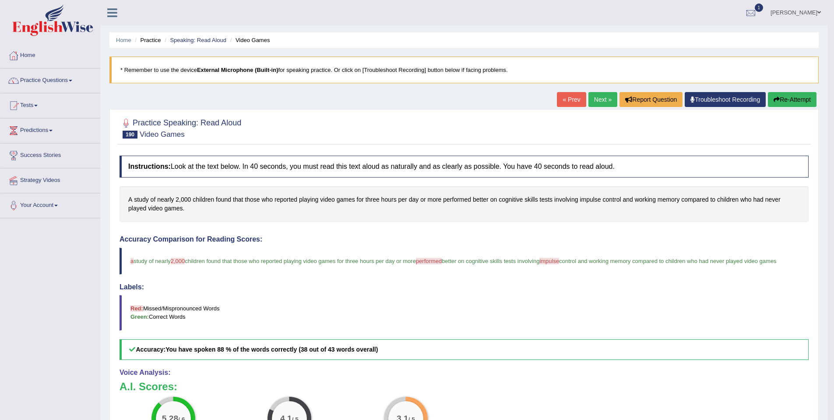
click at [594, 102] on link "Next »" at bounding box center [603, 99] width 29 height 15
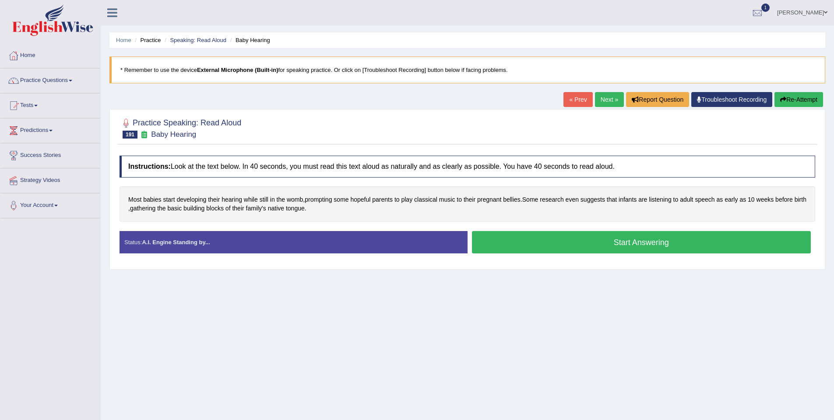
click at [519, 242] on button "Start Answering" at bounding box center [641, 242] width 339 height 22
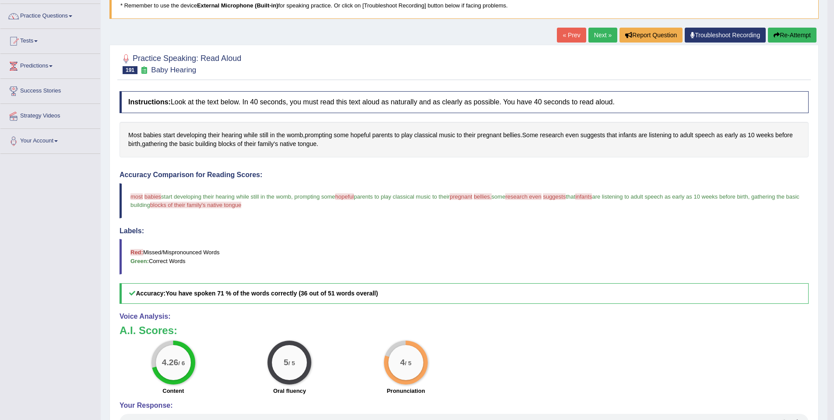
scroll to position [51, 0]
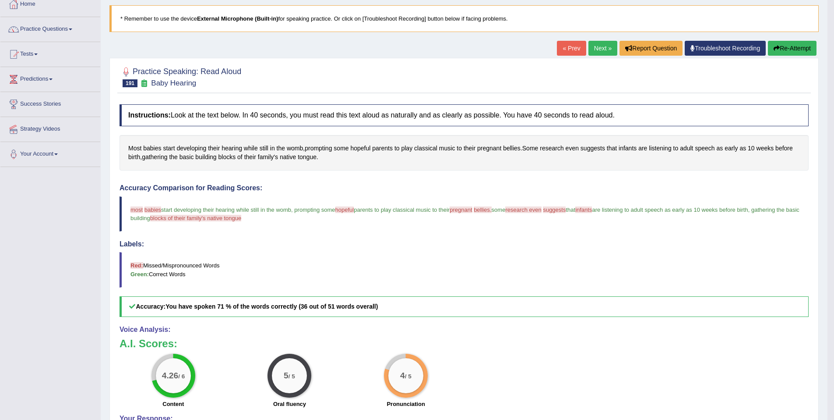
click at [598, 50] on link "Next »" at bounding box center [603, 48] width 29 height 15
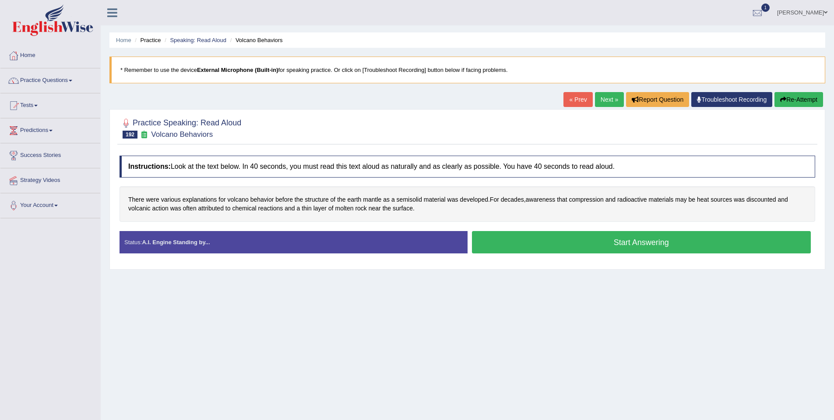
click at [606, 236] on button "Start Answering" at bounding box center [641, 242] width 339 height 22
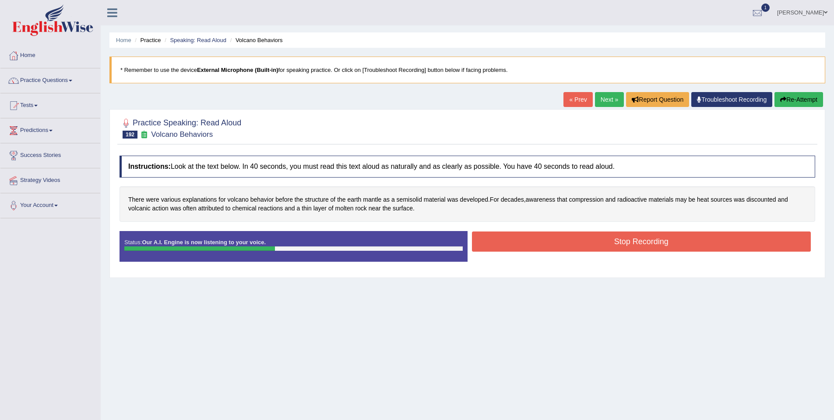
click at [606, 236] on button "Stop Recording" at bounding box center [641, 241] width 339 height 20
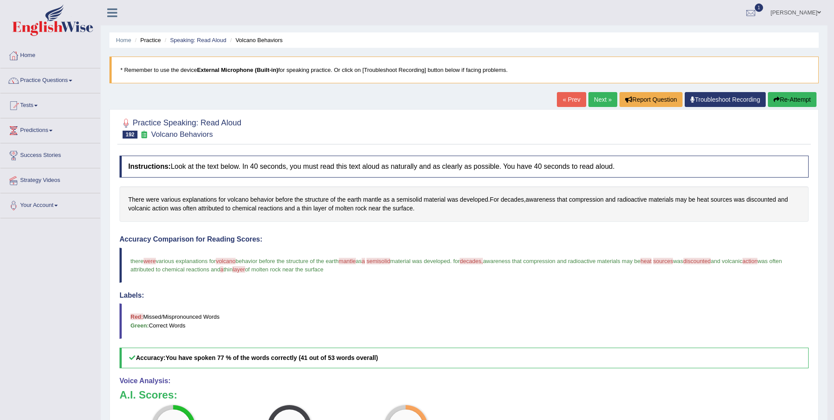
click at [781, 102] on button "Re-Attempt" at bounding box center [792, 99] width 49 height 15
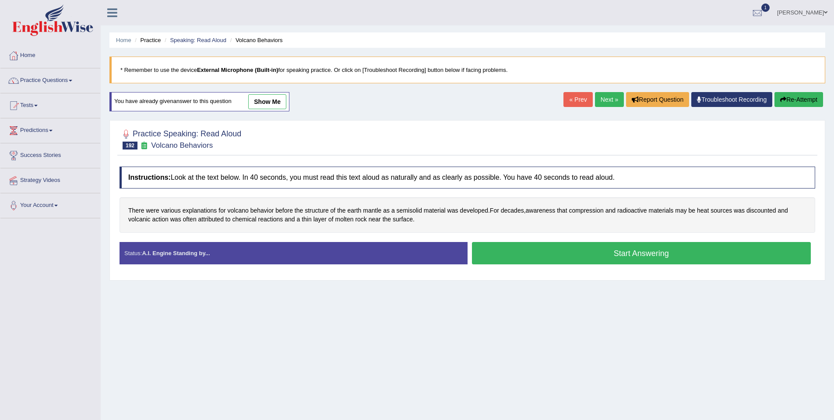
click at [550, 258] on button "Start Answering" at bounding box center [641, 253] width 339 height 22
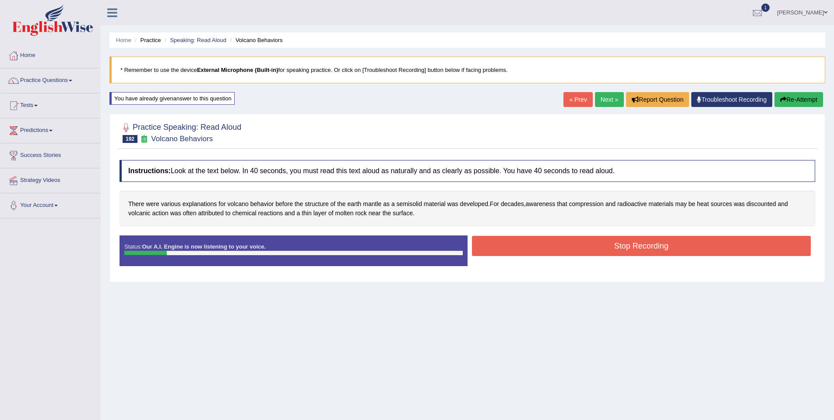
click at [552, 247] on button "Stop Recording" at bounding box center [641, 246] width 339 height 20
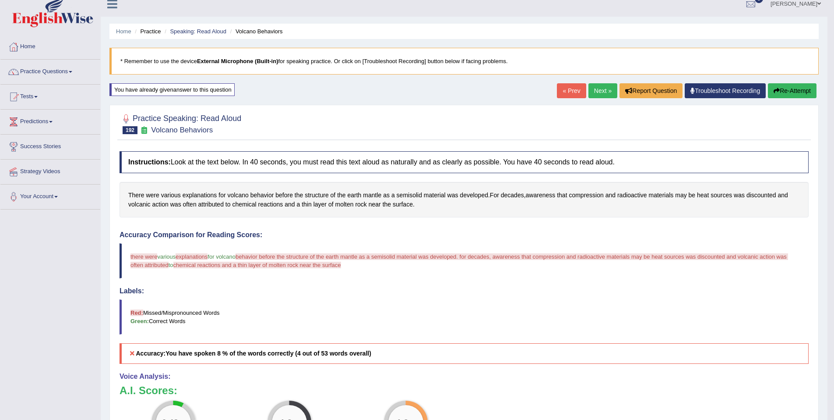
scroll to position [9, 0]
click at [785, 87] on button "Re-Attempt" at bounding box center [792, 90] width 49 height 15
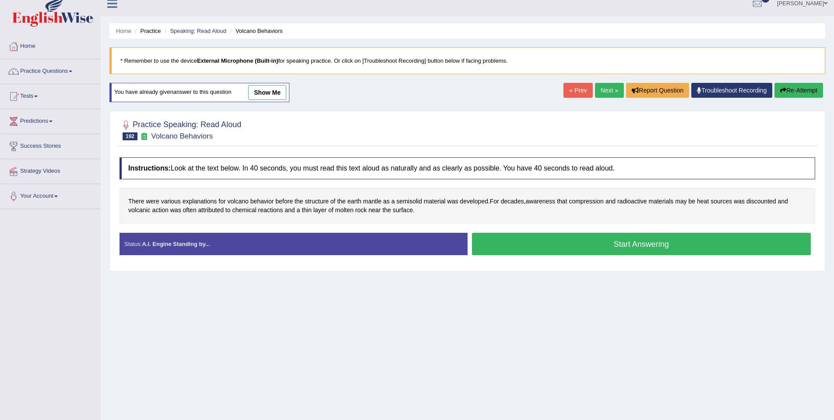
click at [607, 93] on link "Next »" at bounding box center [609, 90] width 29 height 15
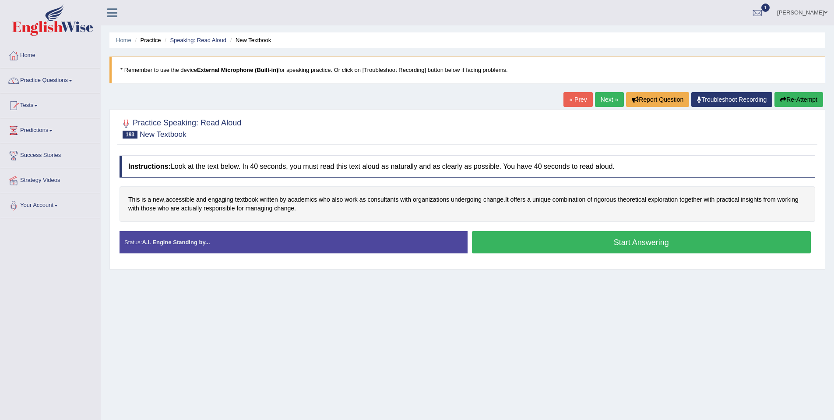
click at [543, 246] on button "Start Answering" at bounding box center [641, 242] width 339 height 22
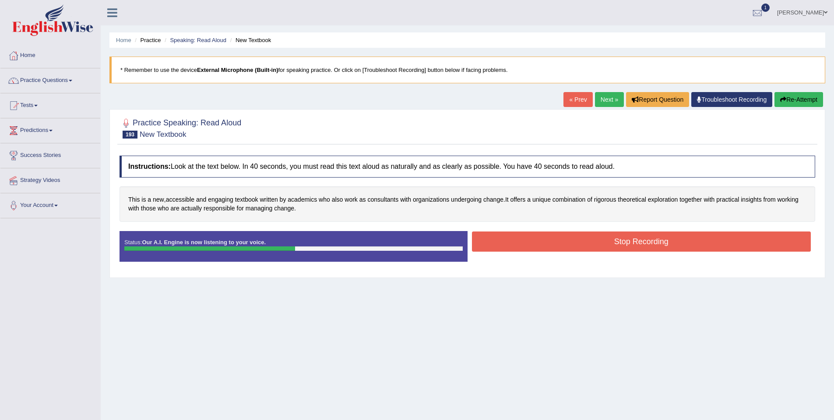
drag, startPoint x: 532, startPoint y: 242, endPoint x: 539, endPoint y: 245, distance: 7.6
click at [539, 245] on button "Stop Recording" at bounding box center [641, 241] width 339 height 20
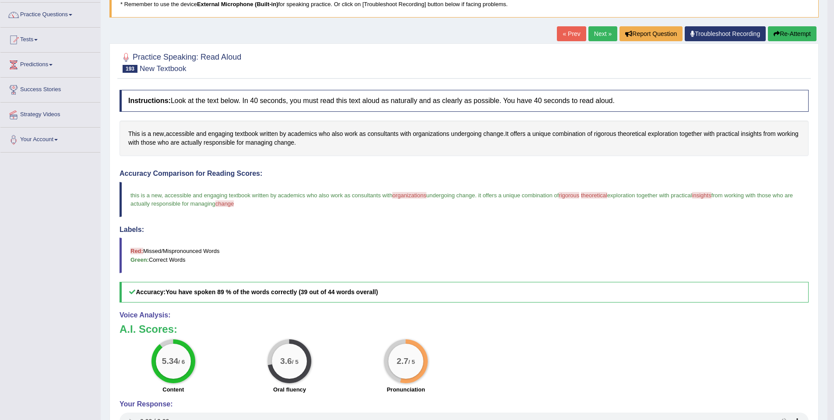
scroll to position [67, 0]
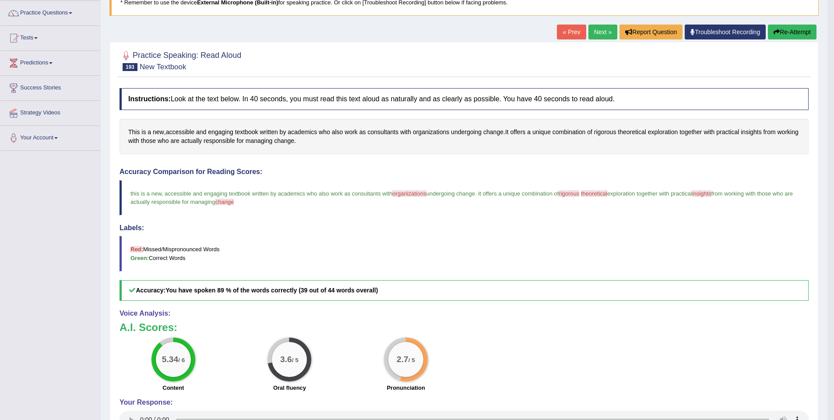
click at [604, 34] on link "Next »" at bounding box center [603, 32] width 29 height 15
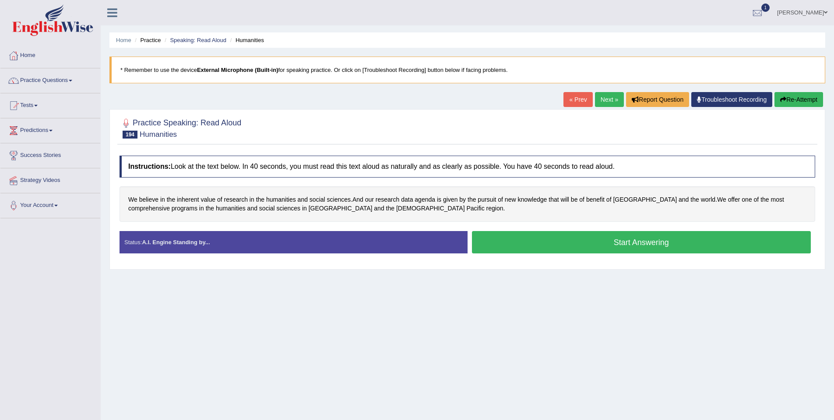
click at [518, 247] on button "Start Answering" at bounding box center [641, 242] width 339 height 22
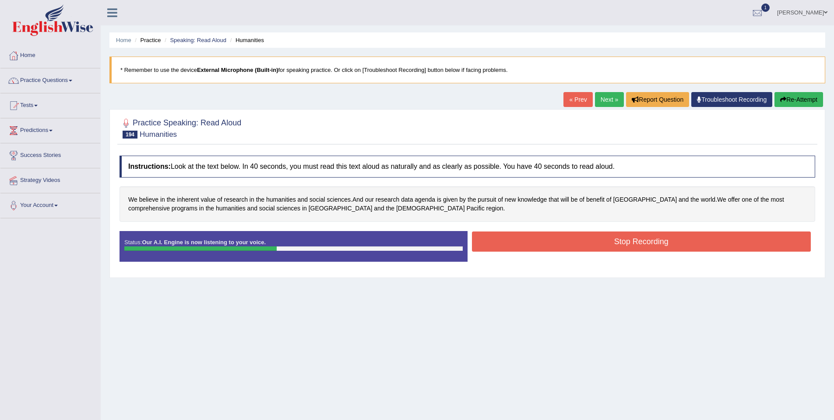
click at [531, 243] on button "Stop Recording" at bounding box center [641, 241] width 339 height 20
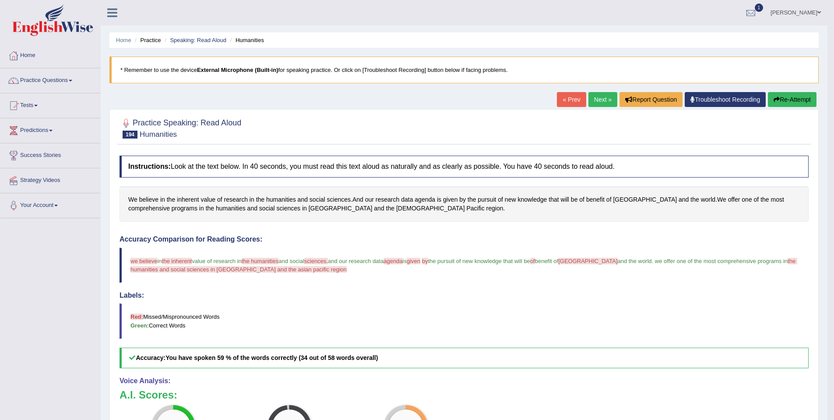
scroll to position [72, 0]
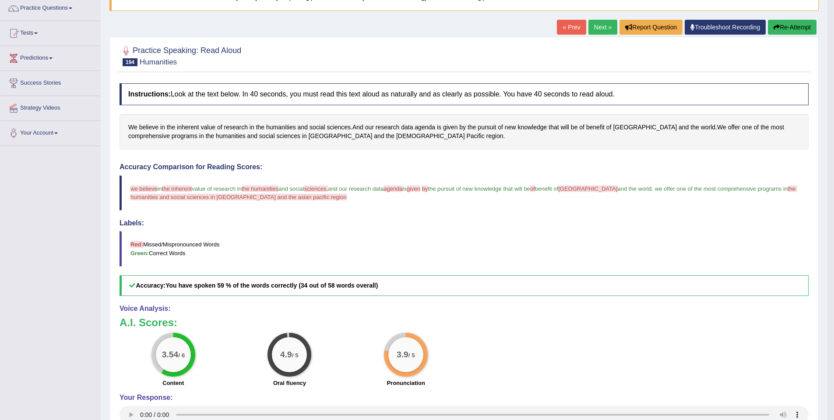
click at [589, 27] on link "Next »" at bounding box center [603, 27] width 29 height 15
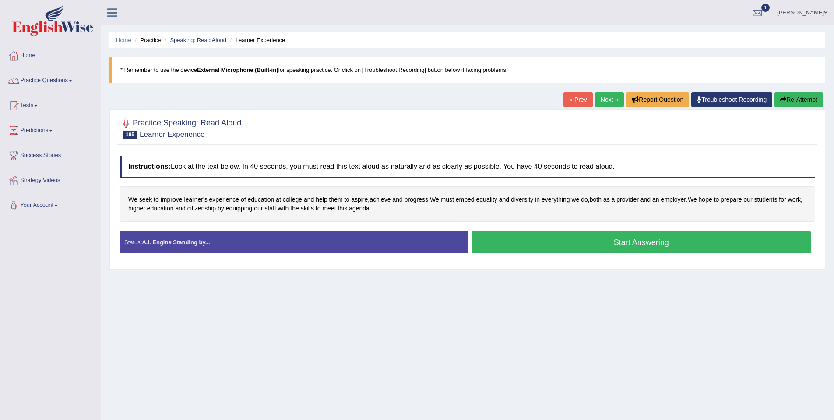
click at [604, 240] on button "Start Answering" at bounding box center [641, 242] width 339 height 22
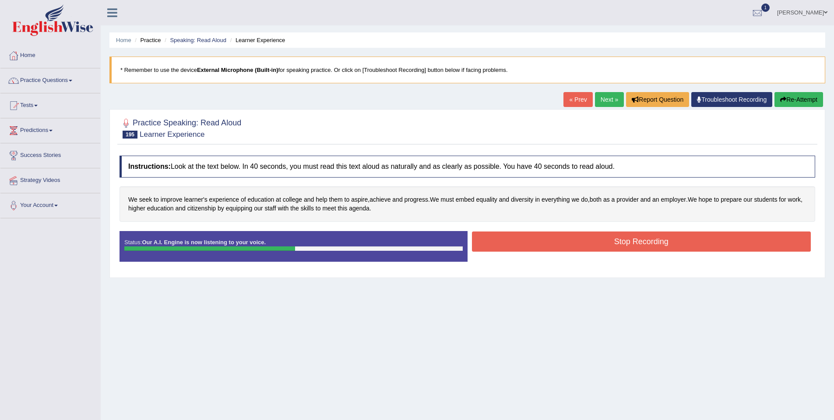
click at [607, 243] on button "Stop Recording" at bounding box center [641, 241] width 339 height 20
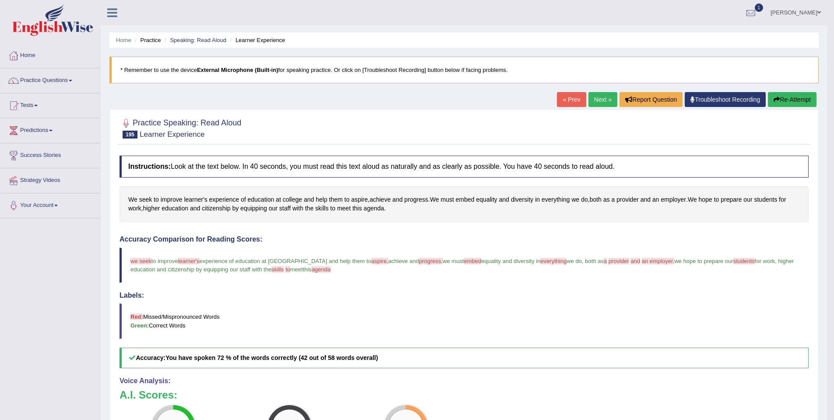
click at [600, 97] on link "Next »" at bounding box center [603, 99] width 29 height 15
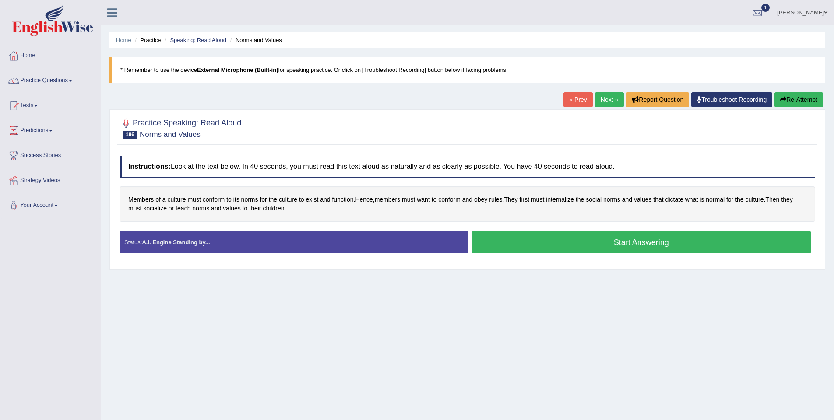
click at [571, 248] on button "Start Answering" at bounding box center [641, 242] width 339 height 22
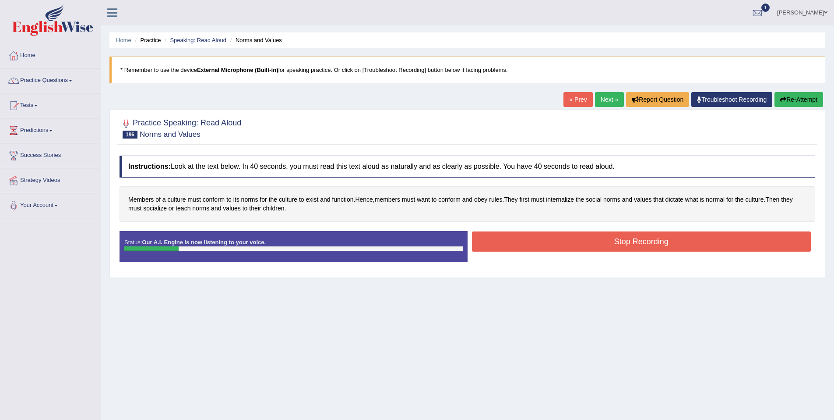
click at [569, 247] on button "Stop Recording" at bounding box center [641, 241] width 339 height 20
